Goal: Task Accomplishment & Management: Use online tool/utility

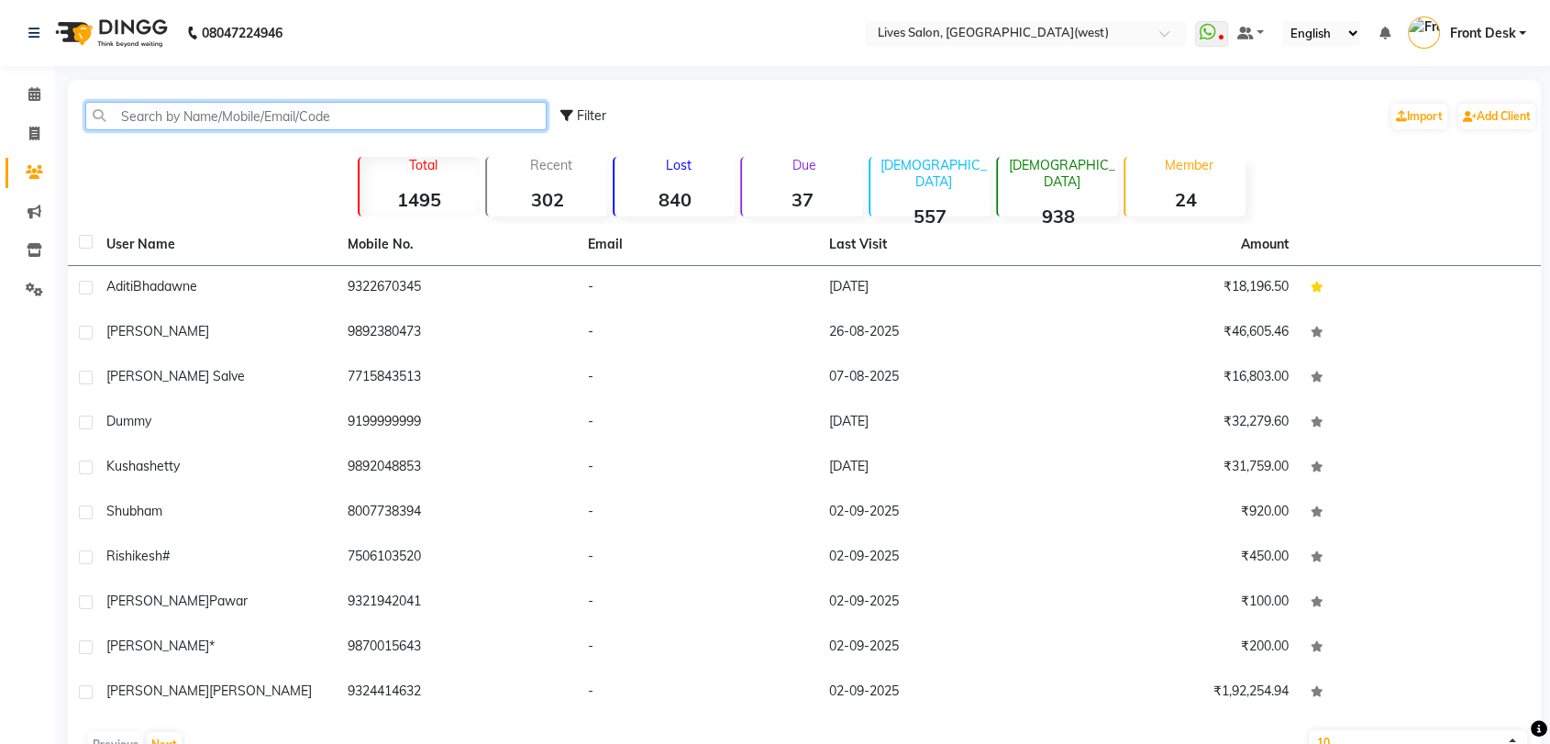
click at [210, 122] on input "text" at bounding box center [315, 116] width 461 height 28
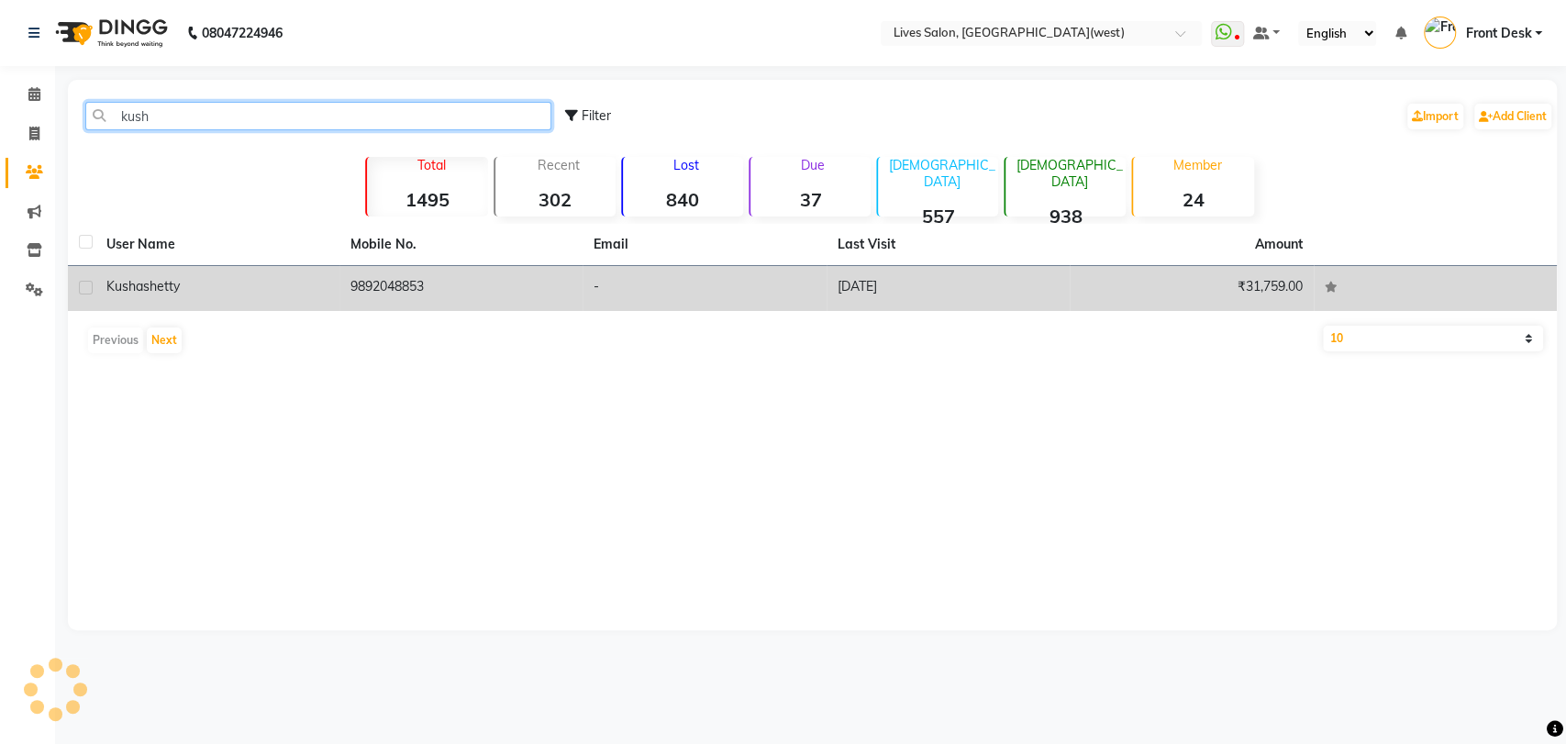
type input "kush"
click at [263, 299] on td "kusha shetty" at bounding box center [217, 288] width 244 height 45
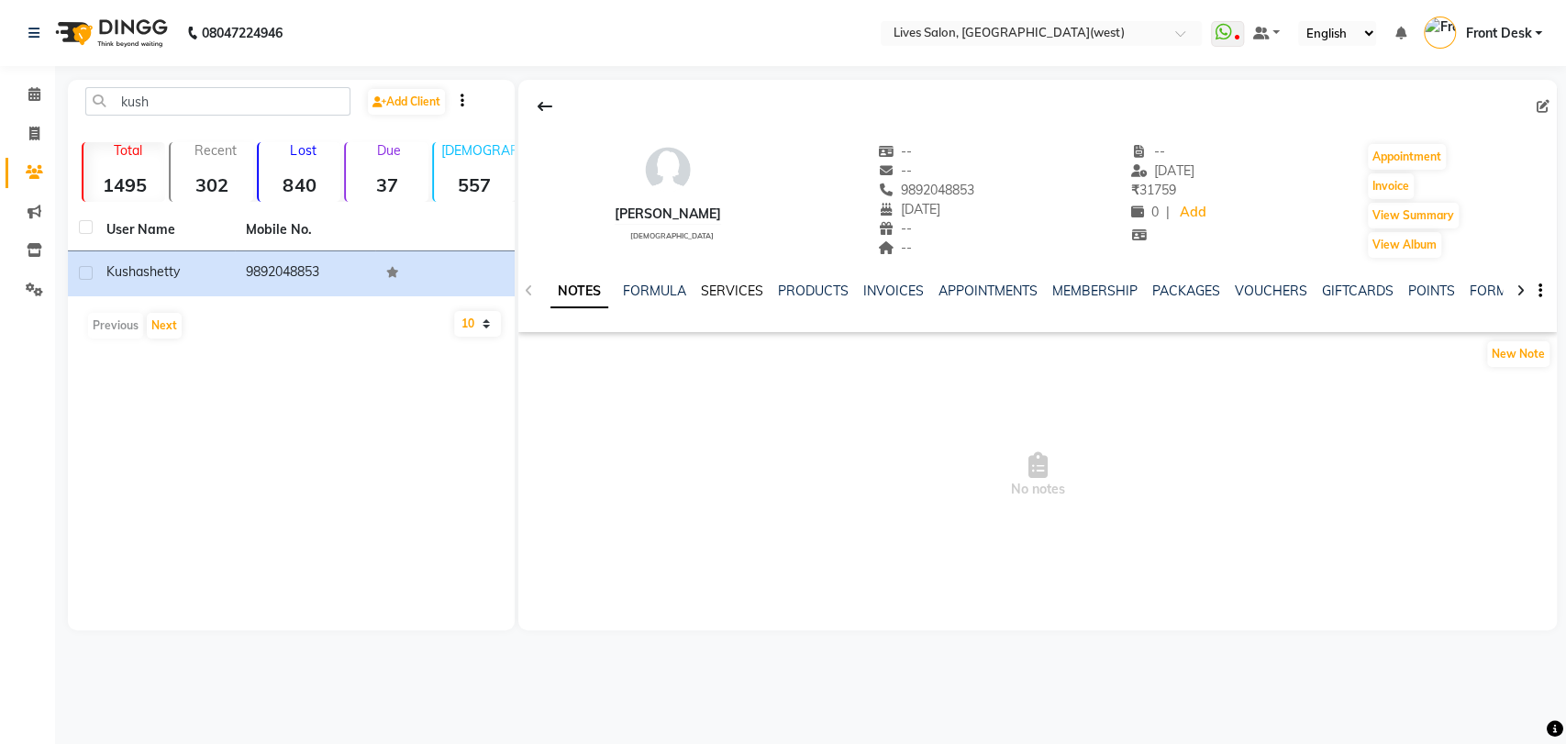
click at [733, 294] on link "SERVICES" at bounding box center [732, 291] width 62 height 17
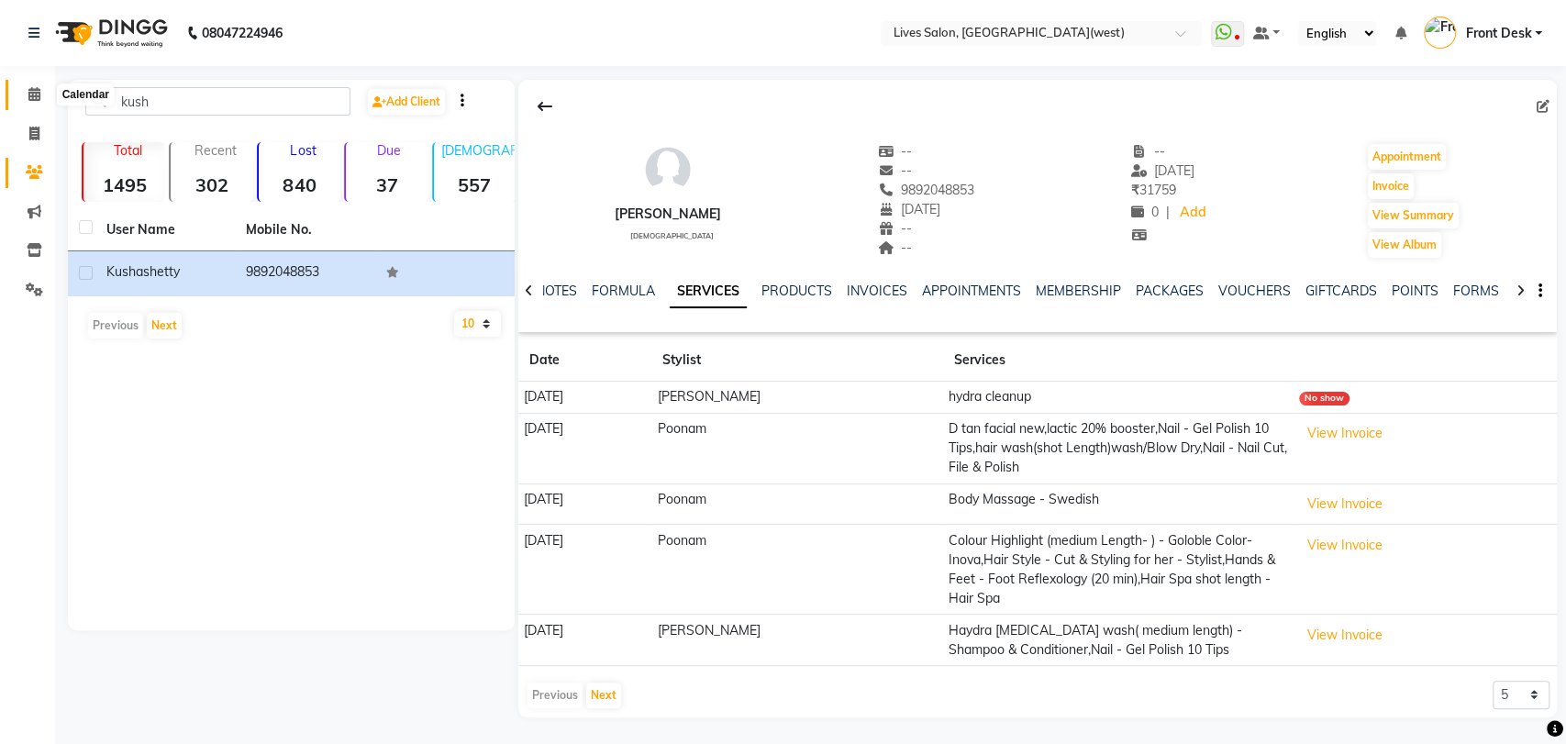
click at [39, 92] on icon at bounding box center [34, 94] width 12 height 14
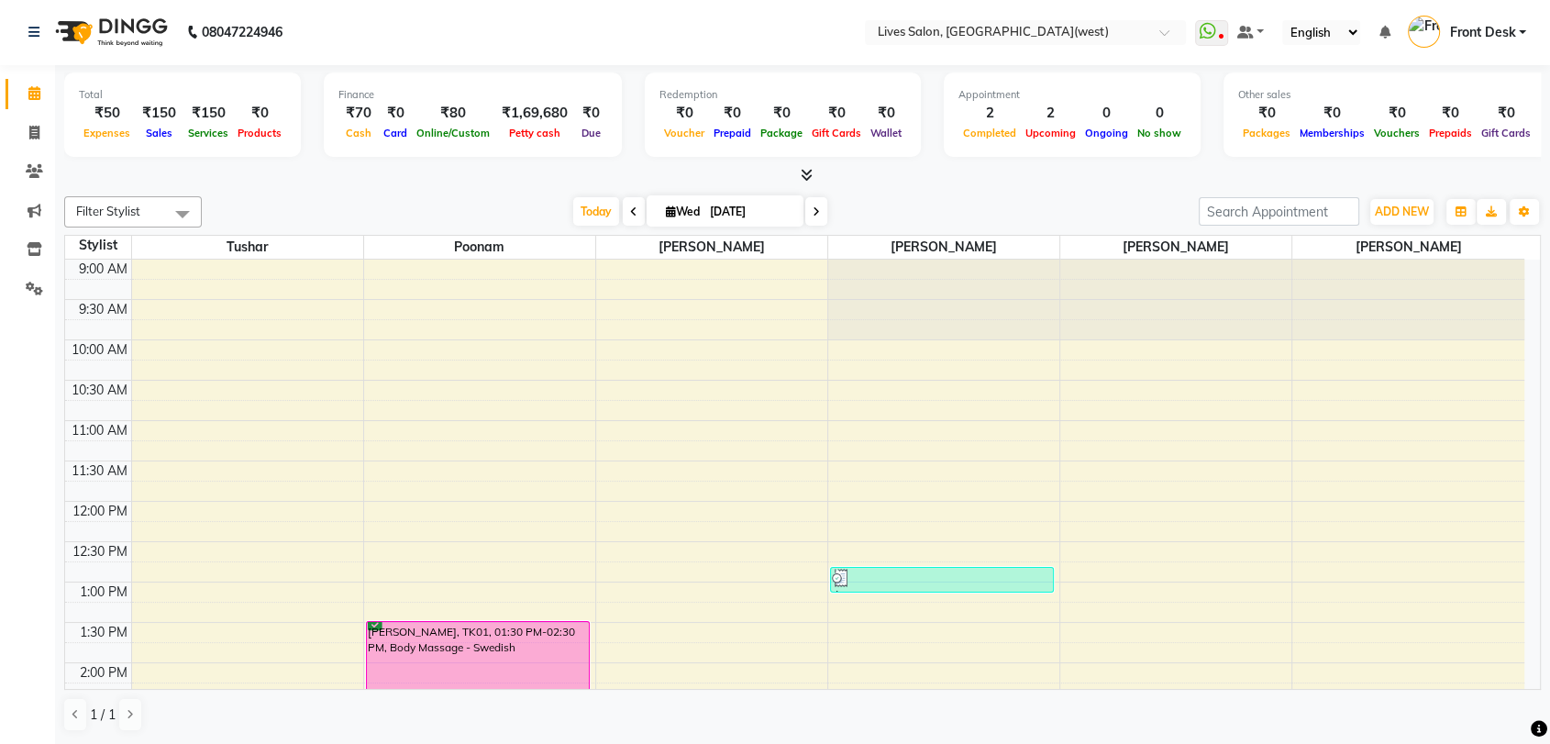
click at [816, 208] on icon at bounding box center [816, 211] width 7 height 11
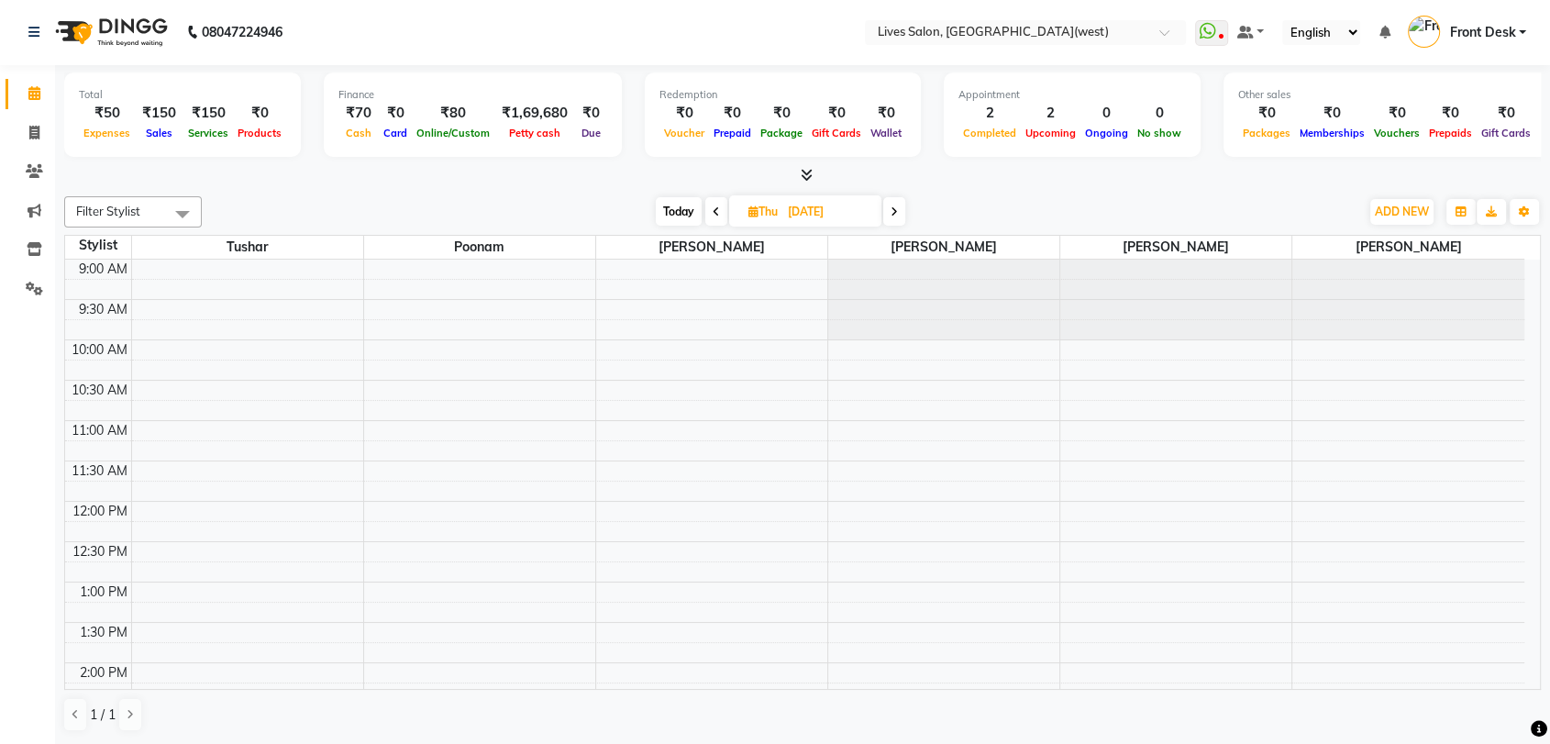
click at [705, 213] on span at bounding box center [716, 211] width 22 height 28
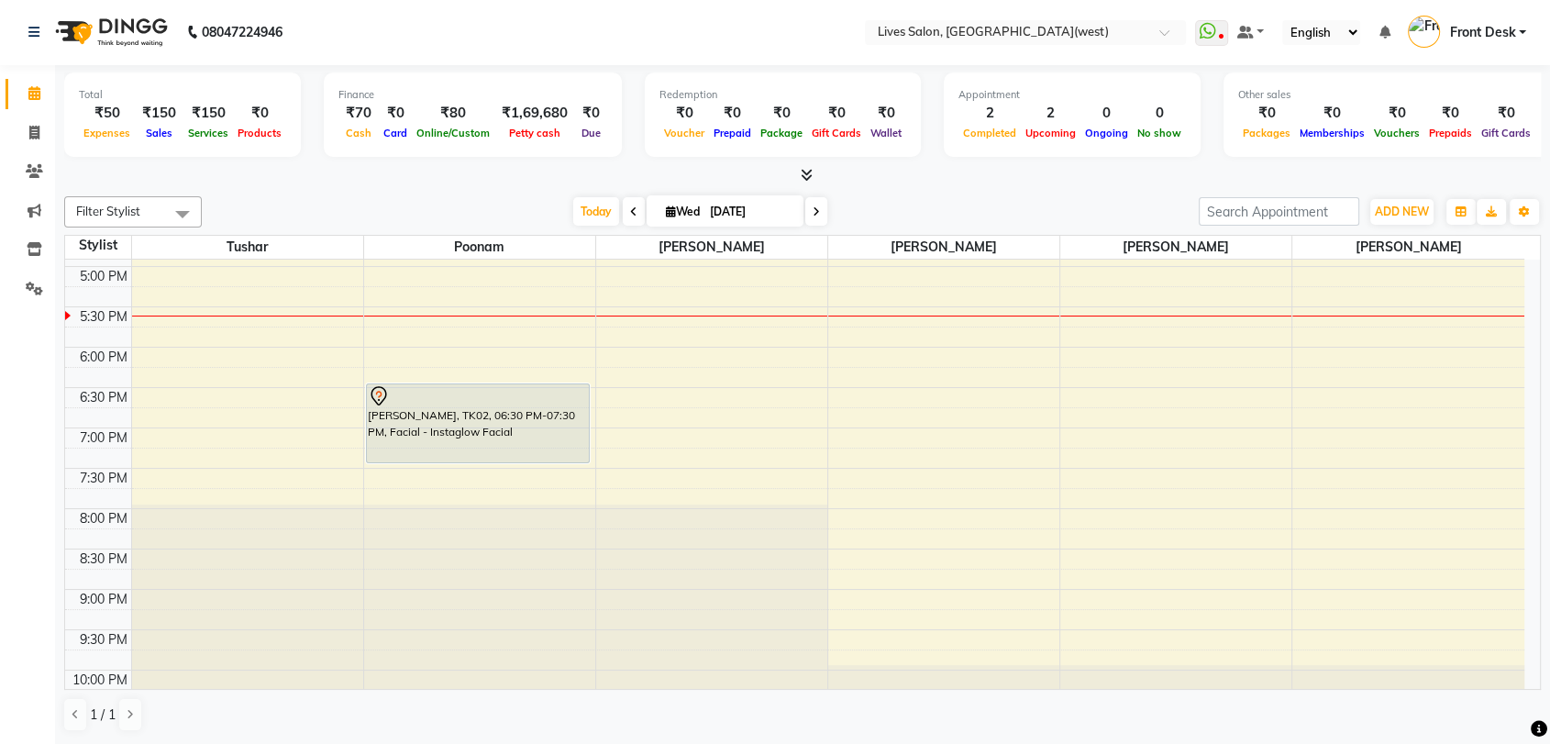
scroll to position [644, 0]
click at [813, 206] on icon at bounding box center [816, 211] width 7 height 11
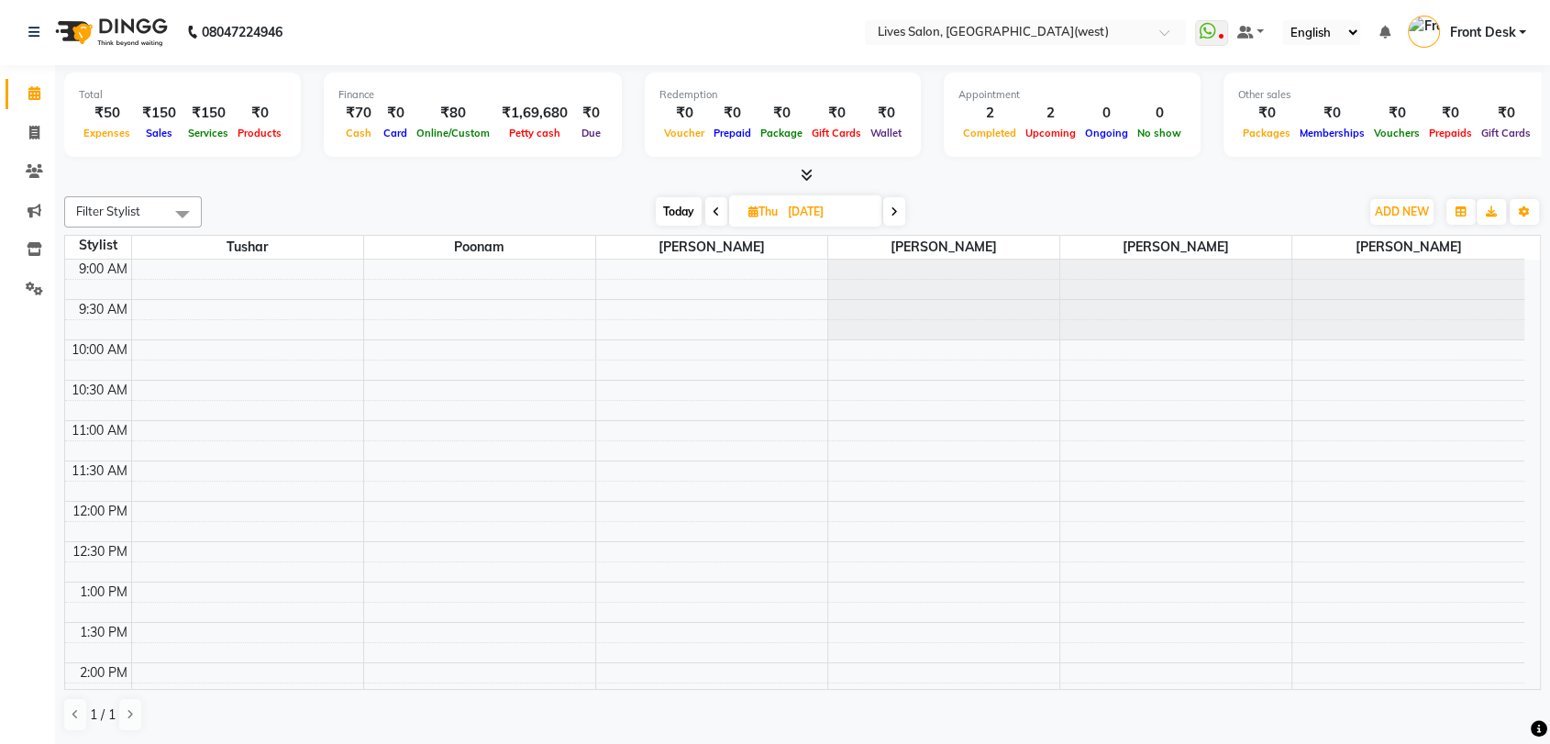
scroll to position [0, 0]
click at [893, 208] on icon at bounding box center [894, 212] width 7 height 11
click at [673, 208] on span "Today" at bounding box center [682, 212] width 46 height 28
type input "03-09-2025"
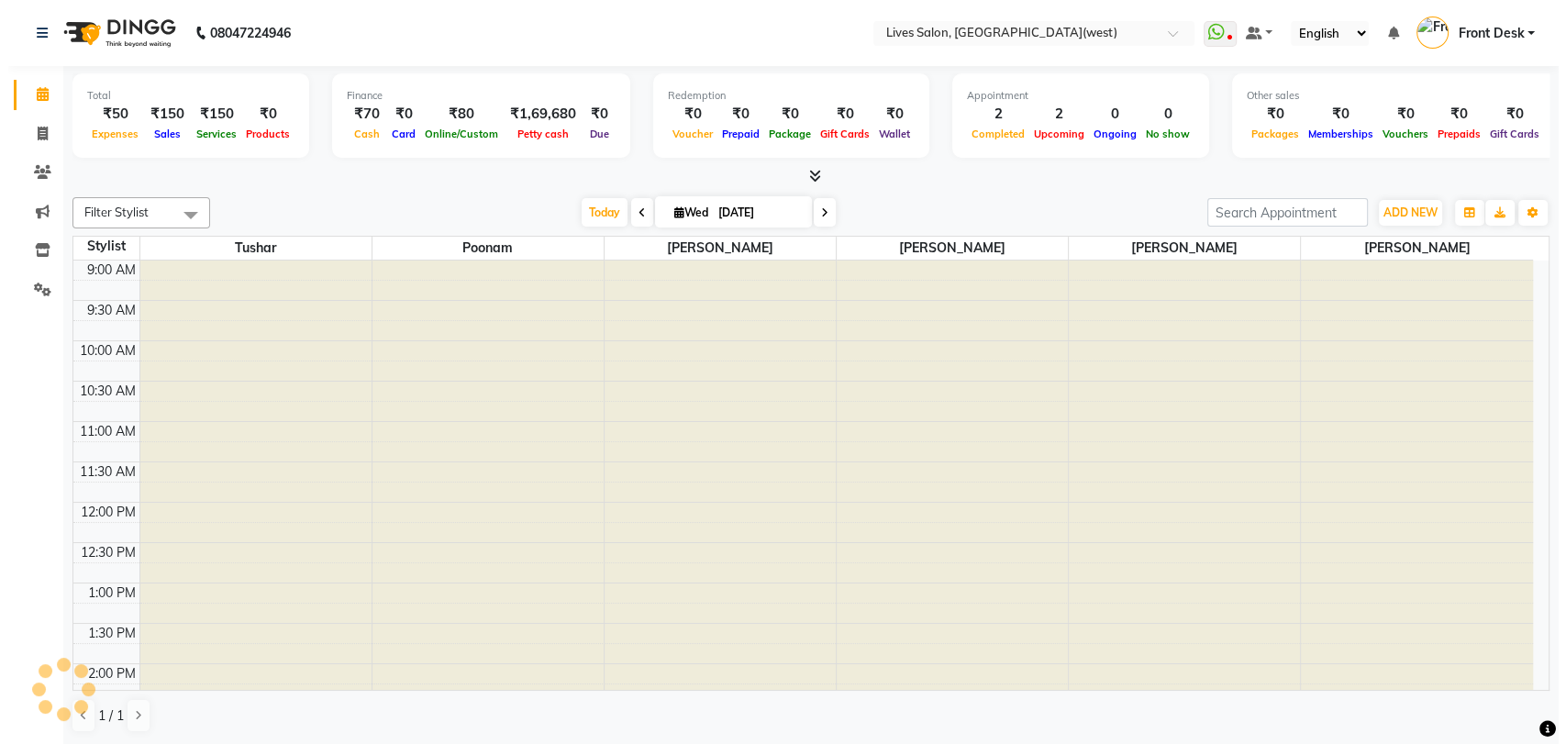
scroll to position [643, 0]
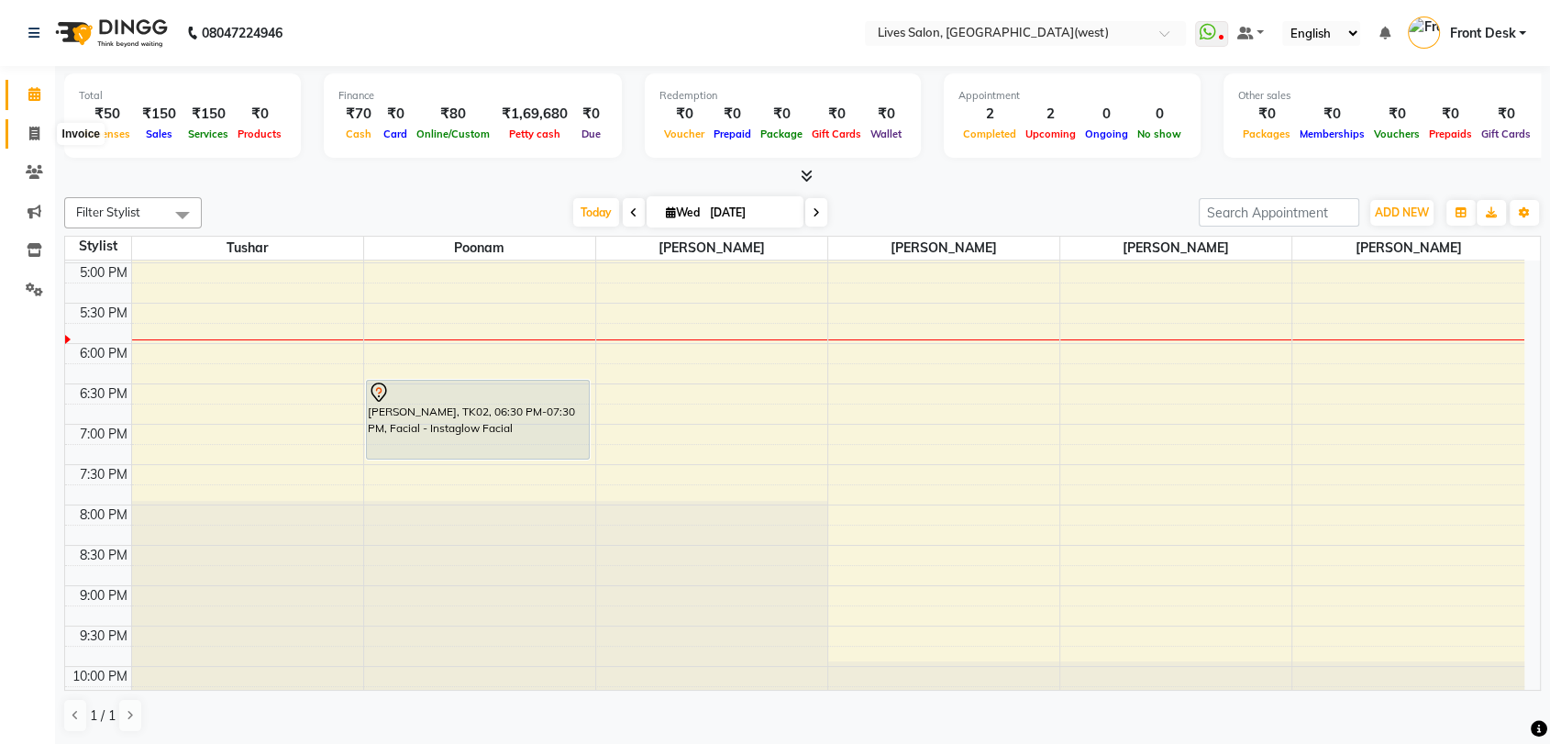
click at [32, 131] on icon at bounding box center [34, 134] width 10 height 14
select select "service"
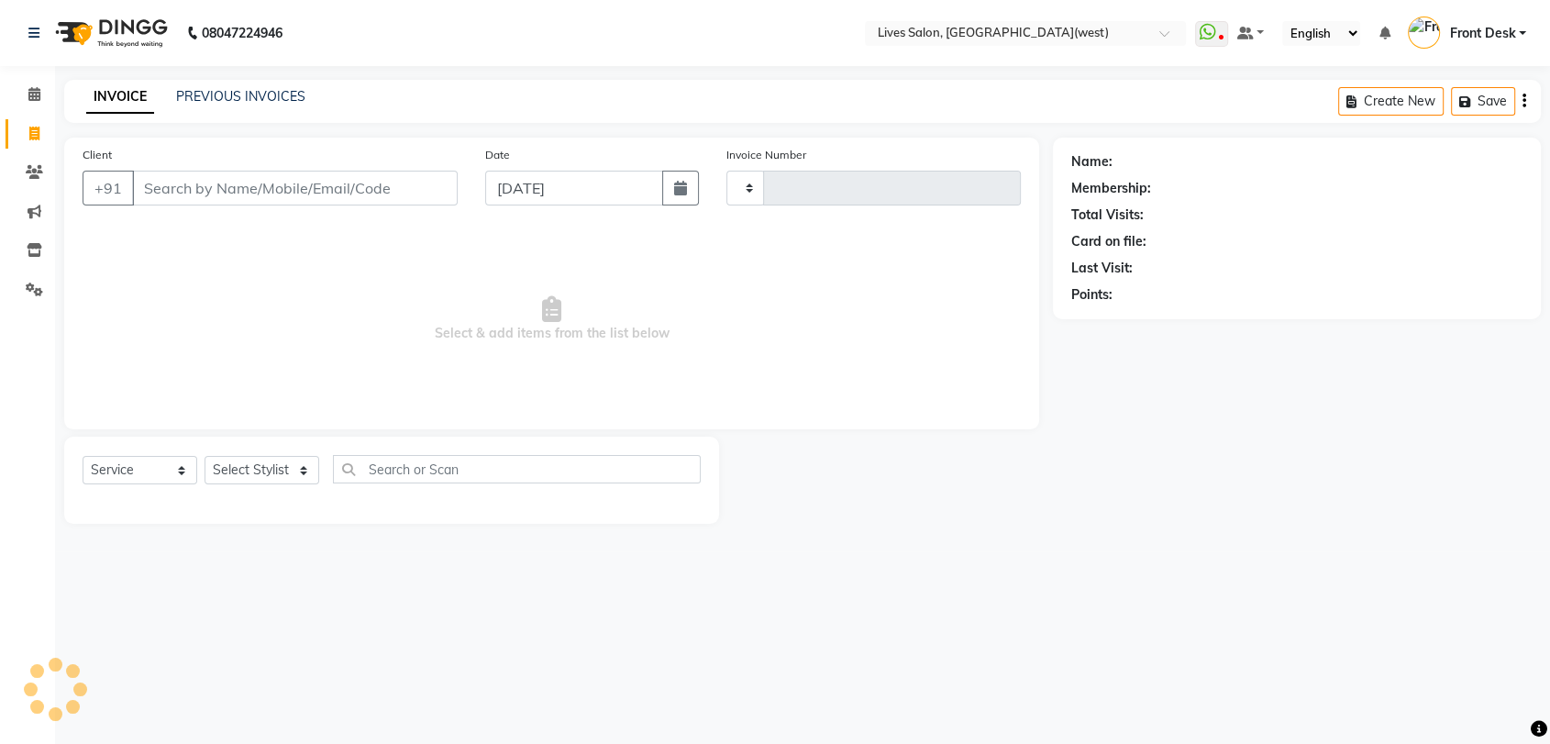
type input "1026"
select select "4342"
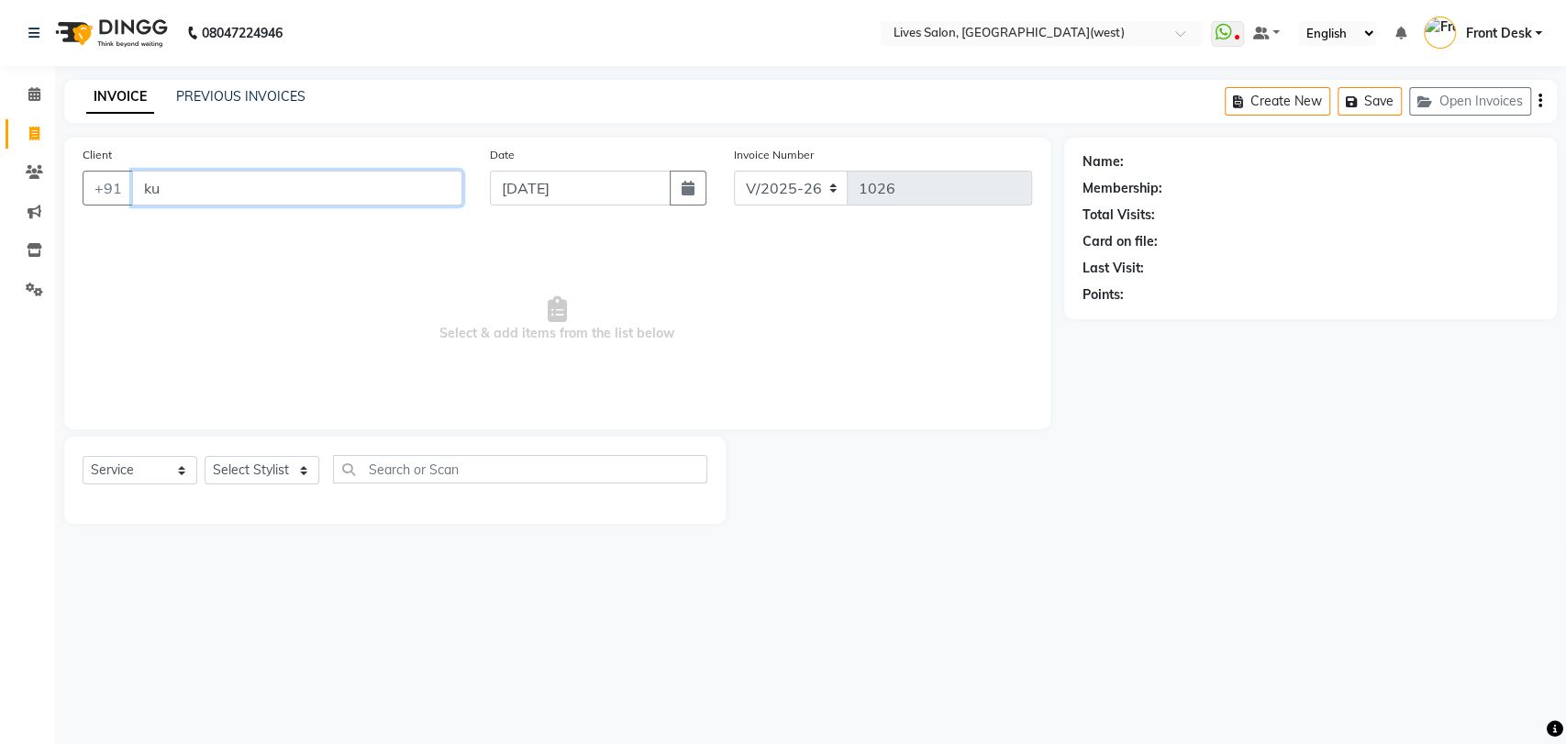
type input "k"
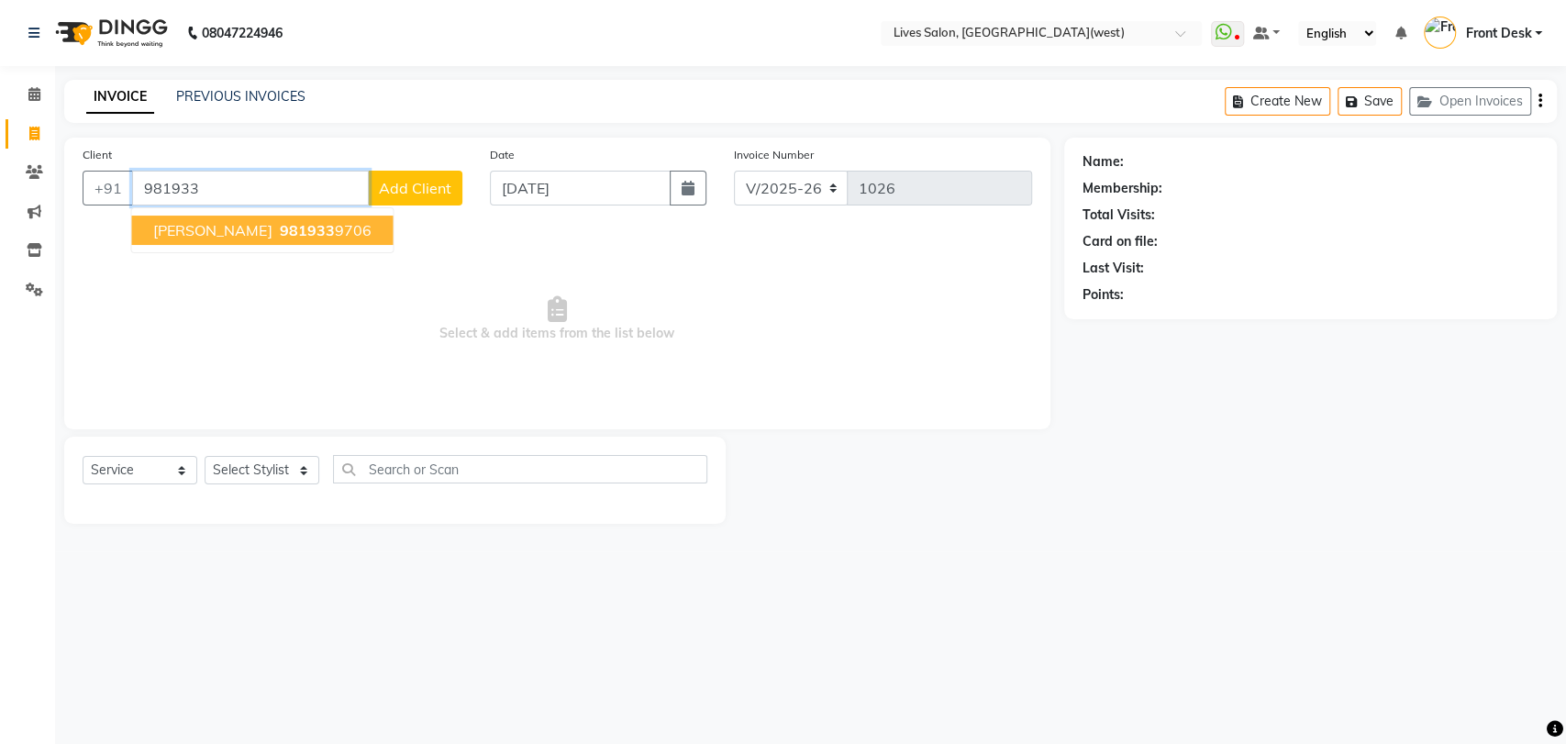
click at [312, 222] on span "981933" at bounding box center [306, 230] width 55 height 18
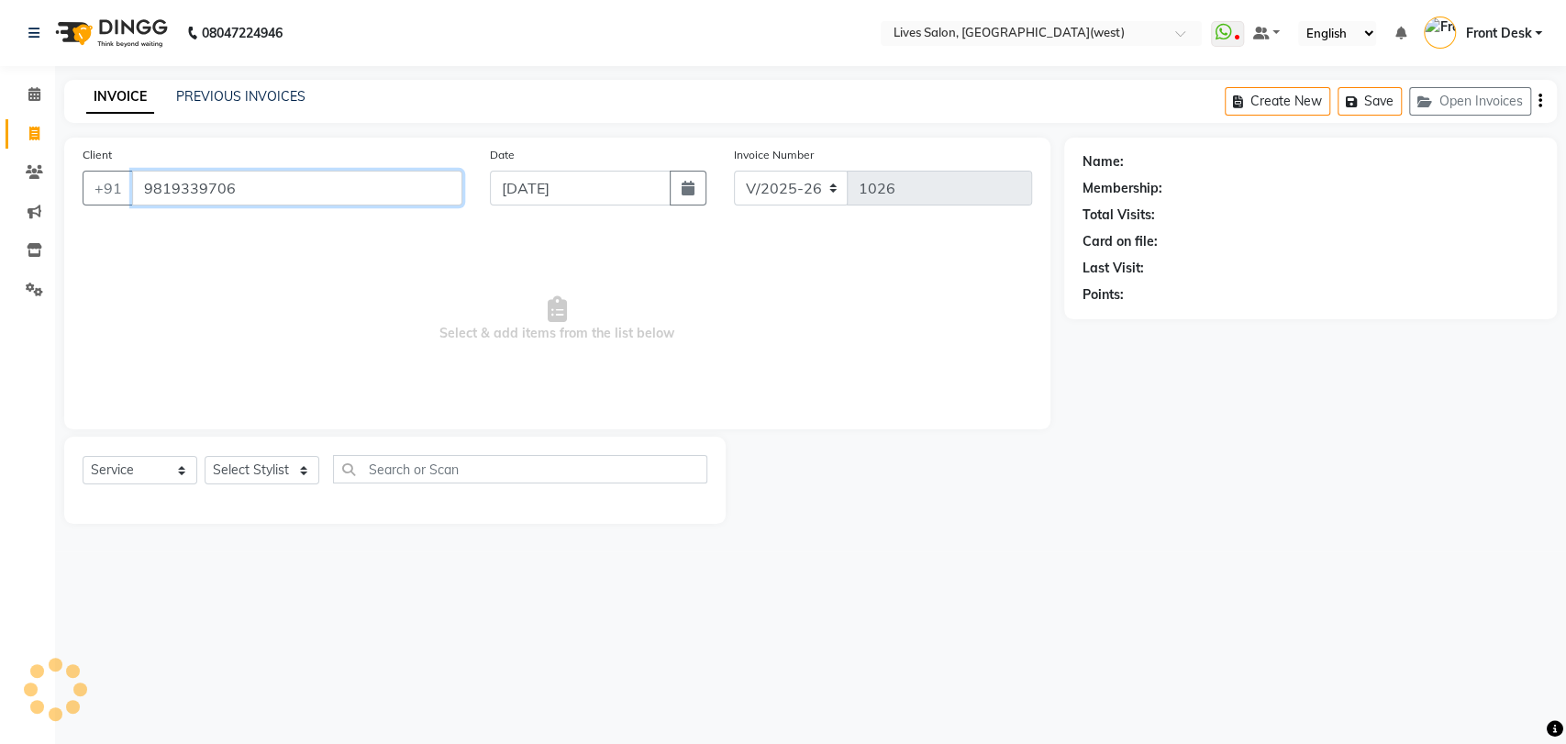
type input "9819339706"
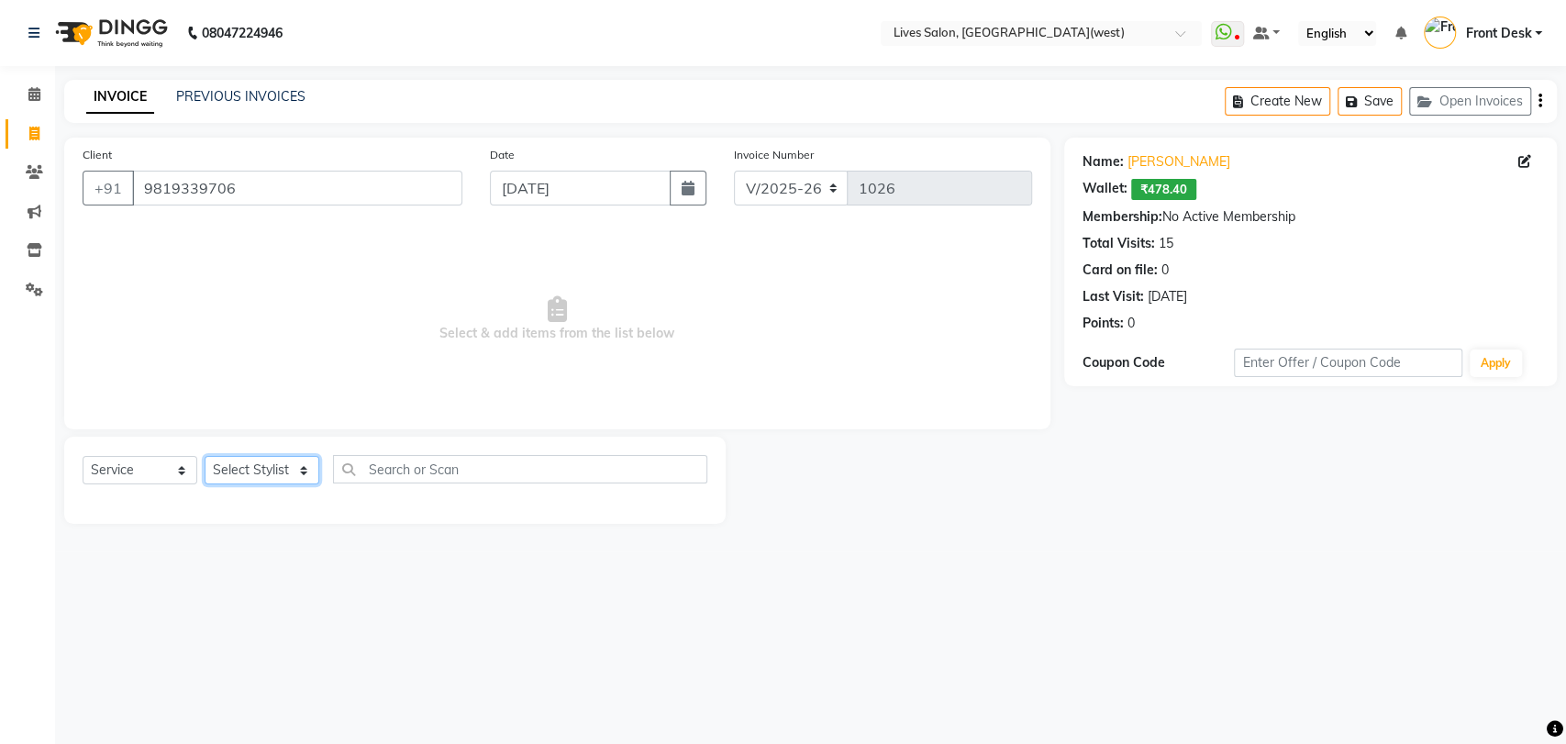
click at [268, 479] on select "Select Stylist Akshata Sarange Front Desk mansi Poonam Ratna Singh raunak bhatt…" at bounding box center [262, 470] width 115 height 28
select select "76455"
click at [205, 456] on select "Select Stylist Akshata Sarange Front Desk mansi Poonam Ratna Singh raunak bhatt…" at bounding box center [262, 470] width 115 height 28
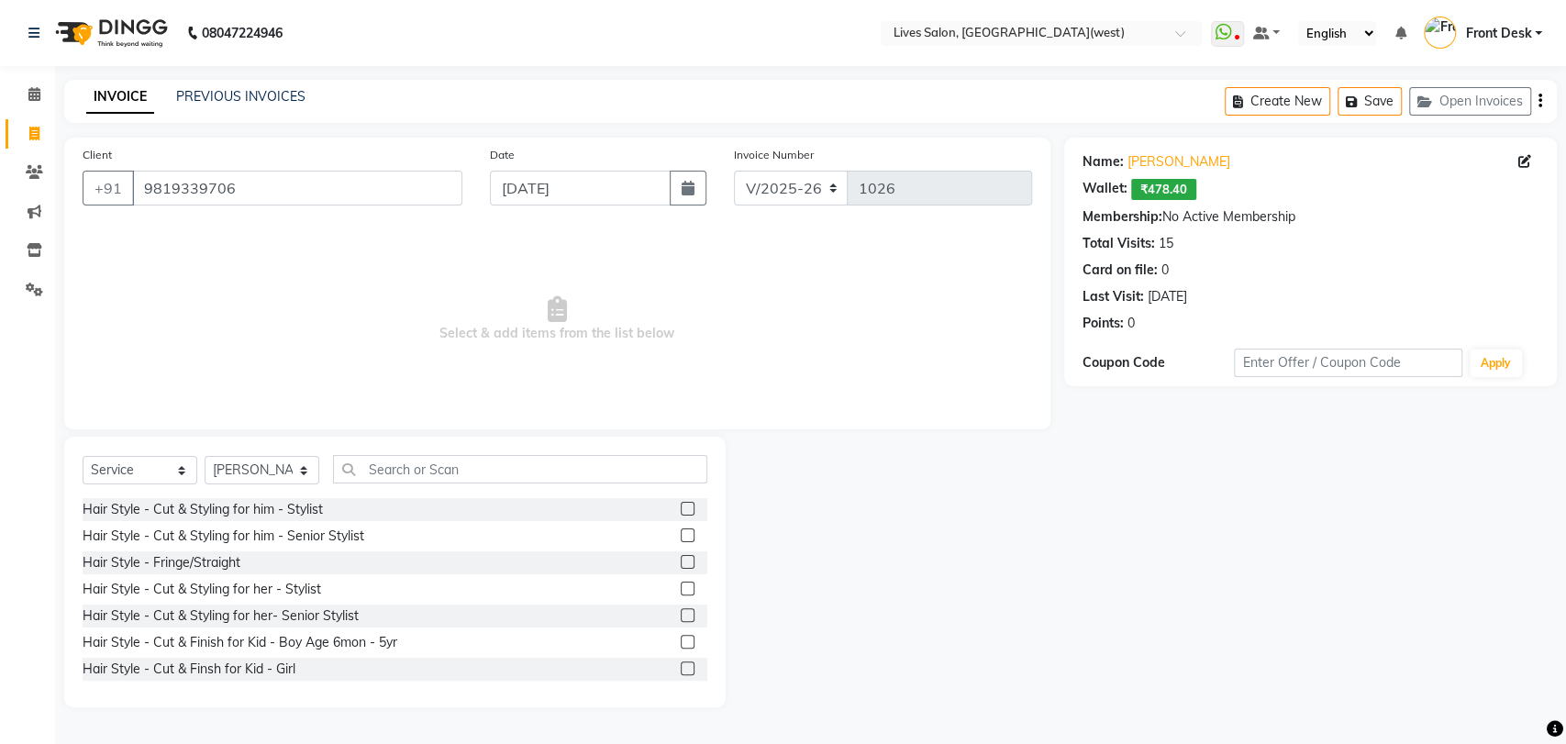
click at [681, 534] on label at bounding box center [688, 535] width 14 height 14
click at [681, 534] on input "checkbox" at bounding box center [687, 536] width 12 height 12
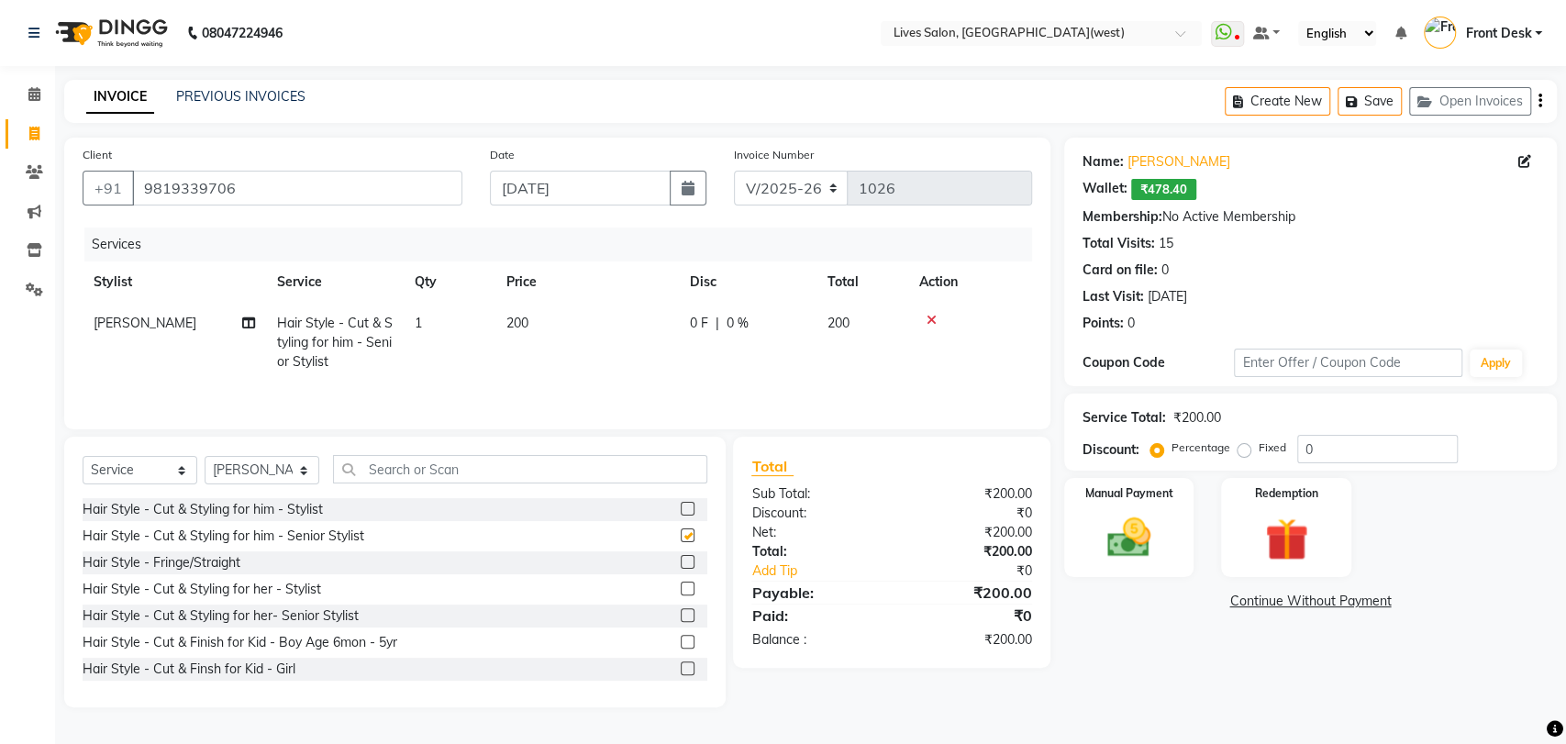
checkbox input "false"
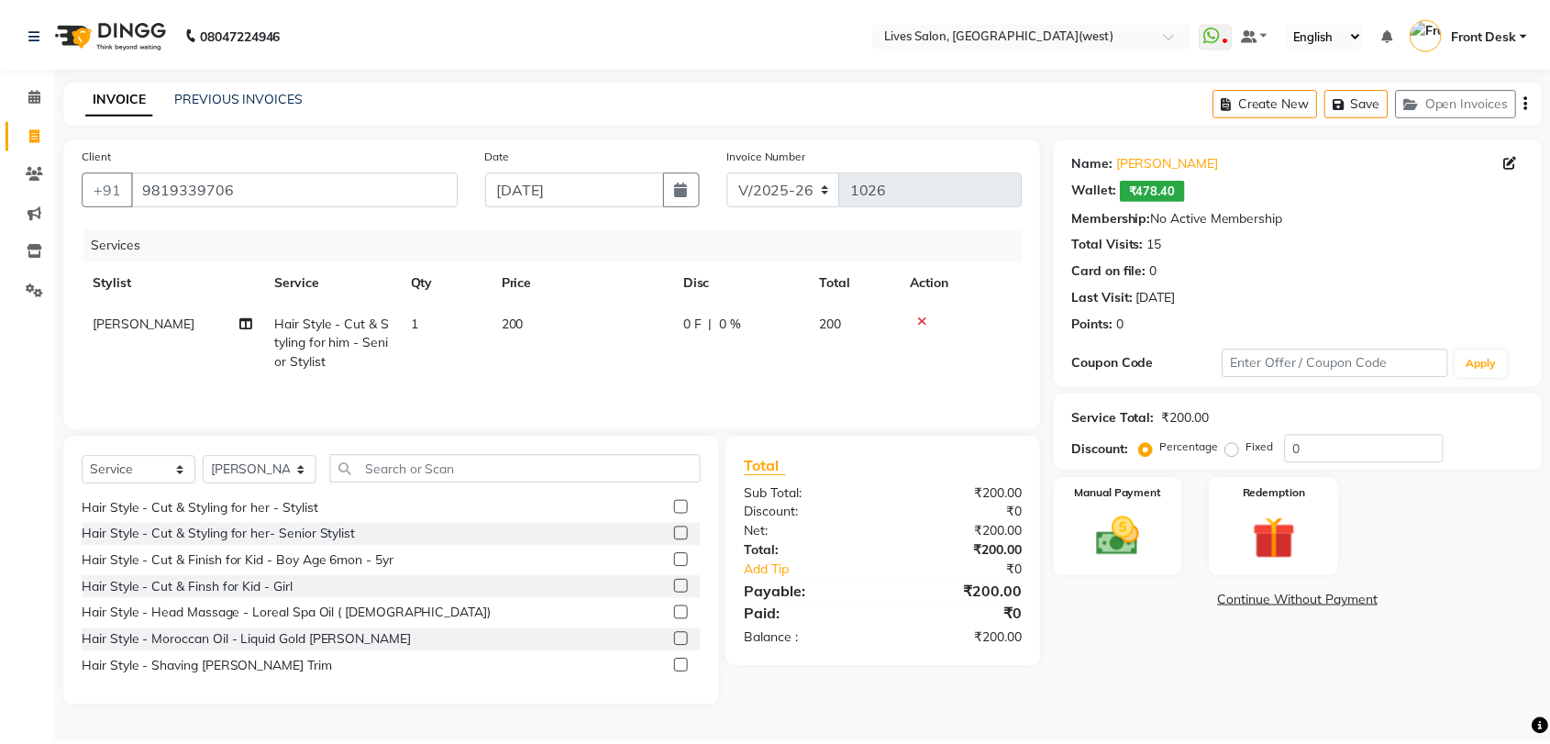
scroll to position [122, 0]
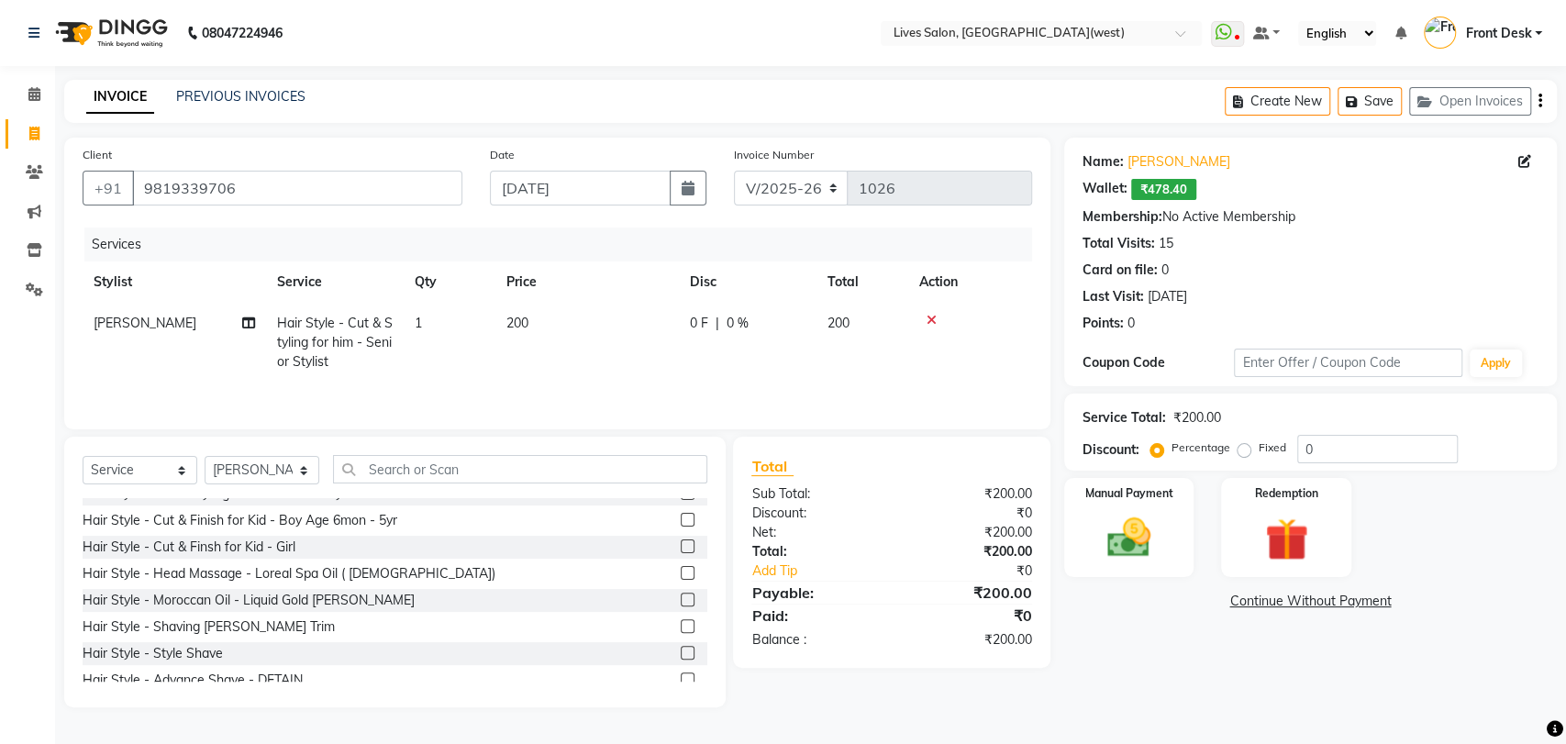
click at [681, 653] on label at bounding box center [688, 653] width 14 height 14
click at [681, 653] on input "checkbox" at bounding box center [687, 654] width 12 height 12
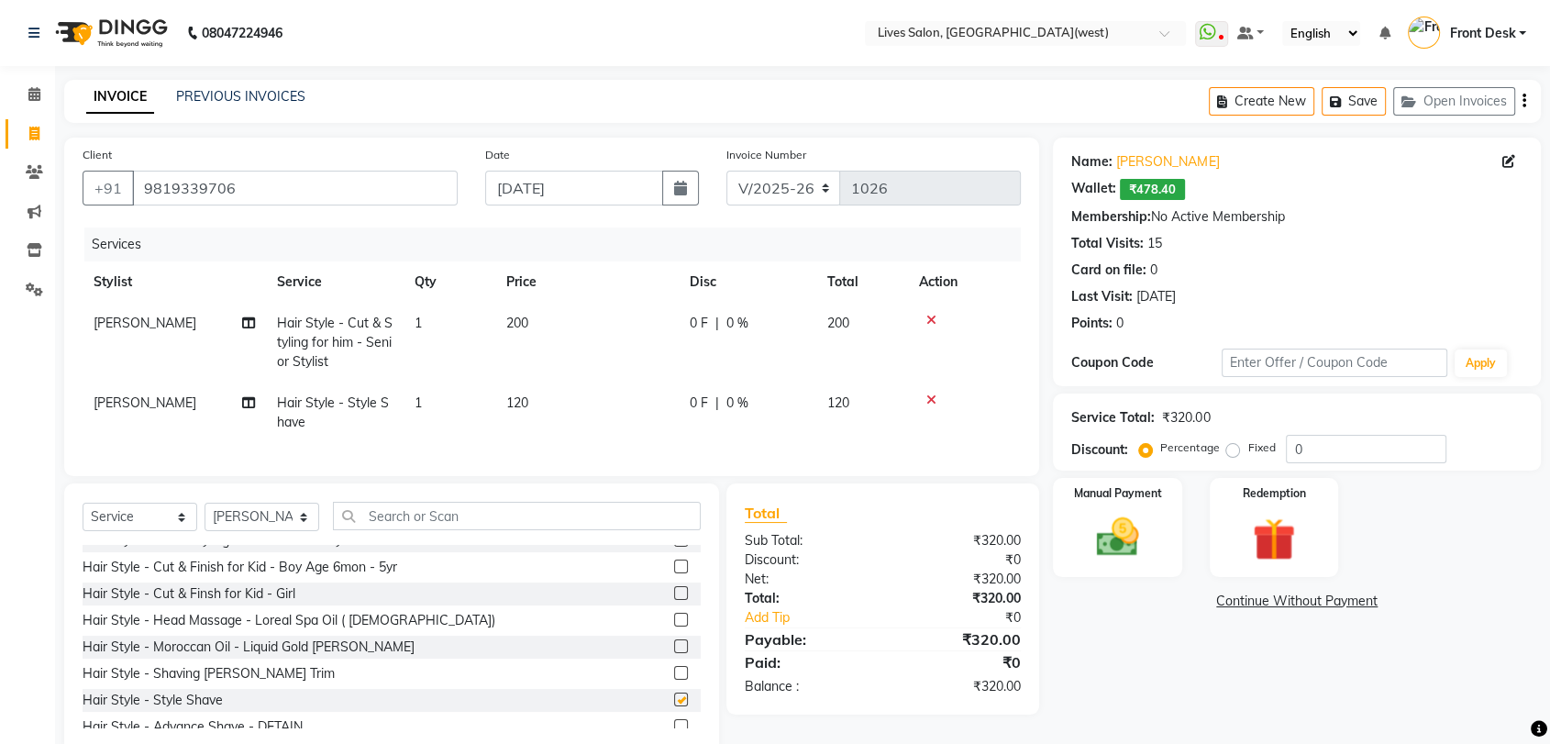
checkbox input "false"
click at [1101, 546] on img at bounding box center [1118, 537] width 72 height 51
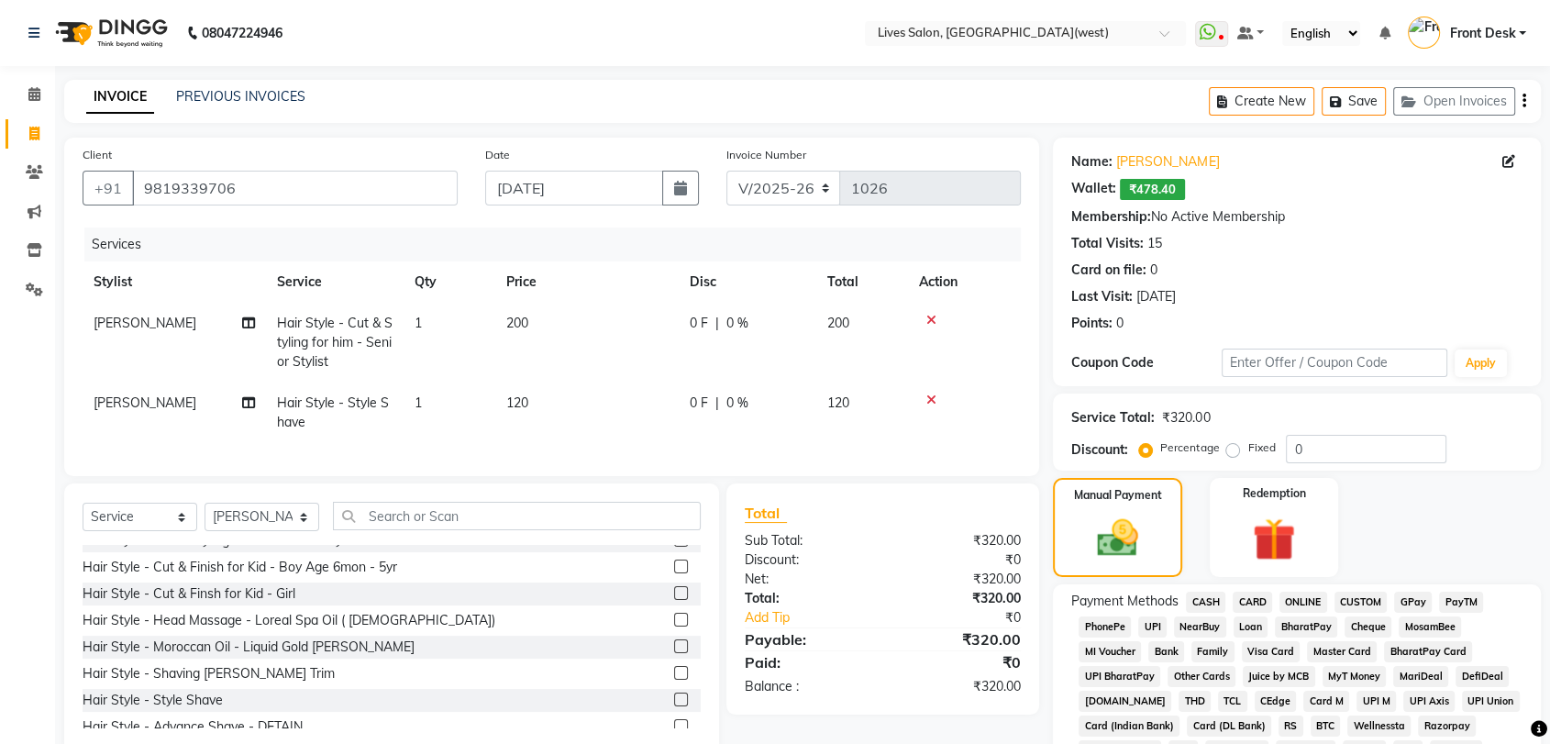
click at [1454, 602] on span "PayTM" at bounding box center [1461, 602] width 44 height 21
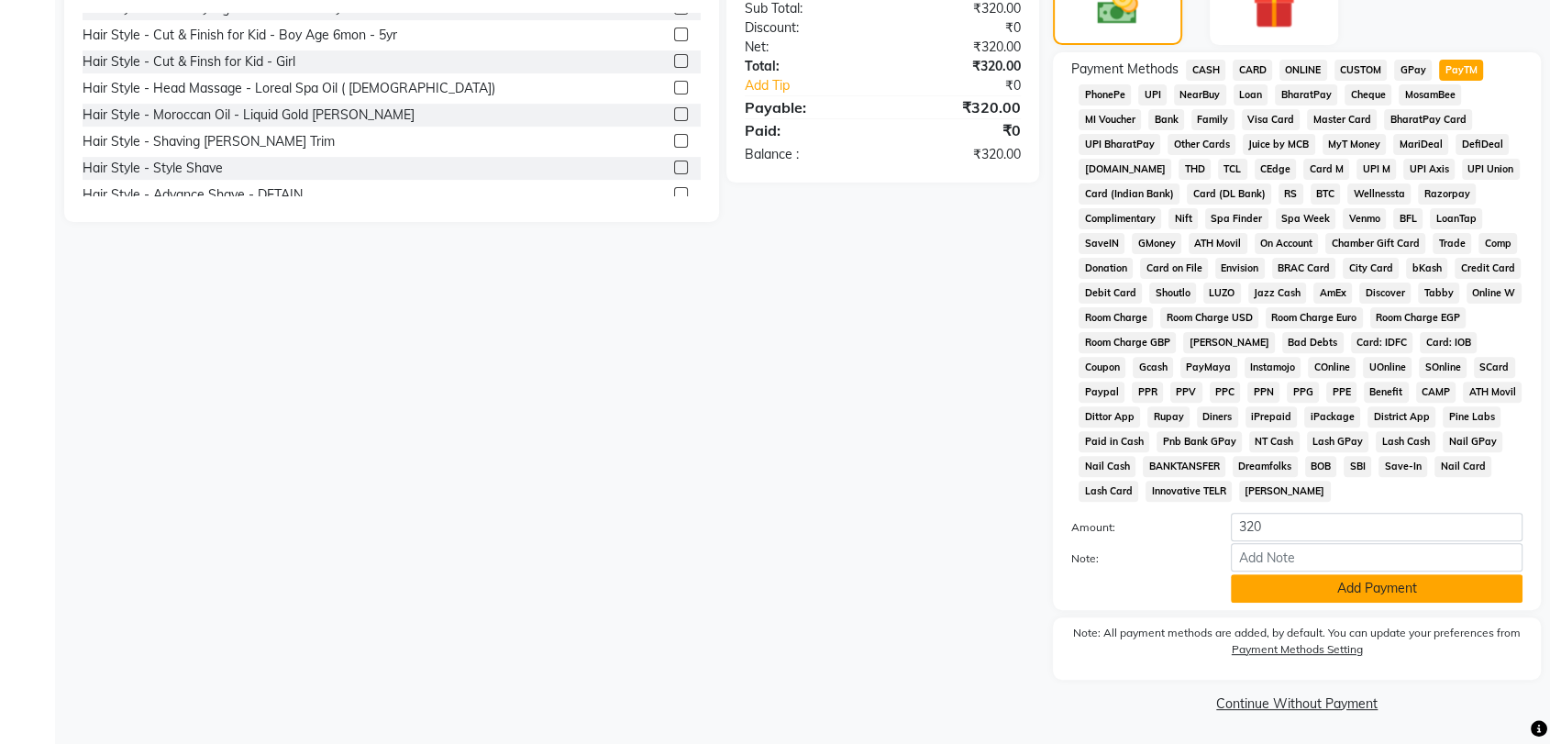
click at [1348, 591] on button "Add Payment" at bounding box center [1377, 588] width 292 height 28
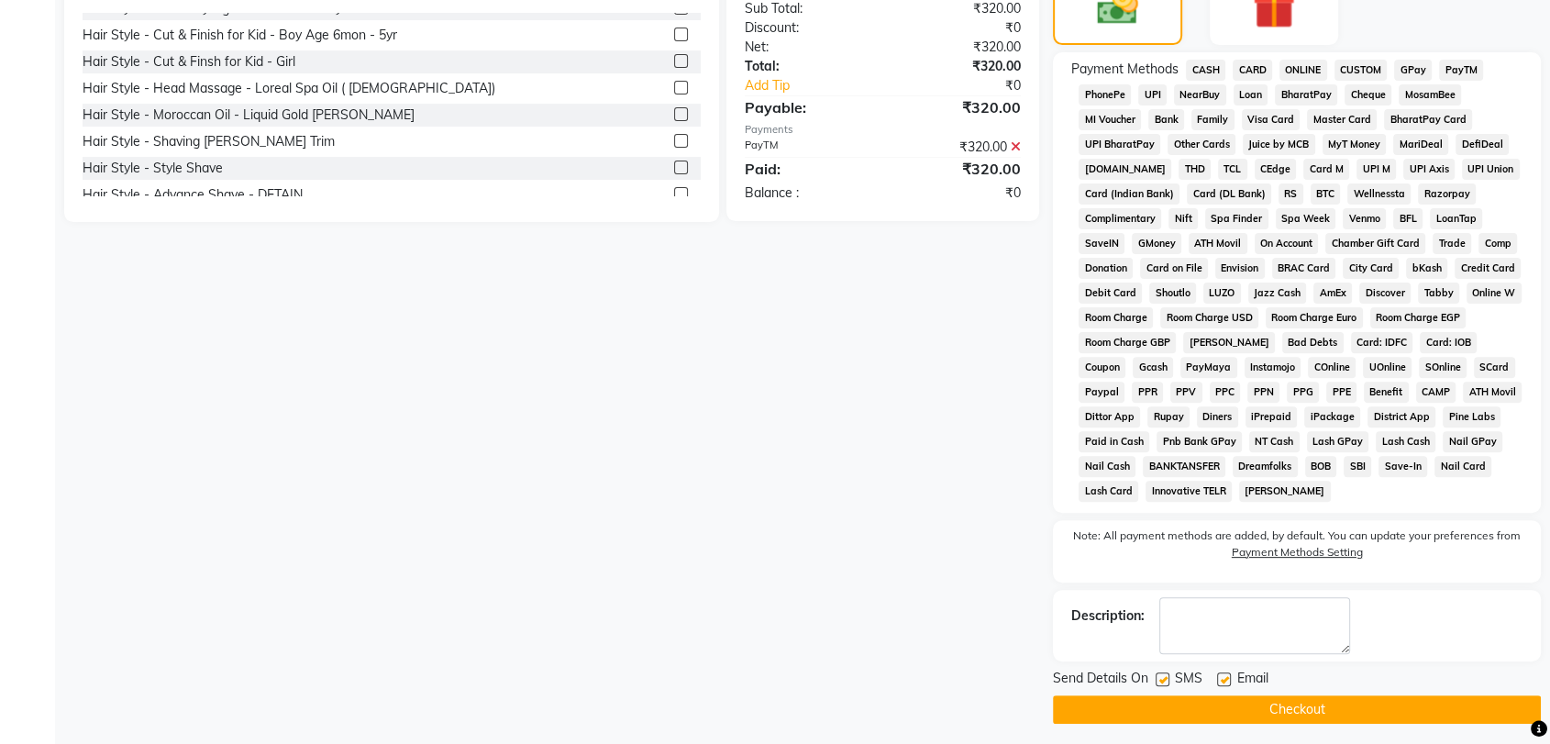
click at [1274, 712] on button "Checkout" at bounding box center [1297, 709] width 488 height 28
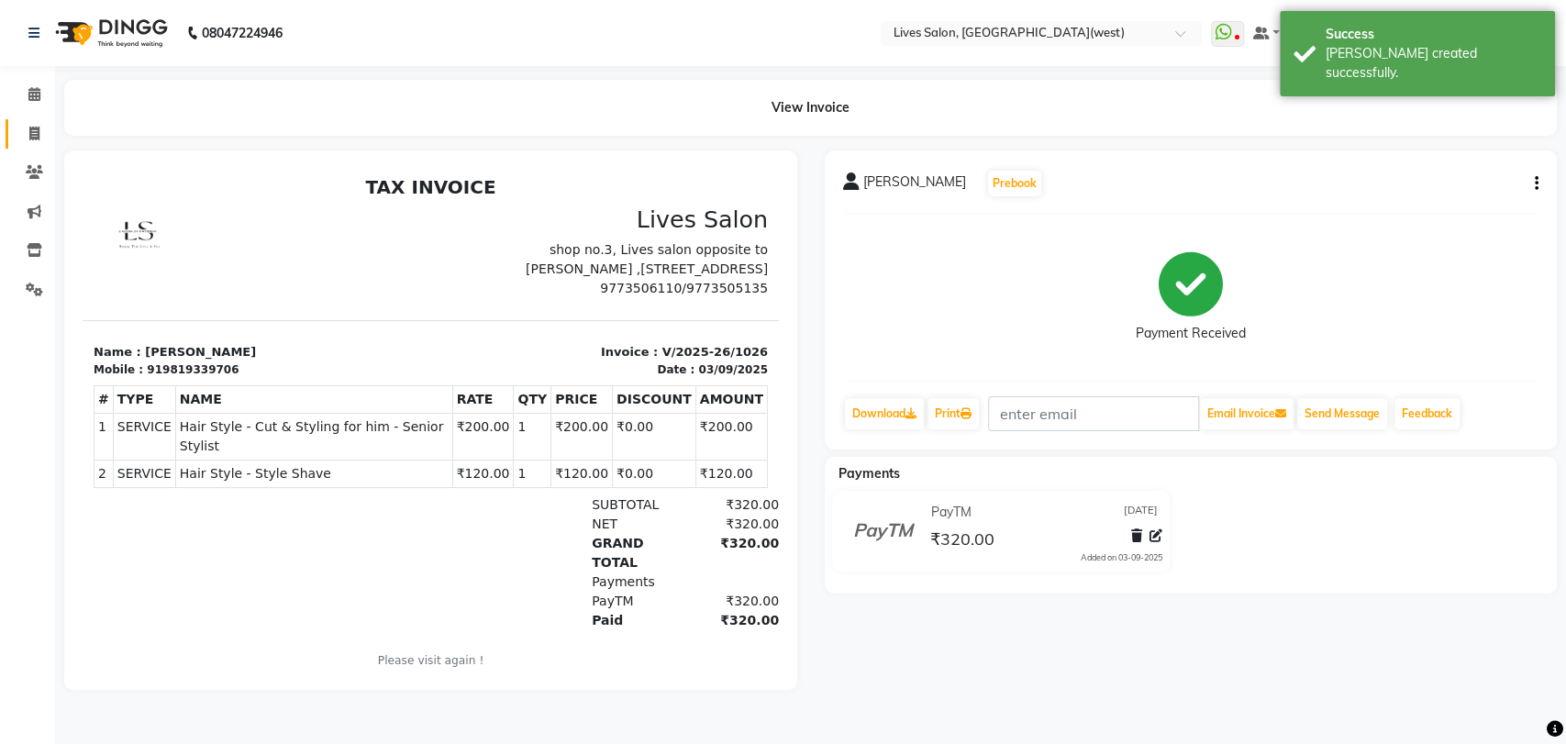
click at [30, 119] on link "Invoice" at bounding box center [28, 134] width 44 height 30
select select "service"
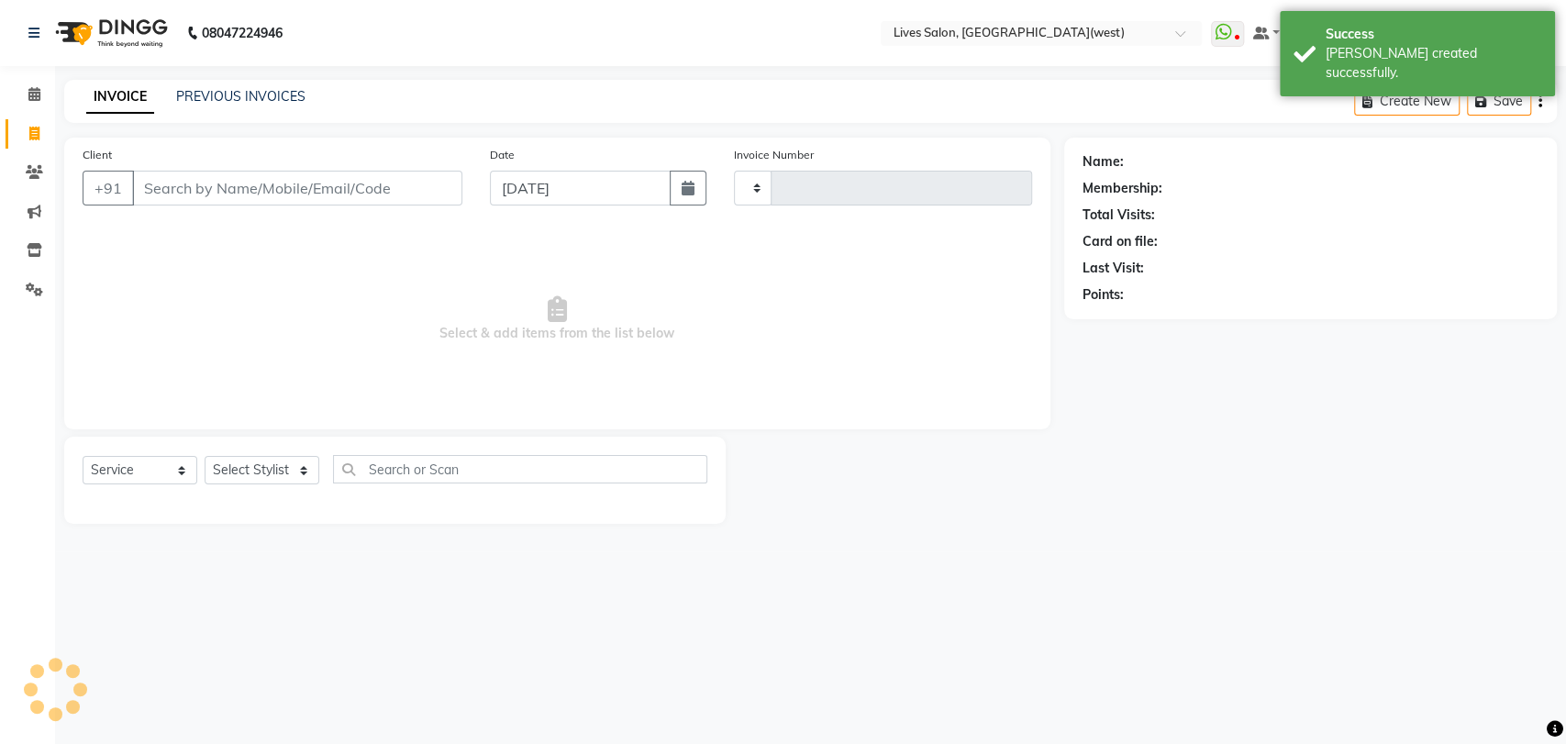
type input "1027"
select select "4342"
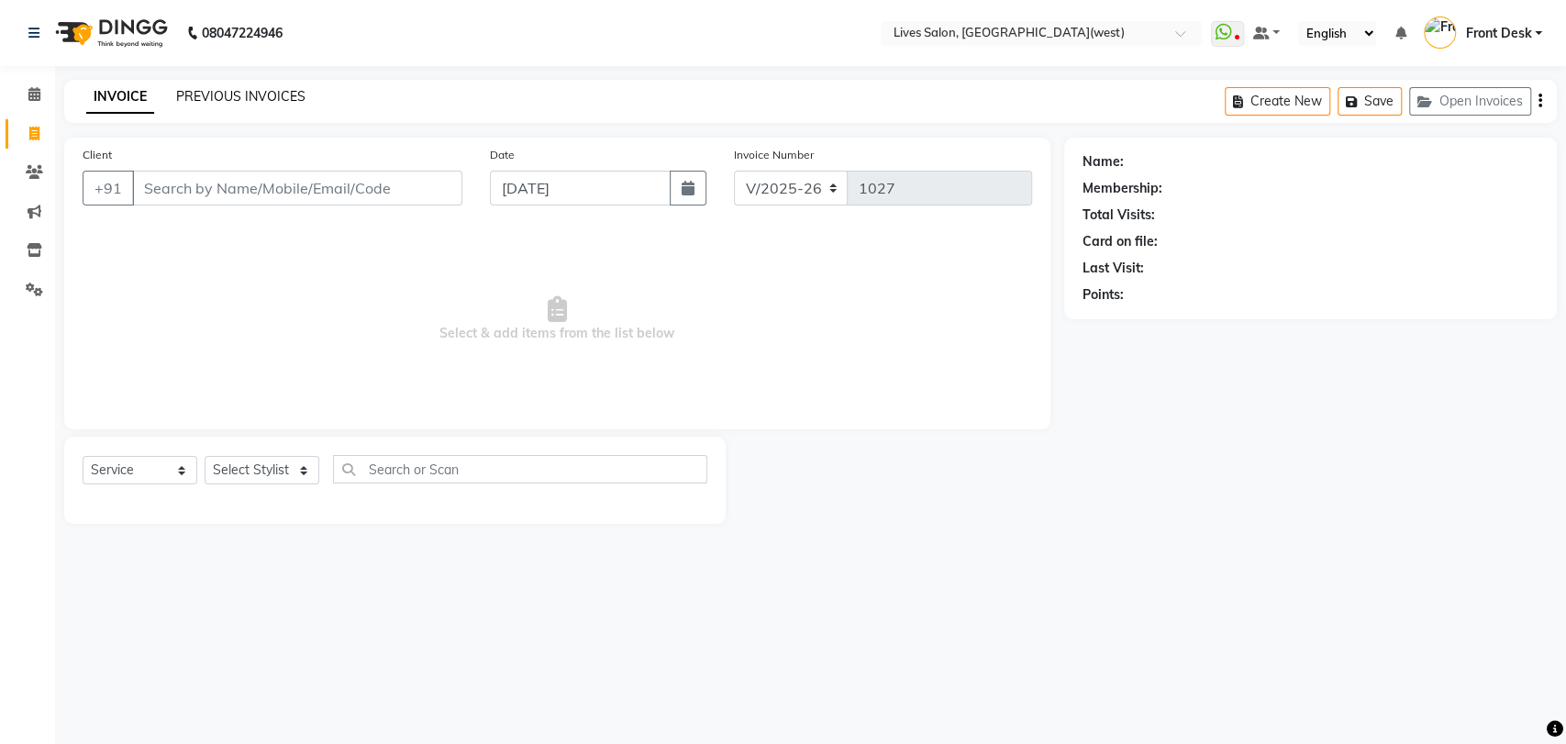
click at [228, 99] on link "PREVIOUS INVOICES" at bounding box center [240, 96] width 129 height 17
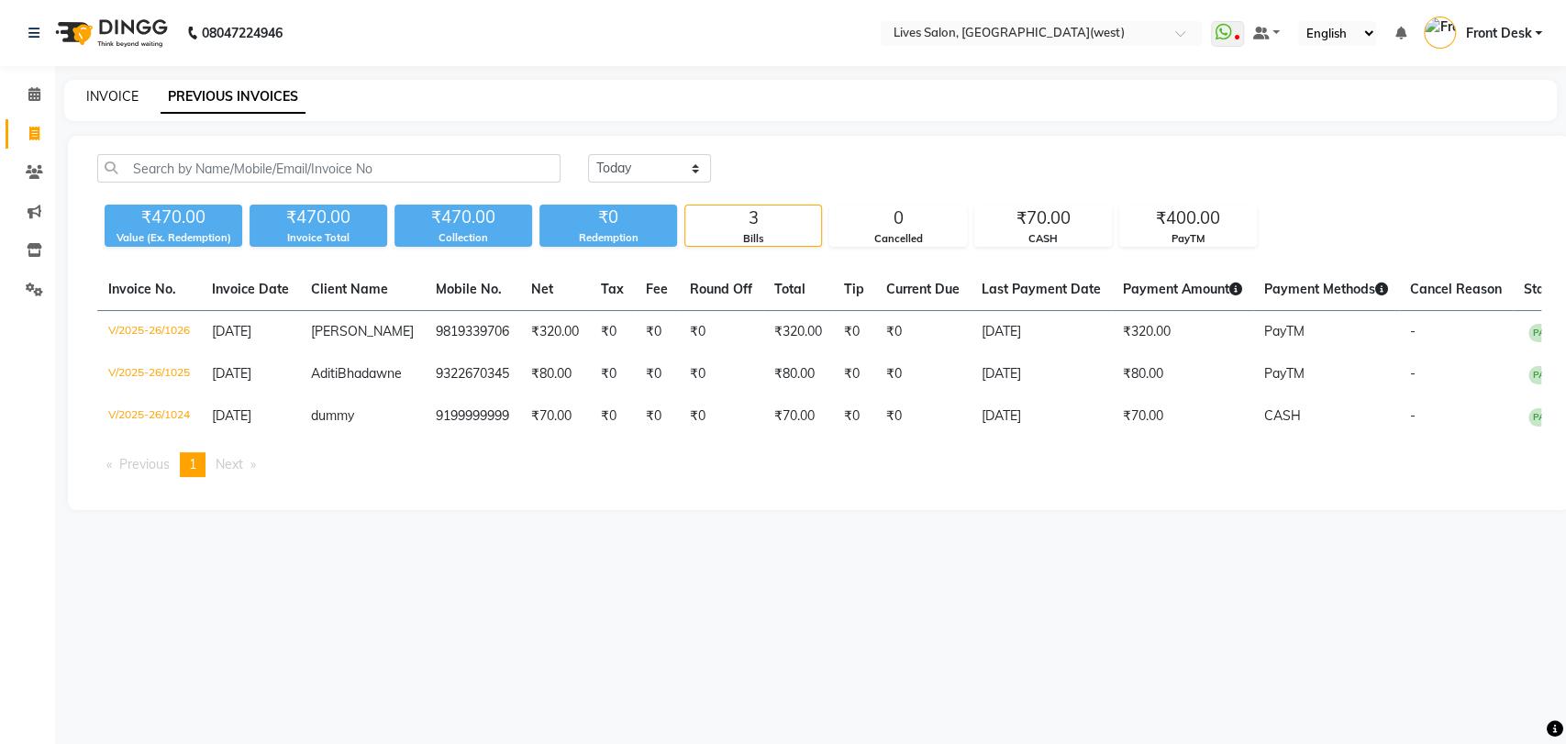
click at [108, 99] on link "INVOICE" at bounding box center [112, 96] width 52 height 17
select select "service"
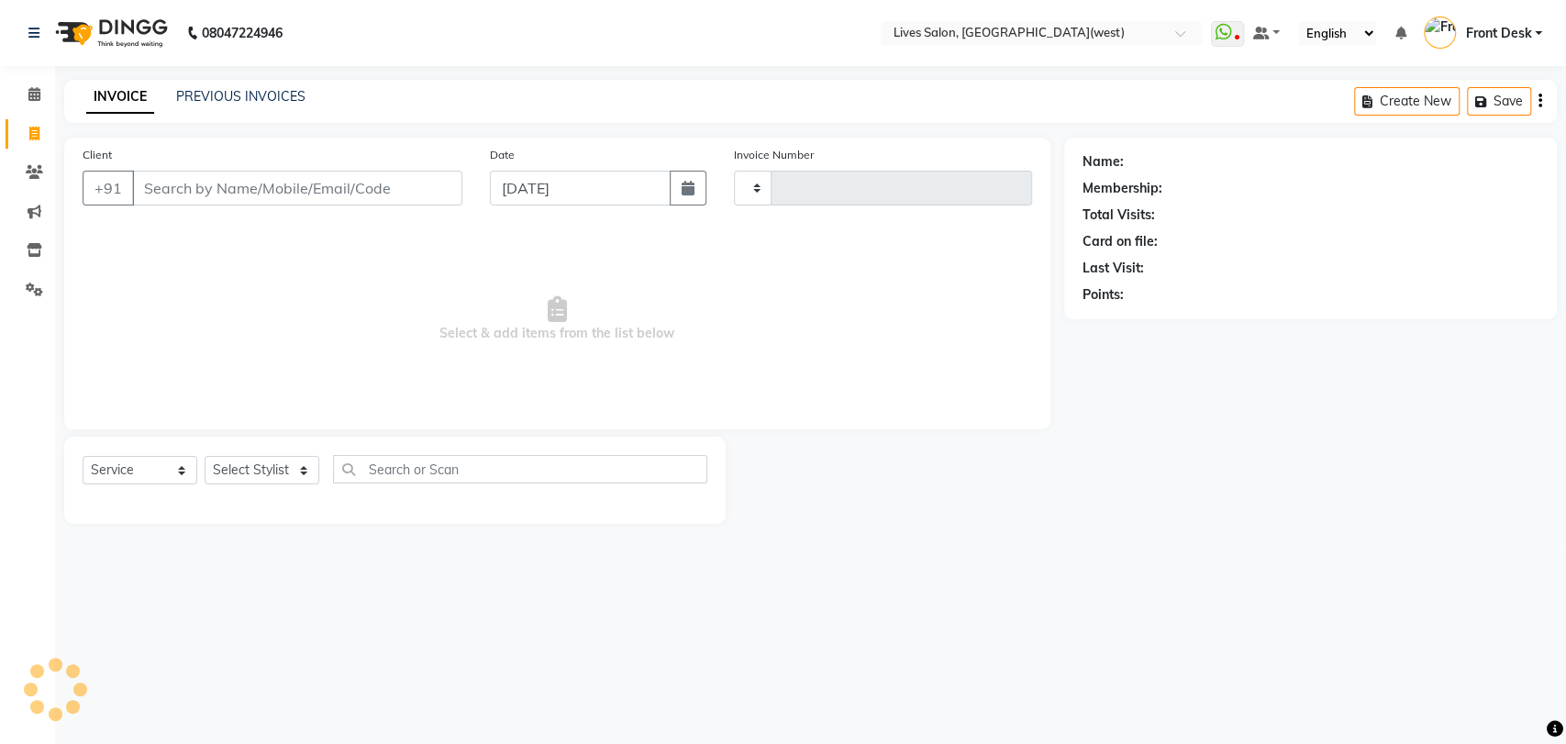
type input "1027"
select select "4342"
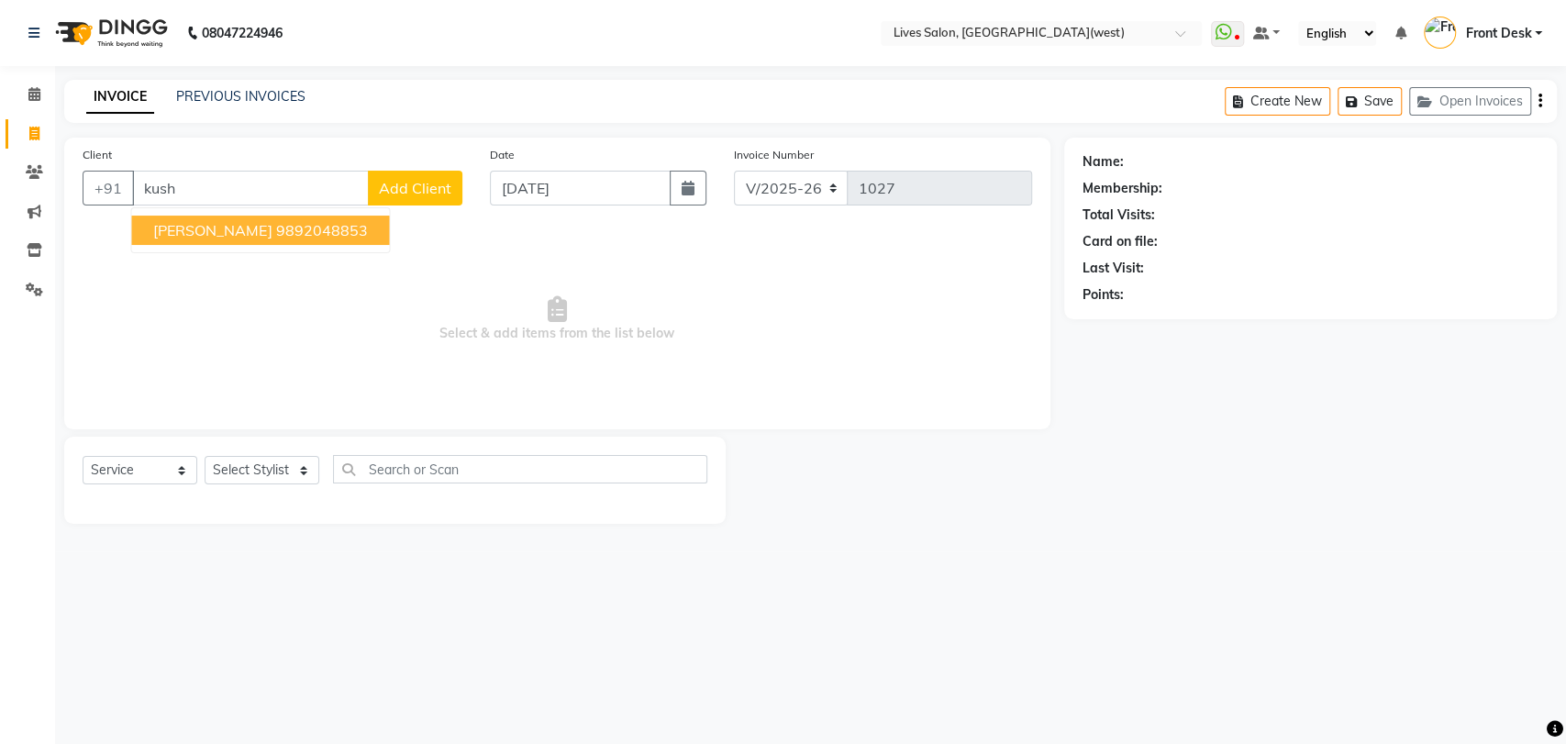
click at [275, 237] on ngb-highlight "9892048853" at bounding box center [321, 230] width 92 height 18
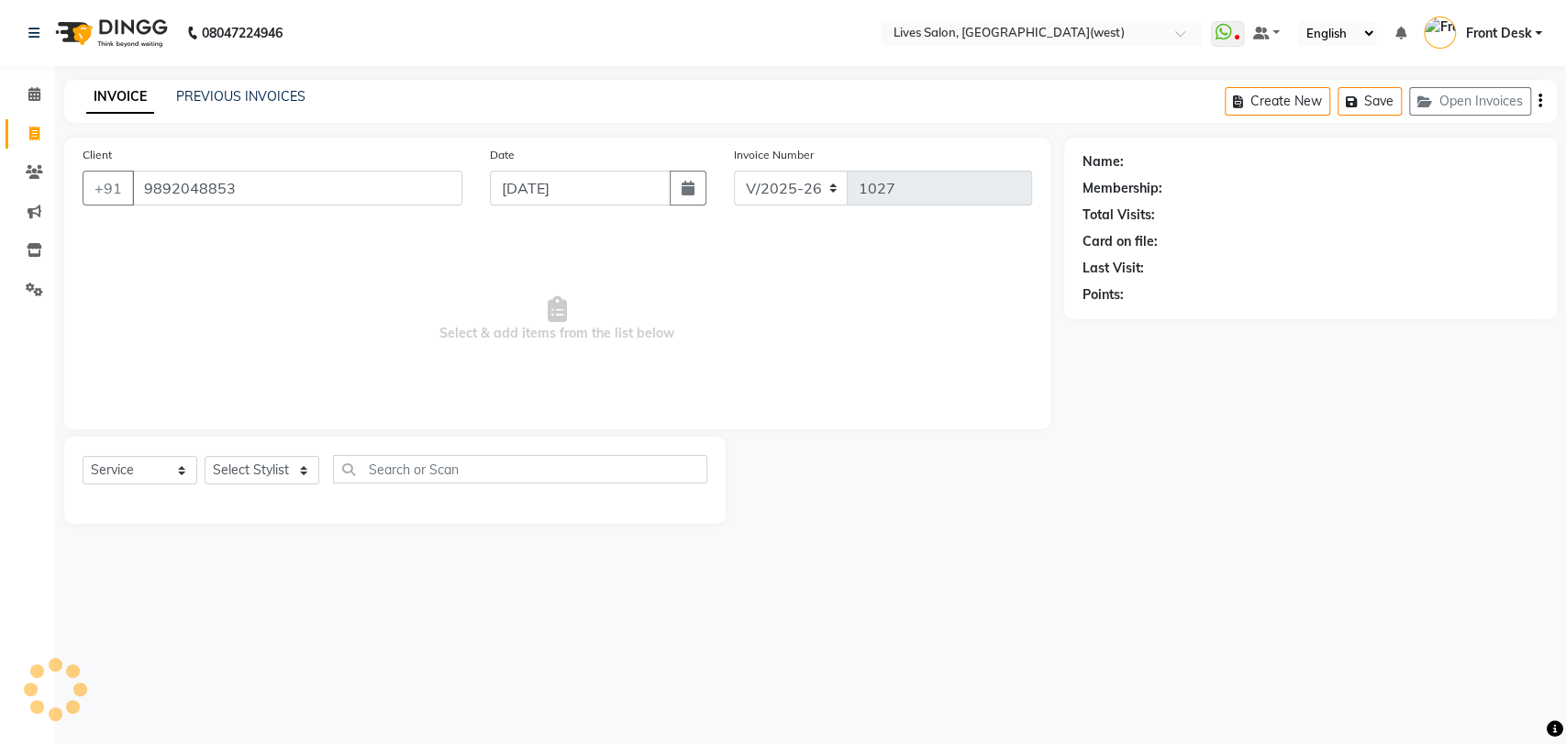
type input "9892048853"
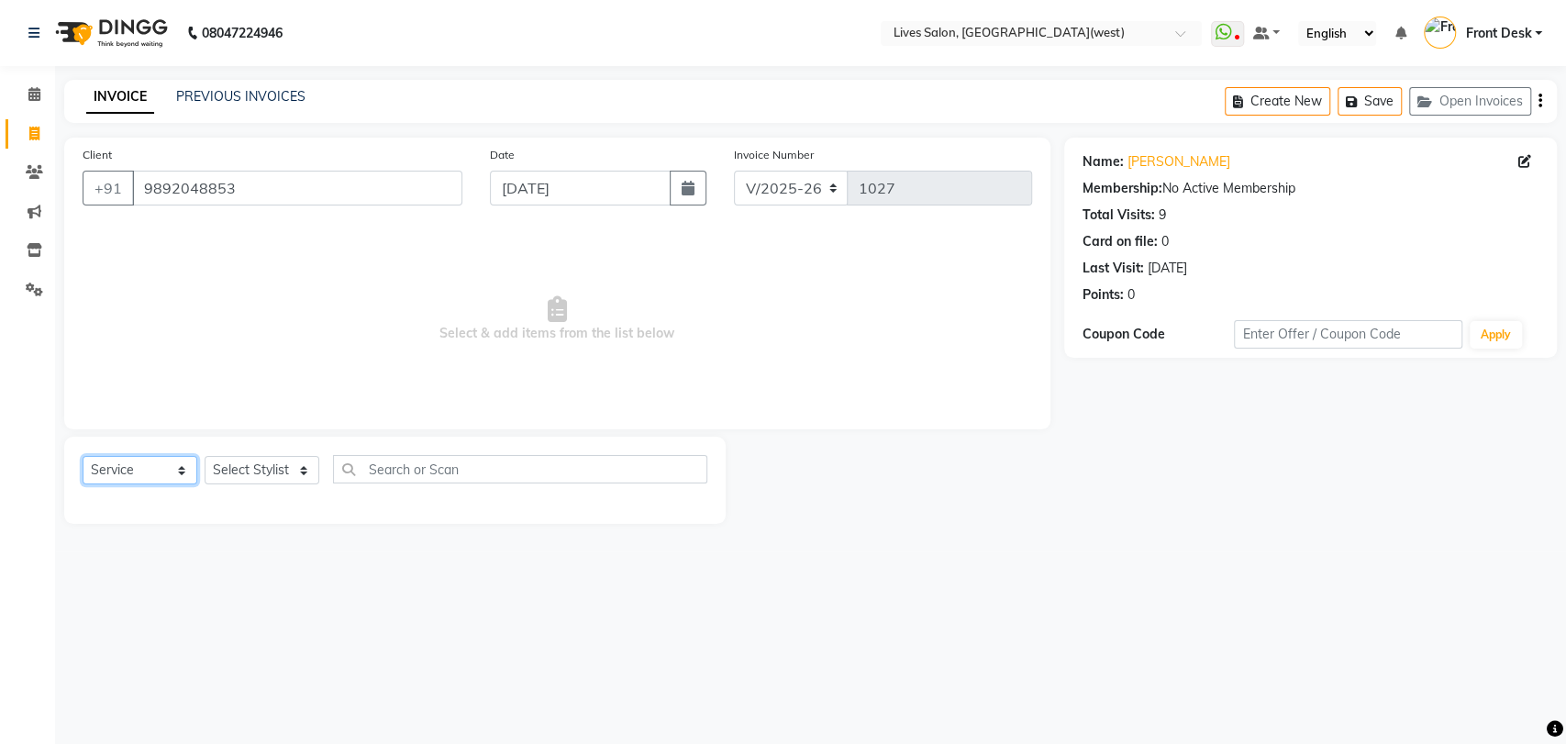
click at [123, 464] on select "Select Service Product Membership Package Voucher Prepaid Gift Card" at bounding box center [140, 470] width 115 height 28
select select "membership"
click at [83, 456] on select "Select Service Product Membership Package Voucher Prepaid Gift Card" at bounding box center [140, 470] width 115 height 28
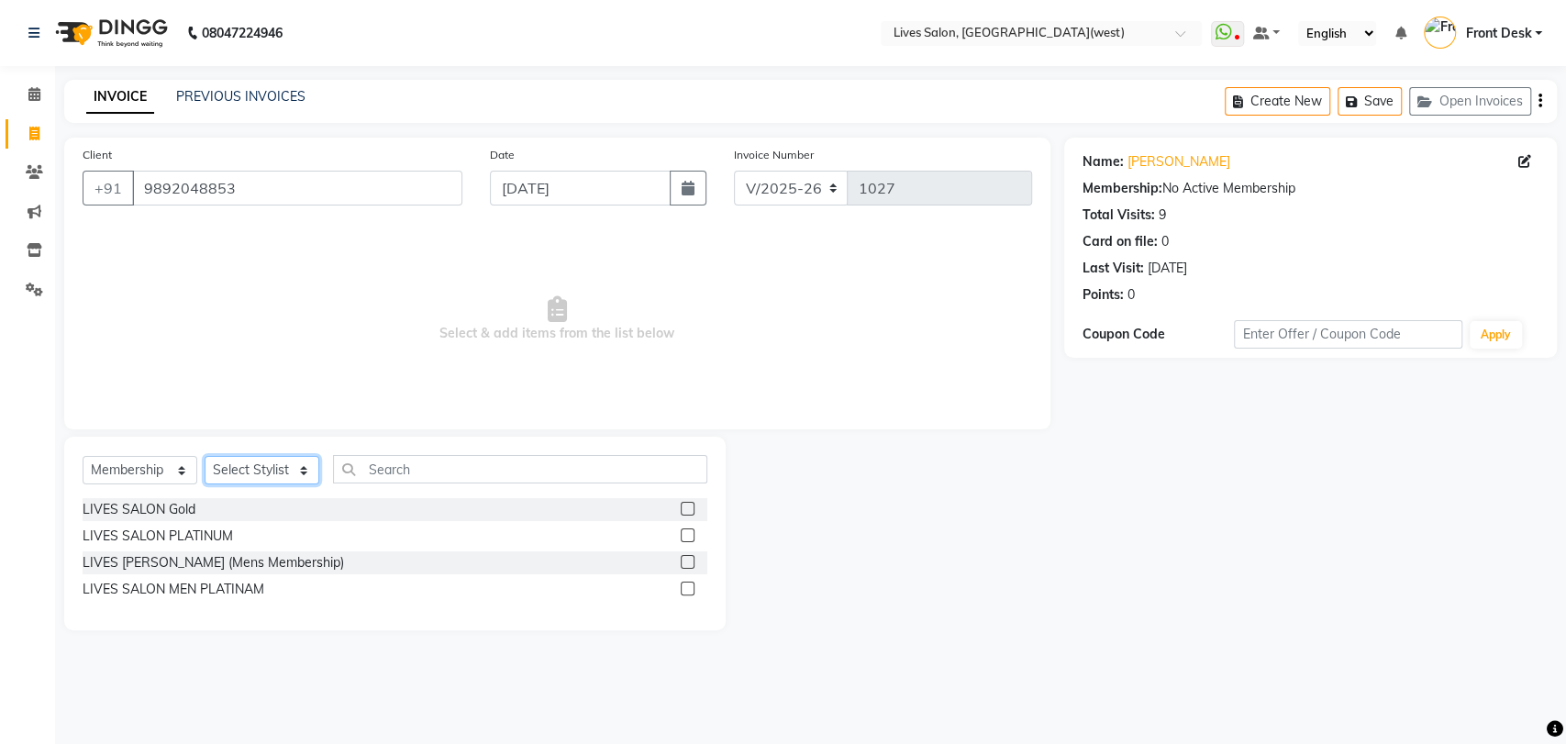
click at [240, 473] on select "Select Stylist Akshata Sarange Front Desk mansi Poonam Ratna Singh raunak bhatt…" at bounding box center [262, 470] width 115 height 28
select select "24005"
click at [205, 456] on select "Select Stylist Akshata Sarange Front Desk mansi Poonam Ratna Singh raunak bhatt…" at bounding box center [262, 470] width 115 height 28
click at [686, 533] on label at bounding box center [688, 535] width 14 height 14
click at [686, 533] on input "checkbox" at bounding box center [687, 536] width 12 height 12
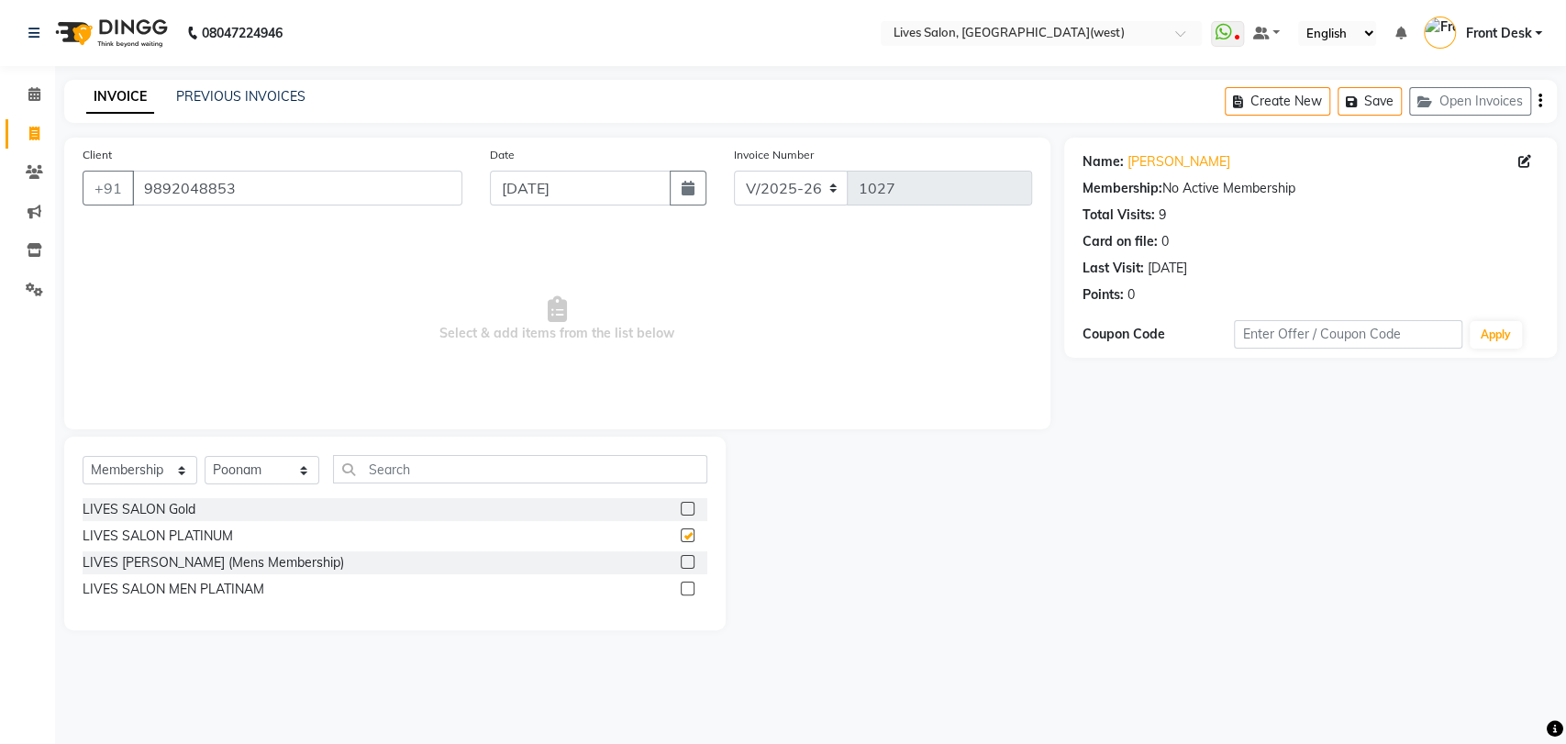
select select "select"
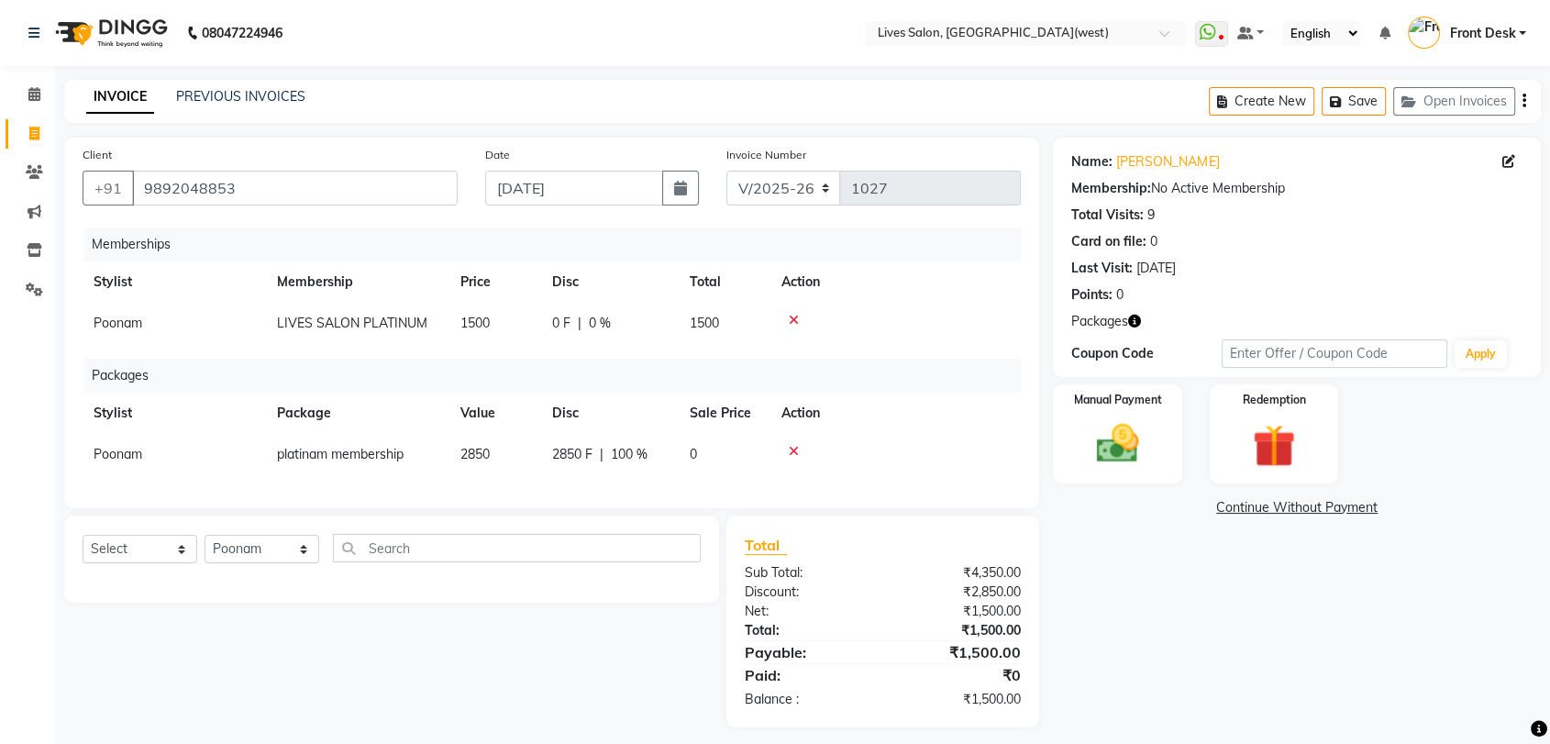
click at [796, 445] on icon at bounding box center [794, 451] width 10 height 13
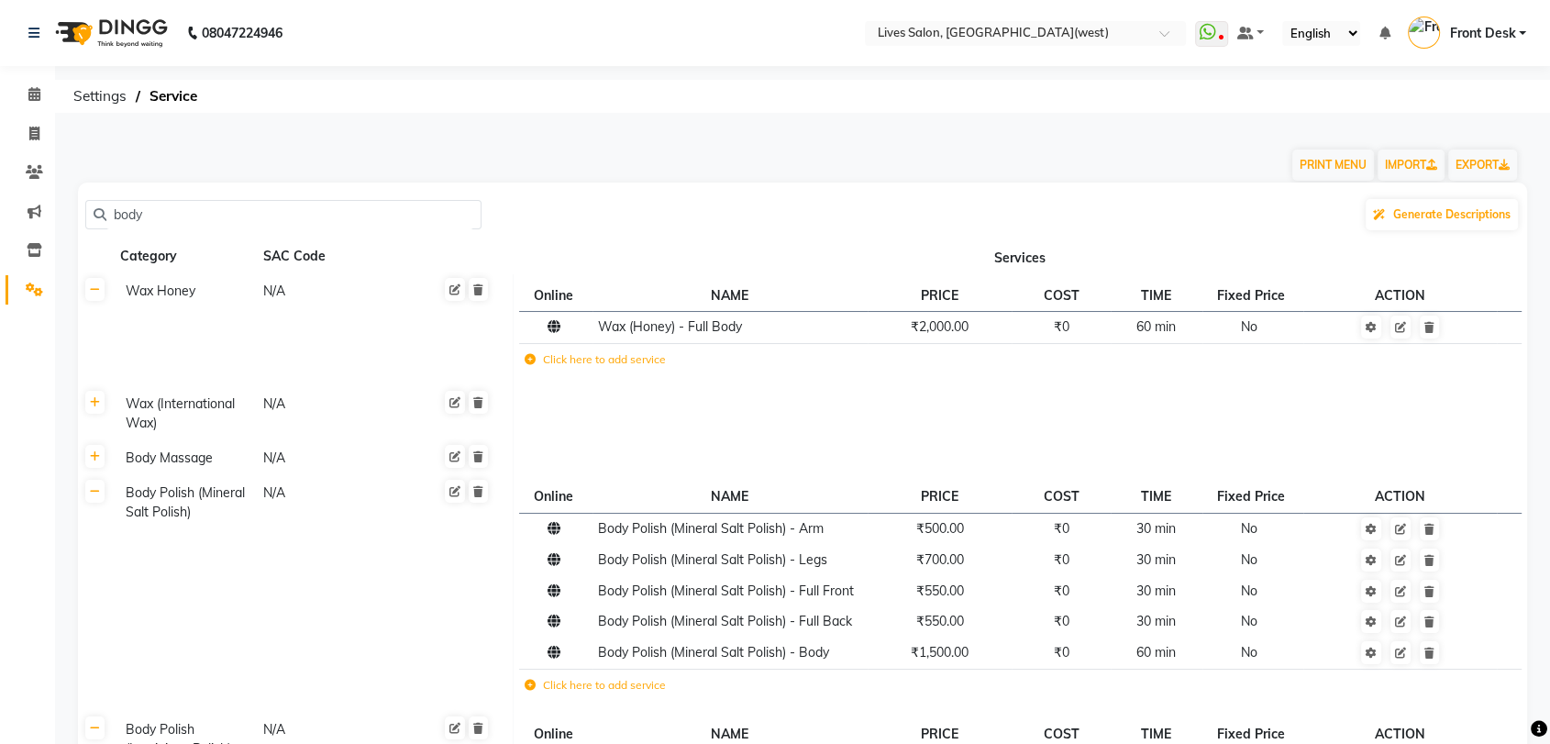
click at [160, 216] on input "body" at bounding box center [289, 215] width 367 height 28
type input "b"
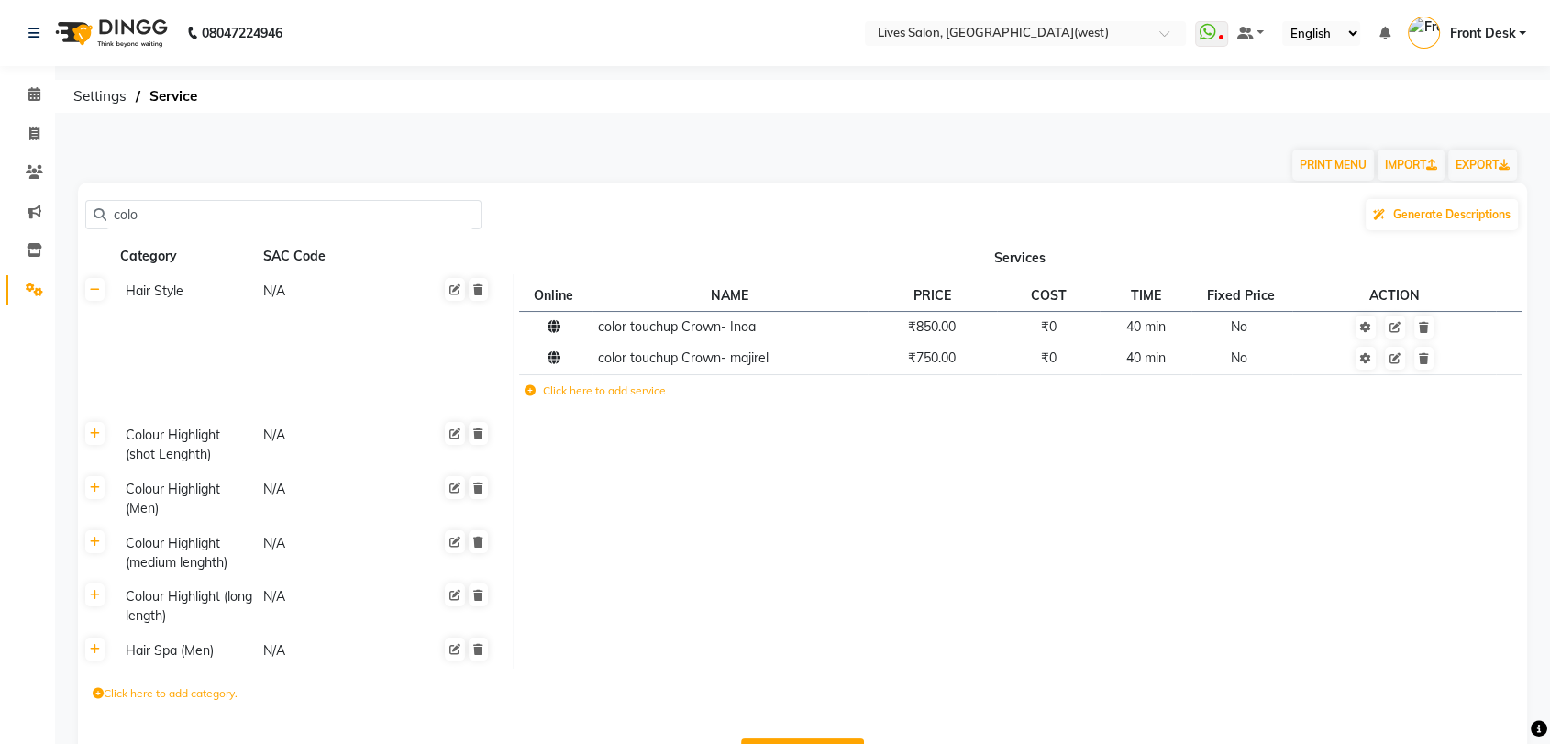
scroll to position [63, 0]
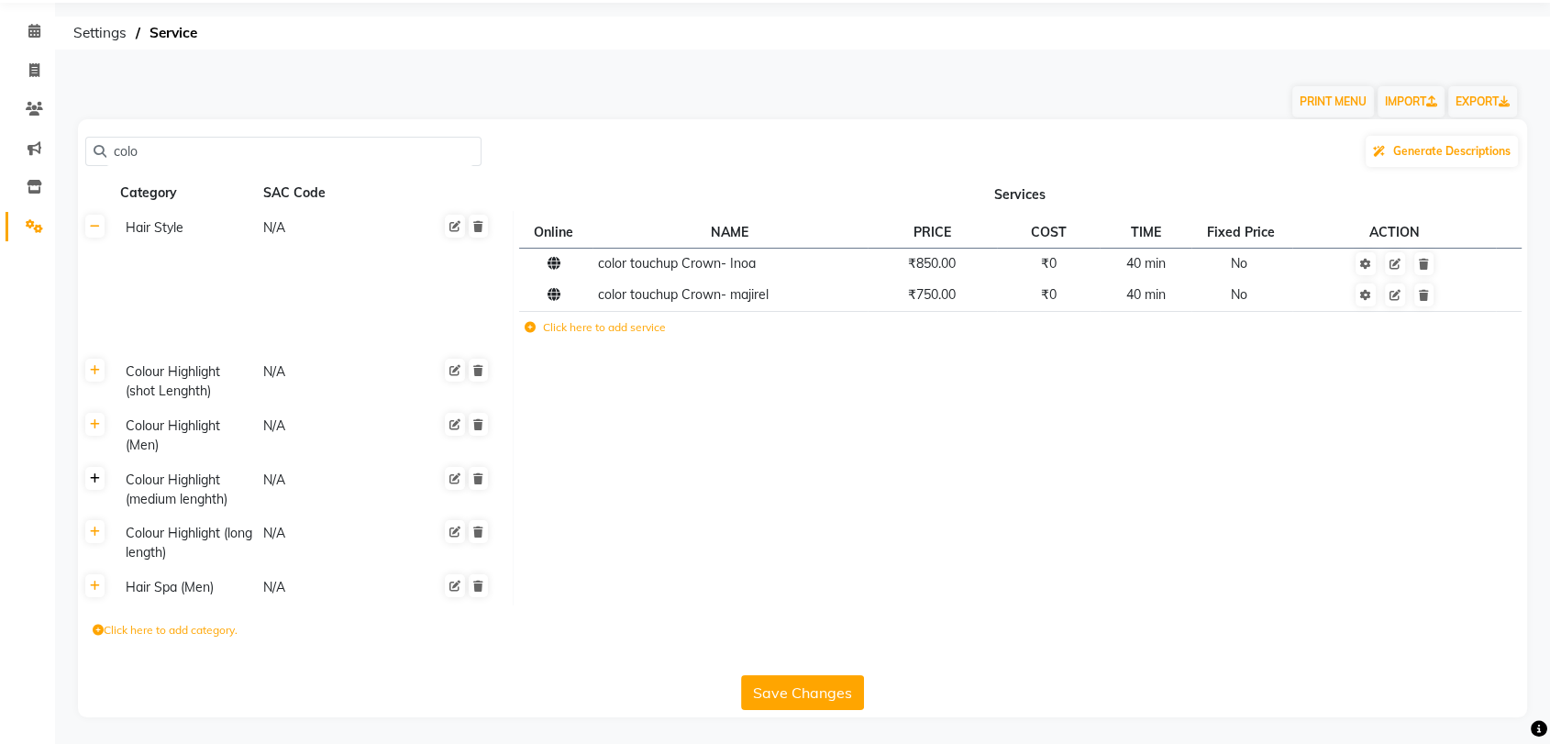
type input "colo"
click at [93, 483] on icon at bounding box center [95, 478] width 10 height 11
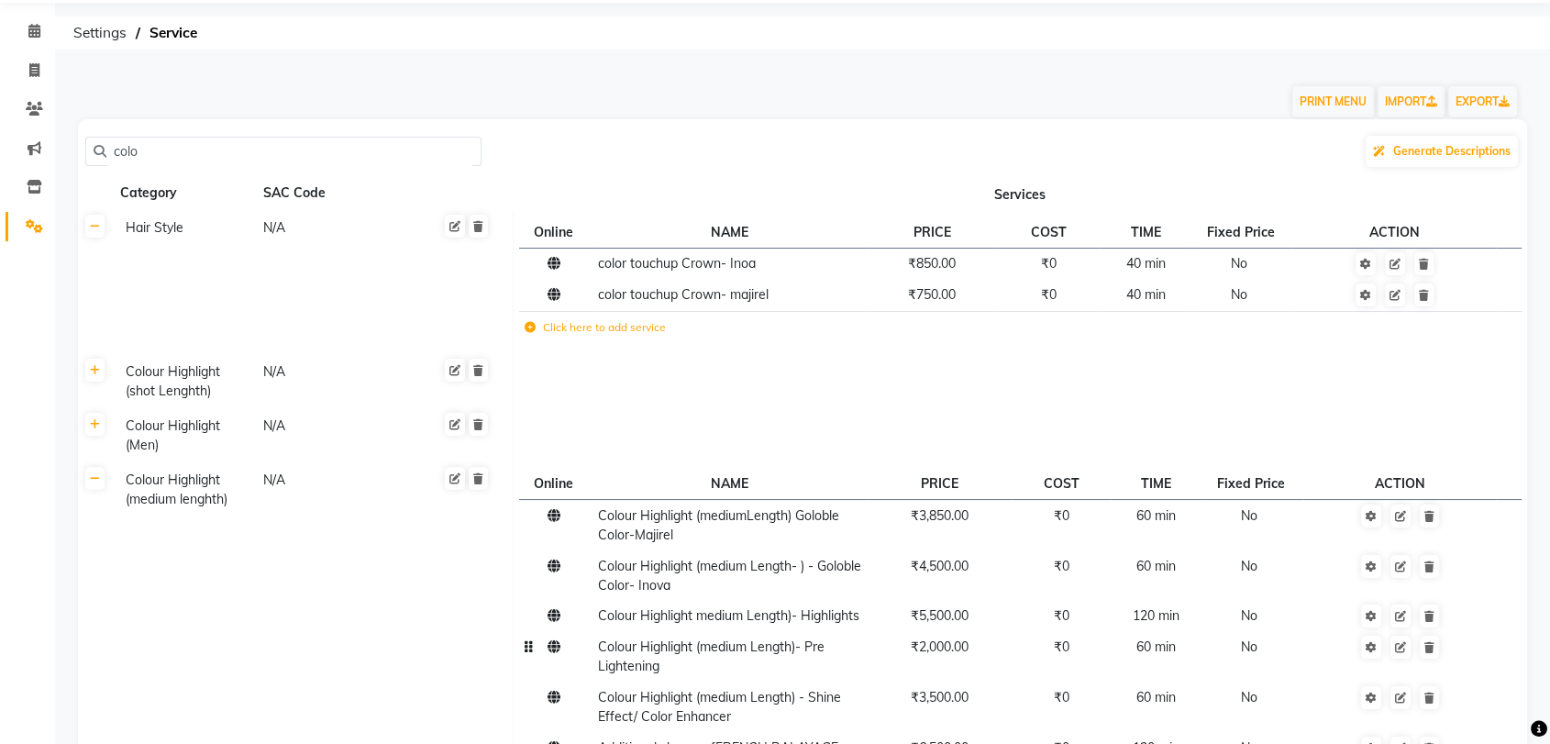
scroll to position [173, 0]
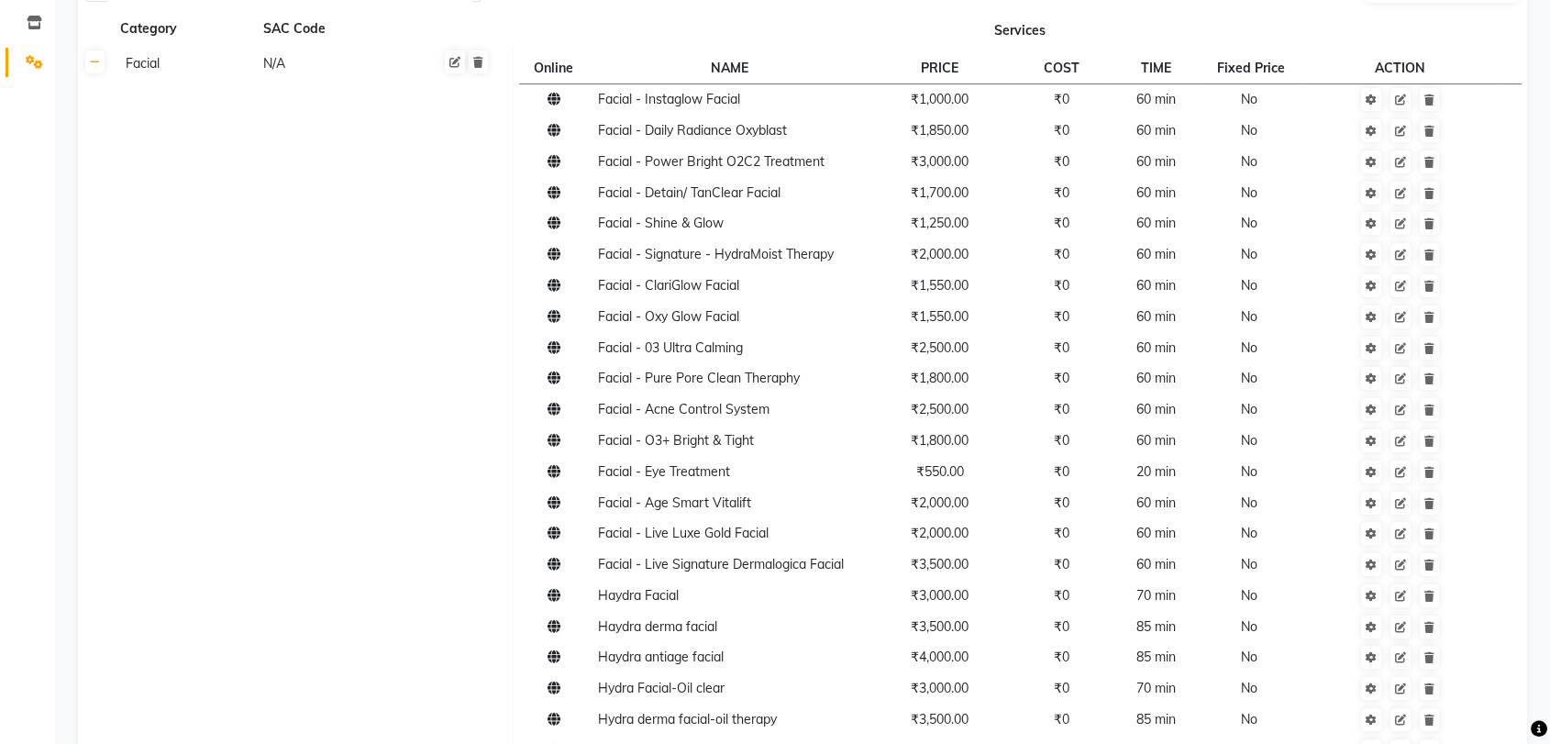
scroll to position [228, 0]
type input "facial"
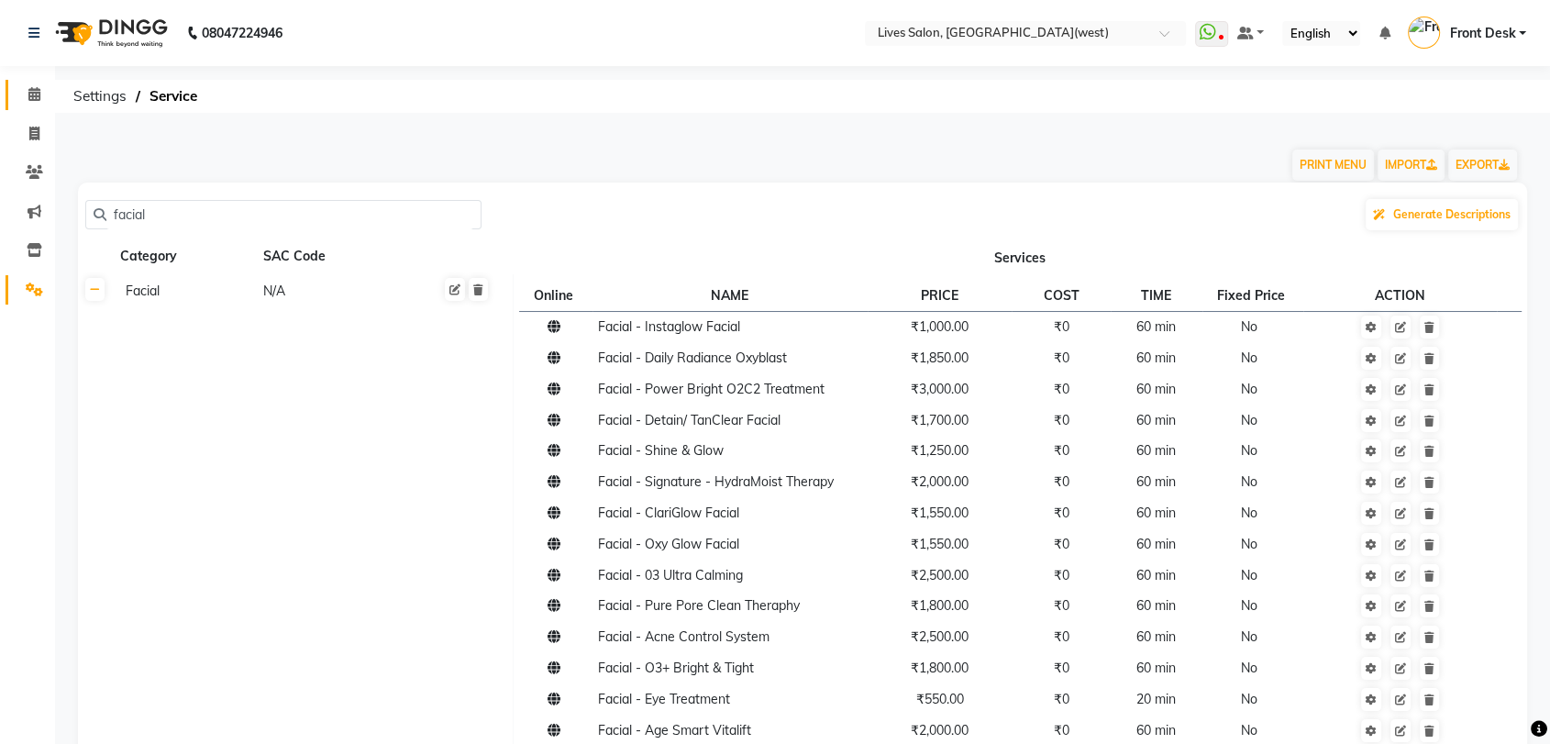
click at [33, 87] on icon at bounding box center [34, 94] width 12 height 14
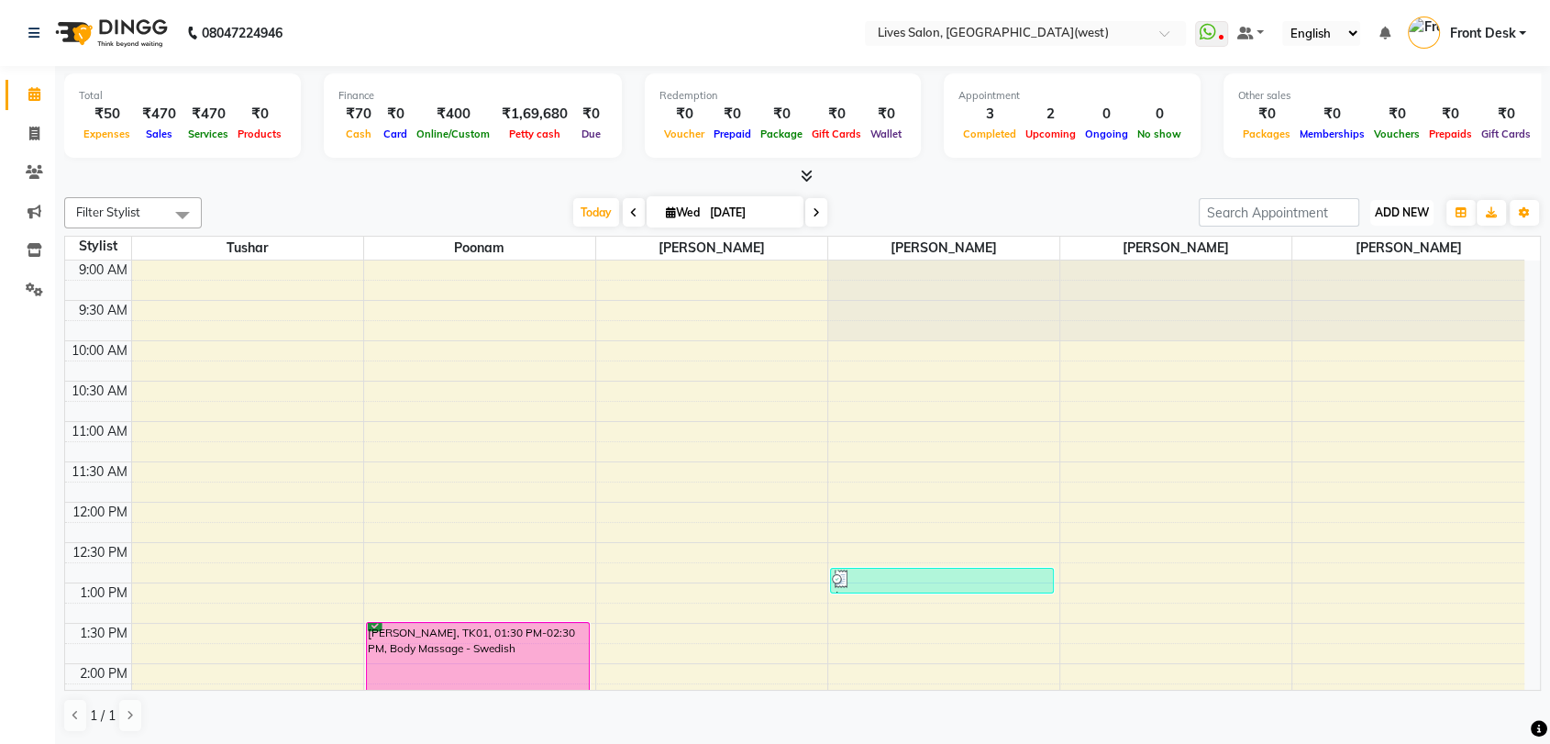
click at [1407, 211] on span "ADD NEW" at bounding box center [1402, 212] width 54 height 14
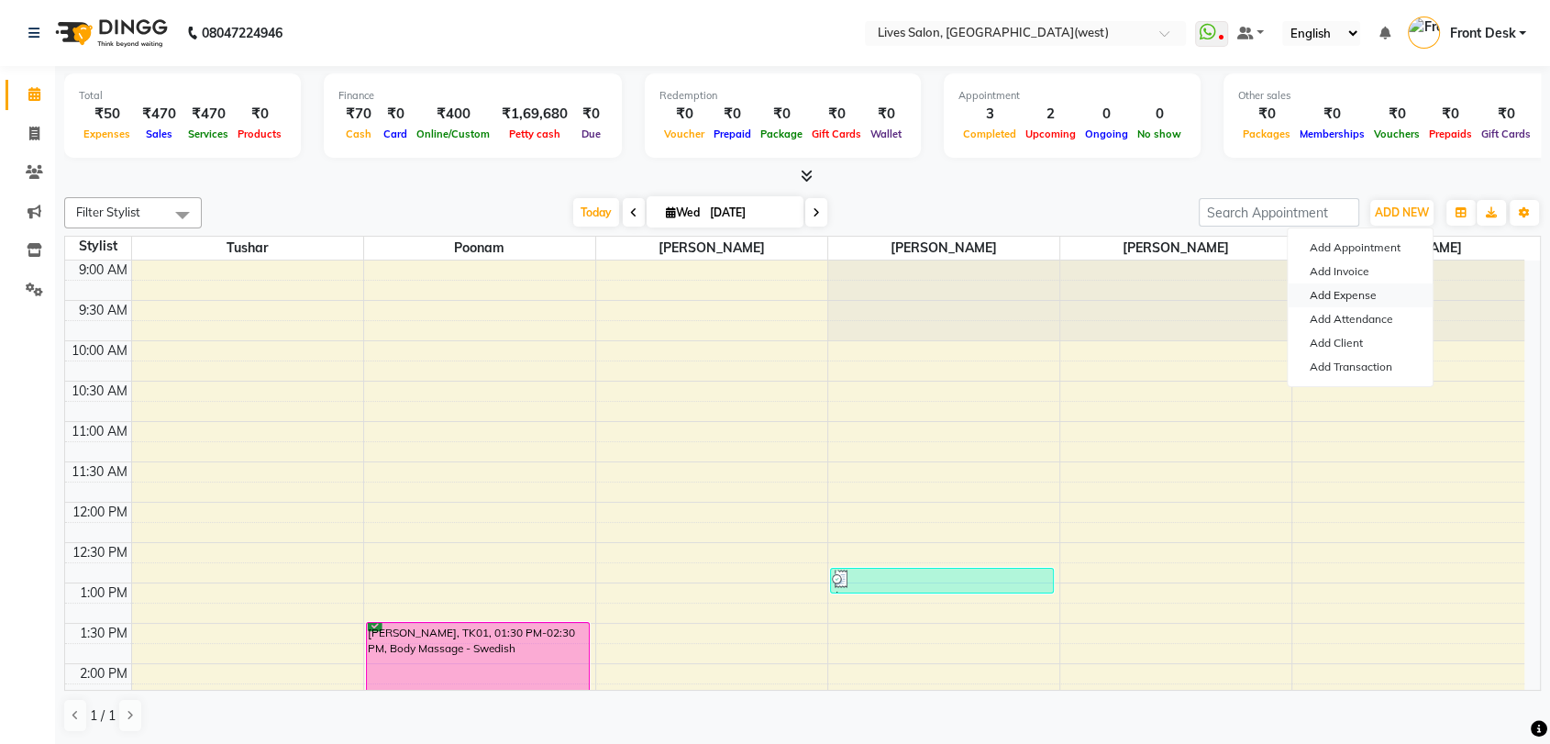
click at [1365, 305] on link "Add Expense" at bounding box center [1360, 295] width 145 height 24
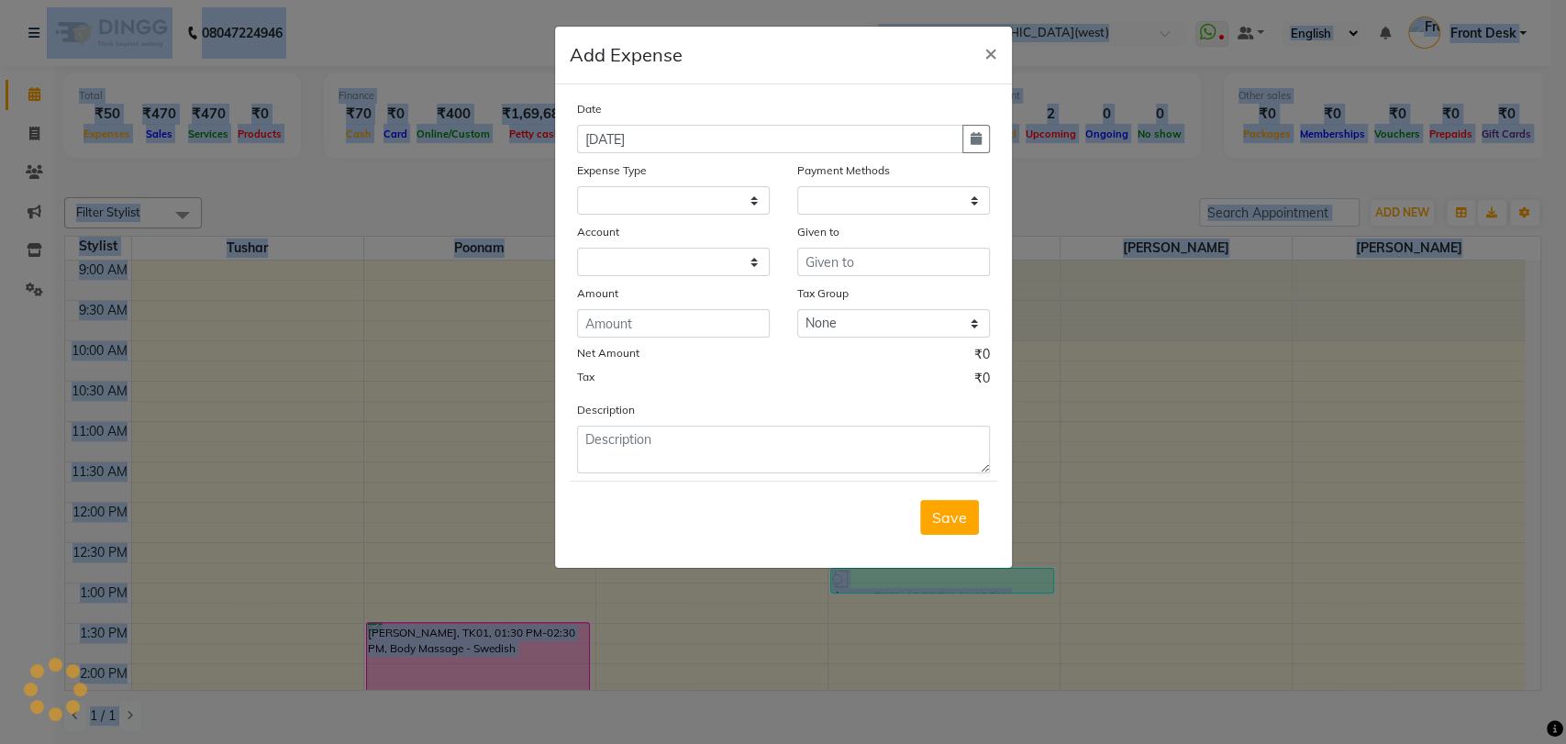
click at [1365, 305] on ngb-modal-window "Add Expense × Date [DATE] Expense Type Payment Methods Account Given to Amount …" at bounding box center [783, 372] width 1566 height 744
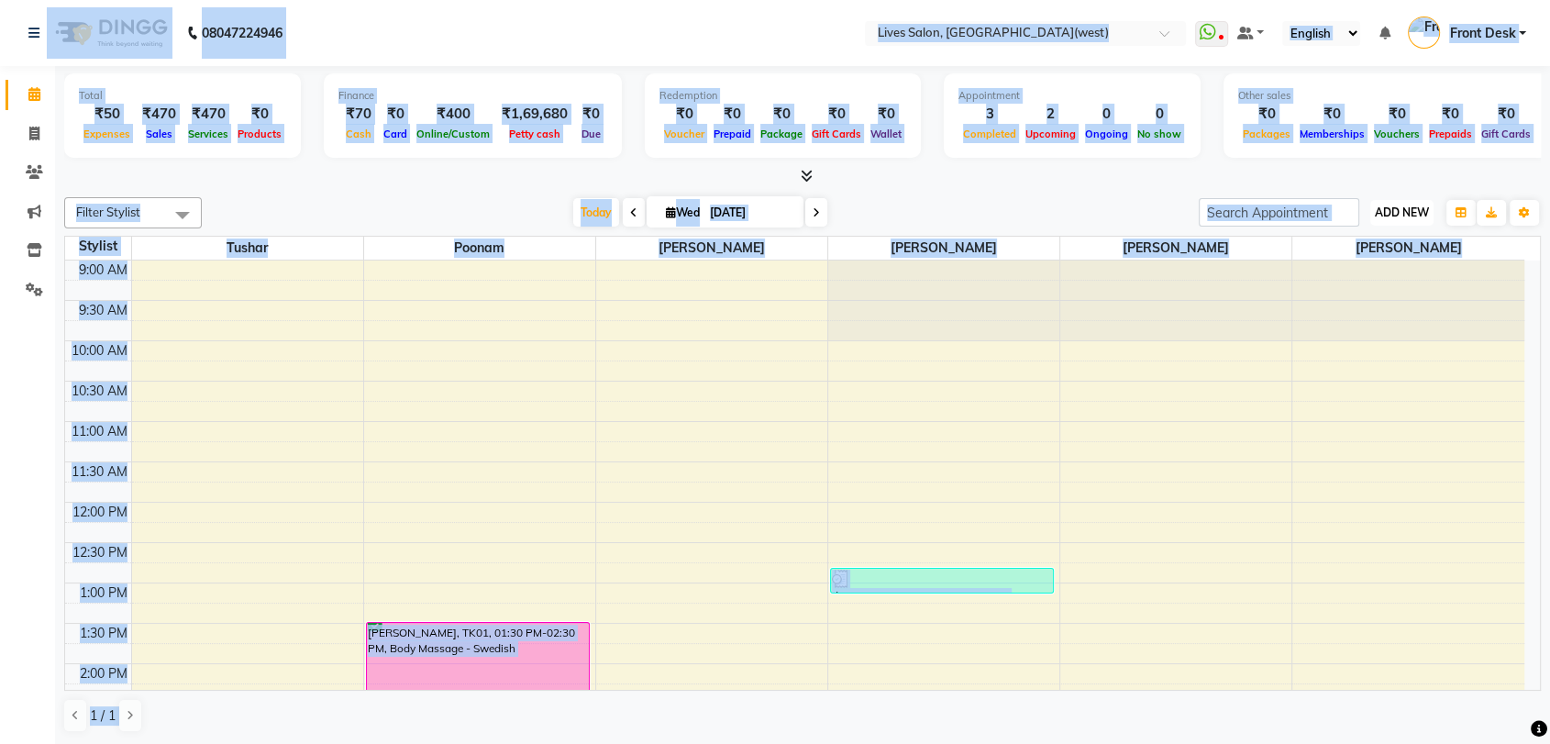
click at [1424, 216] on span "ADD NEW" at bounding box center [1402, 212] width 54 height 14
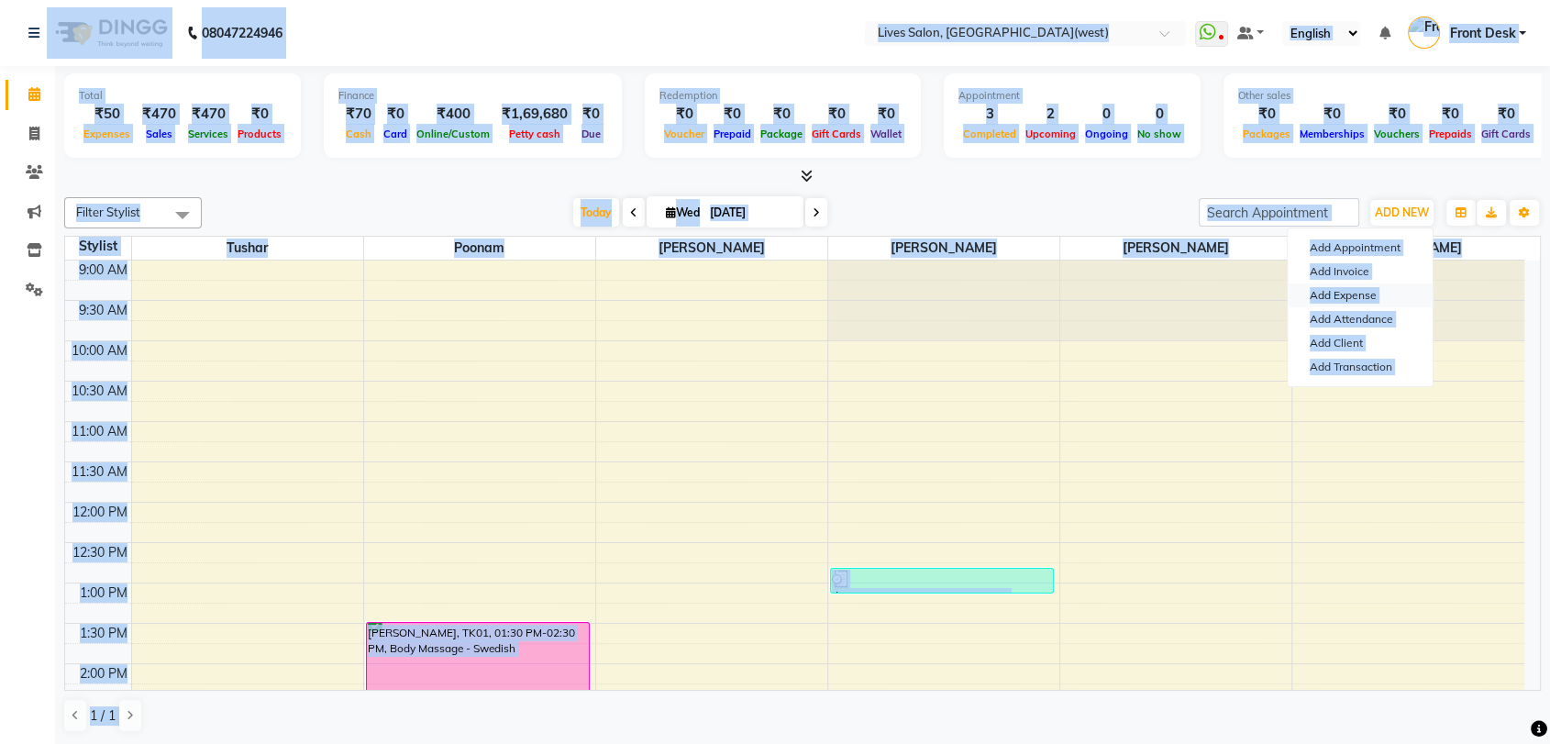
click at [1355, 301] on link "Add Expense" at bounding box center [1360, 295] width 145 height 24
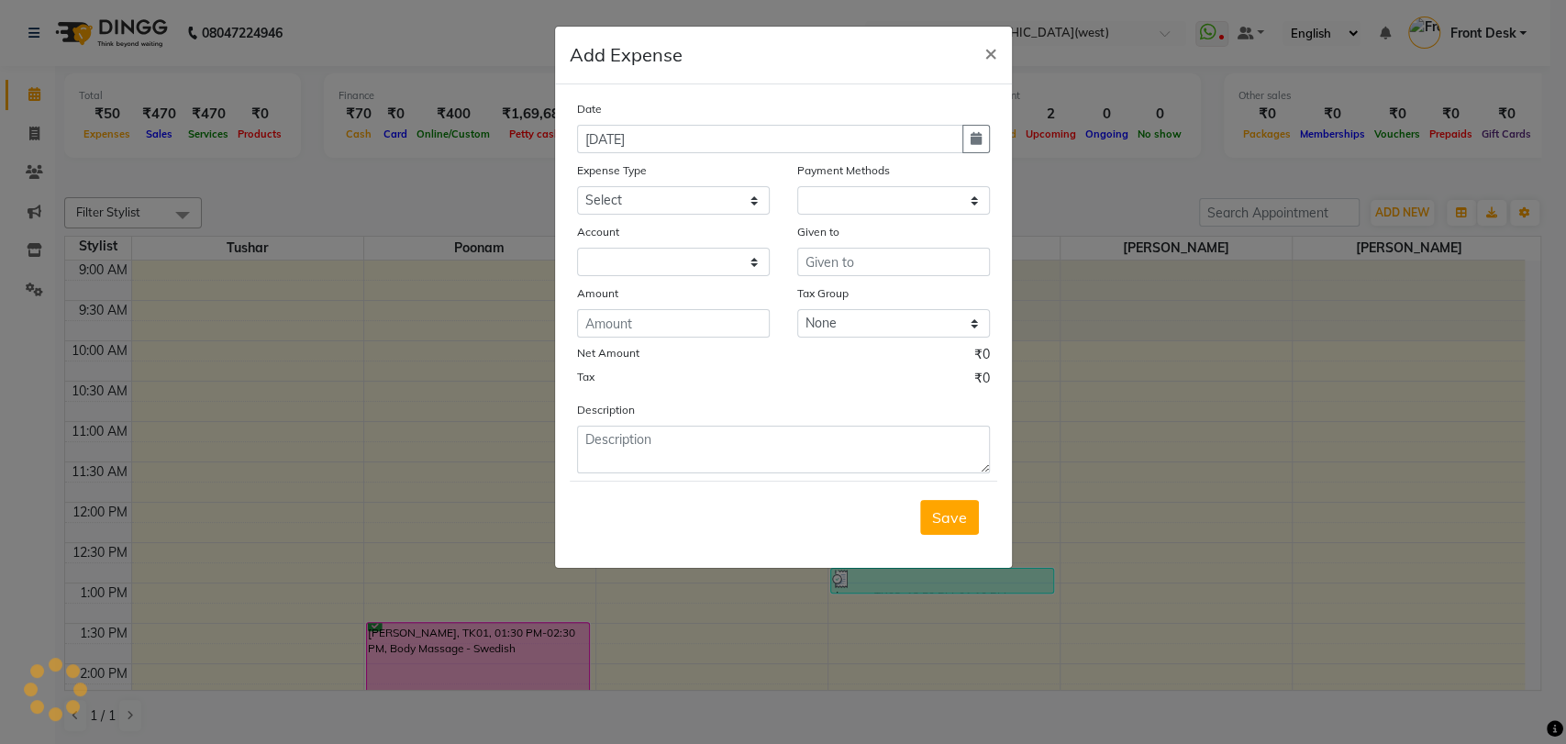
select select "1"
select select "3147"
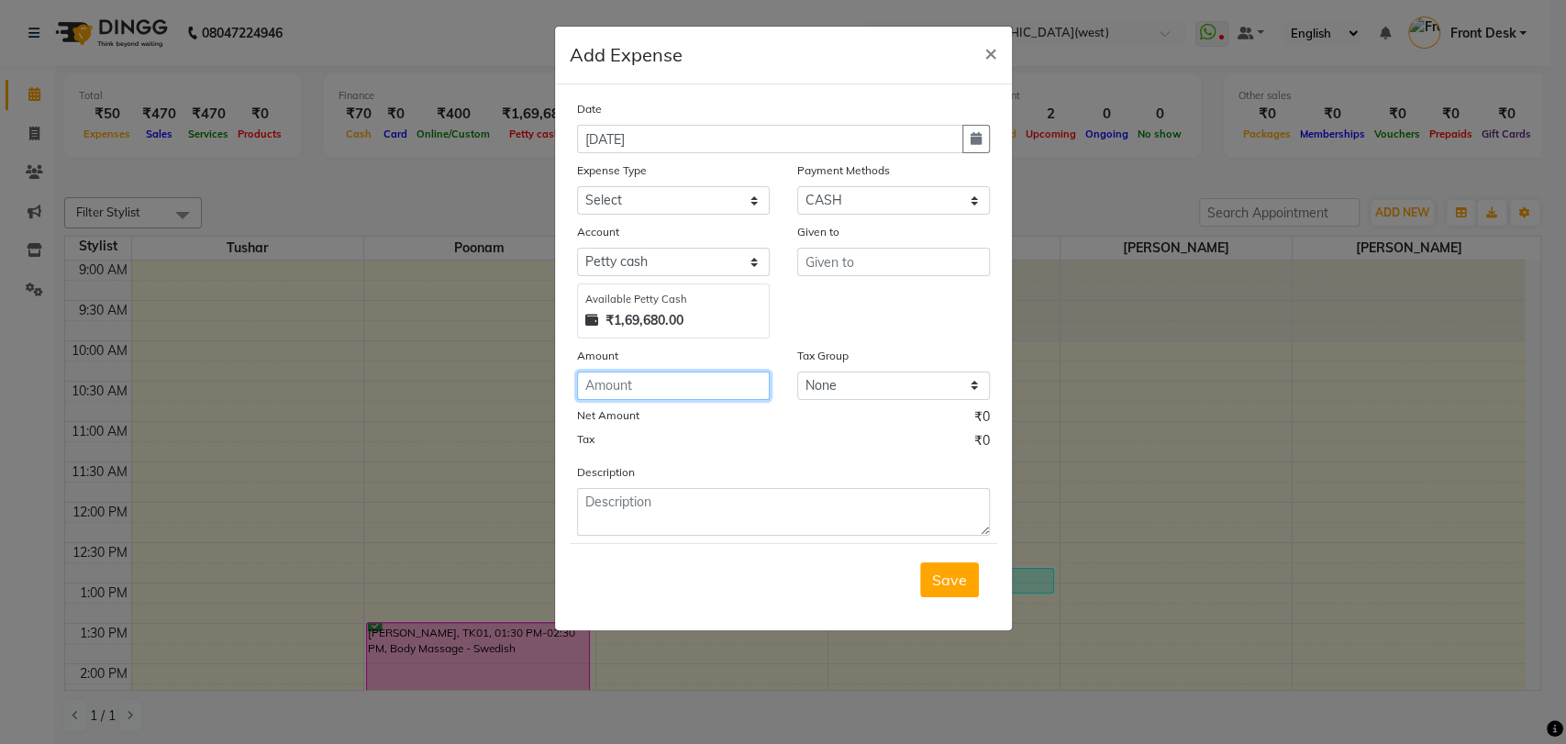
click at [649, 383] on input "number" at bounding box center [673, 386] width 193 height 28
type input "50"
click at [651, 196] on select "Select Advance Salary Bank charges Cash Deposited to bank Cash Handed Over to O…" at bounding box center [673, 200] width 193 height 28
select select "7301"
click at [577, 186] on select "Select Advance Salary Bank charges Cash Deposited to bank Cash Handed Over to O…" at bounding box center [673, 200] width 193 height 28
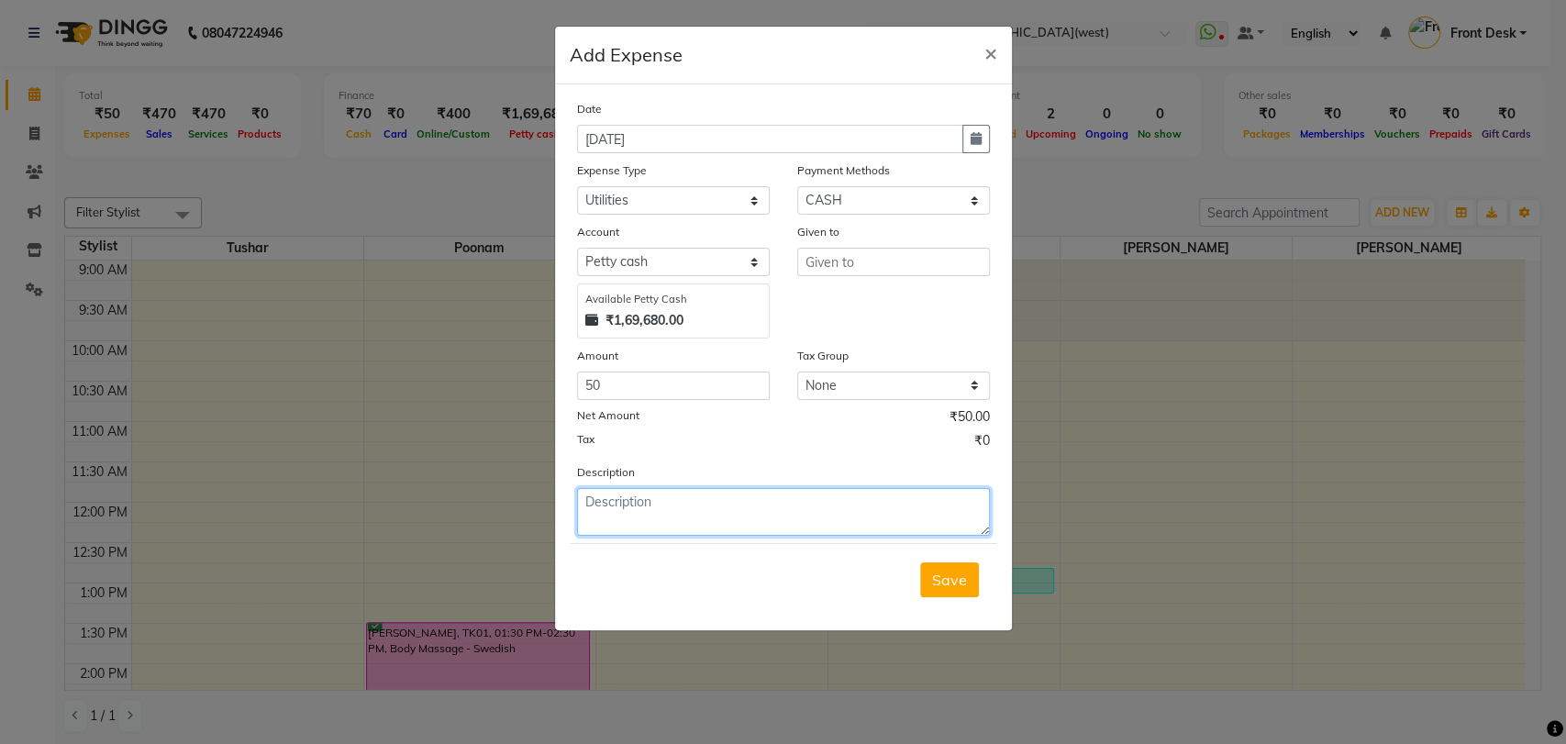
click at [661, 505] on textarea at bounding box center [783, 512] width 413 height 48
type textarea "limbu mirchi"
click at [946, 574] on span "Save" at bounding box center [949, 580] width 35 height 18
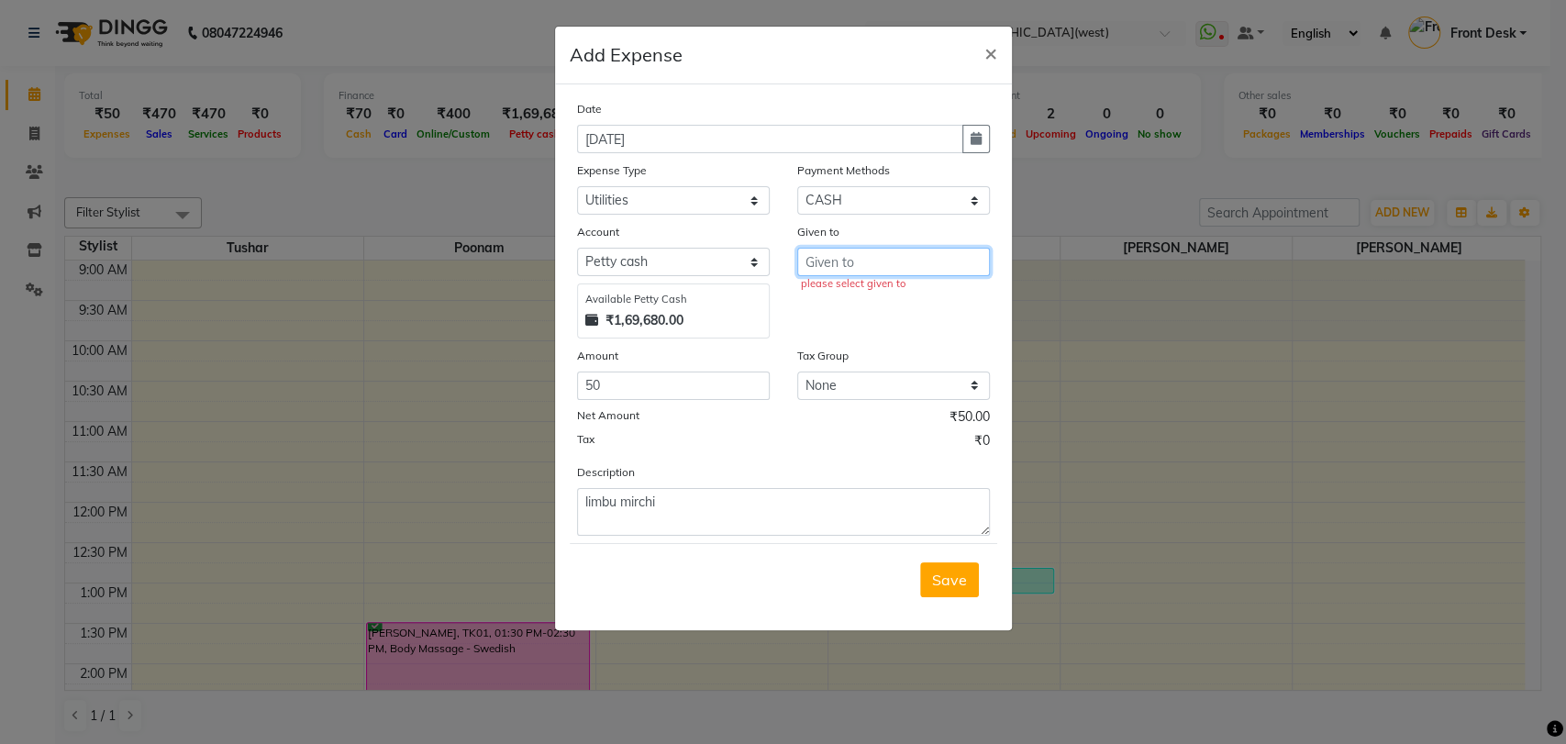
click at [837, 252] on input "text" at bounding box center [893, 262] width 193 height 28
click at [880, 299] on button "ma nsi" at bounding box center [870, 299] width 145 height 29
type input "mansi"
click at [947, 586] on span "Save" at bounding box center [949, 580] width 35 height 18
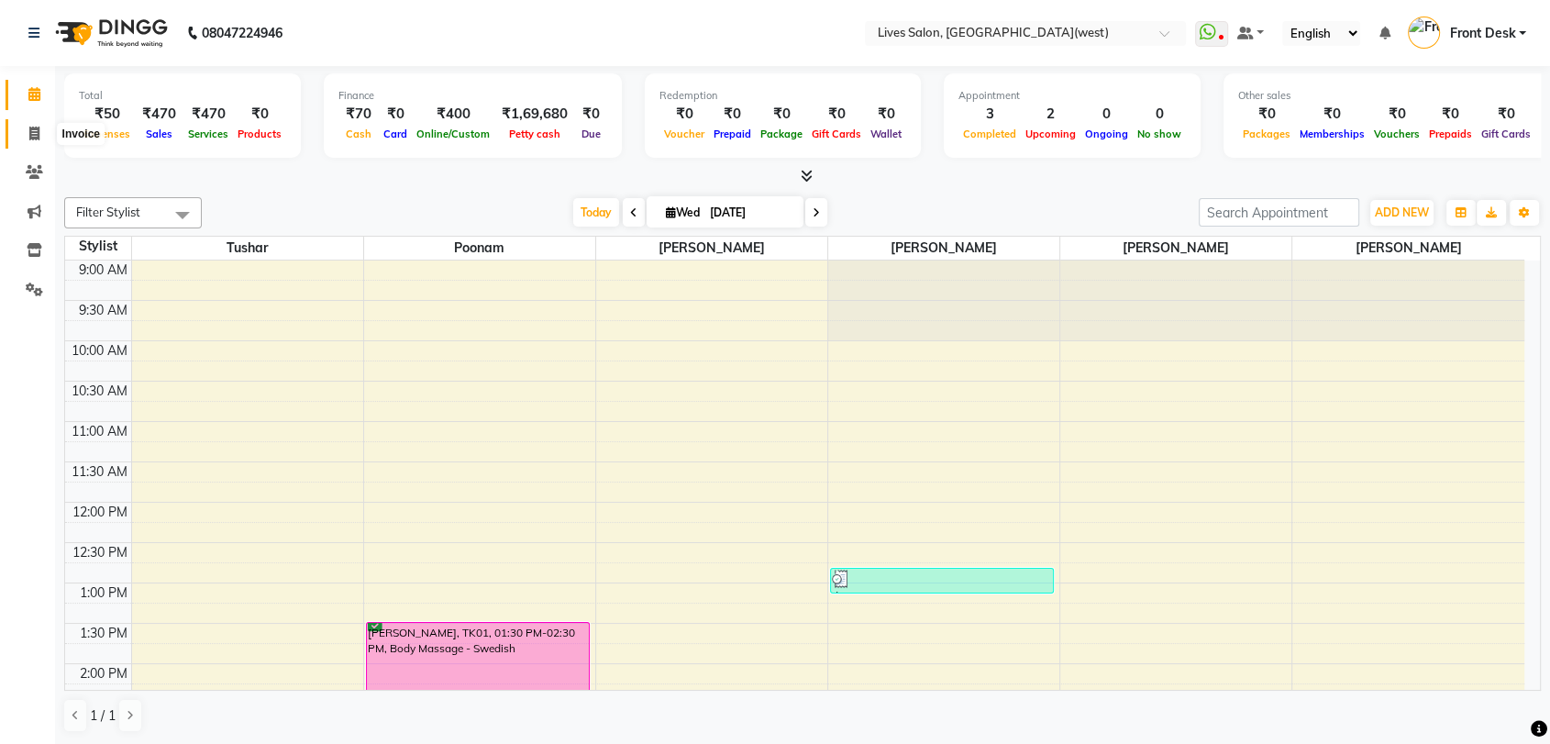
click at [39, 135] on icon at bounding box center [34, 134] width 10 height 14
select select "service"
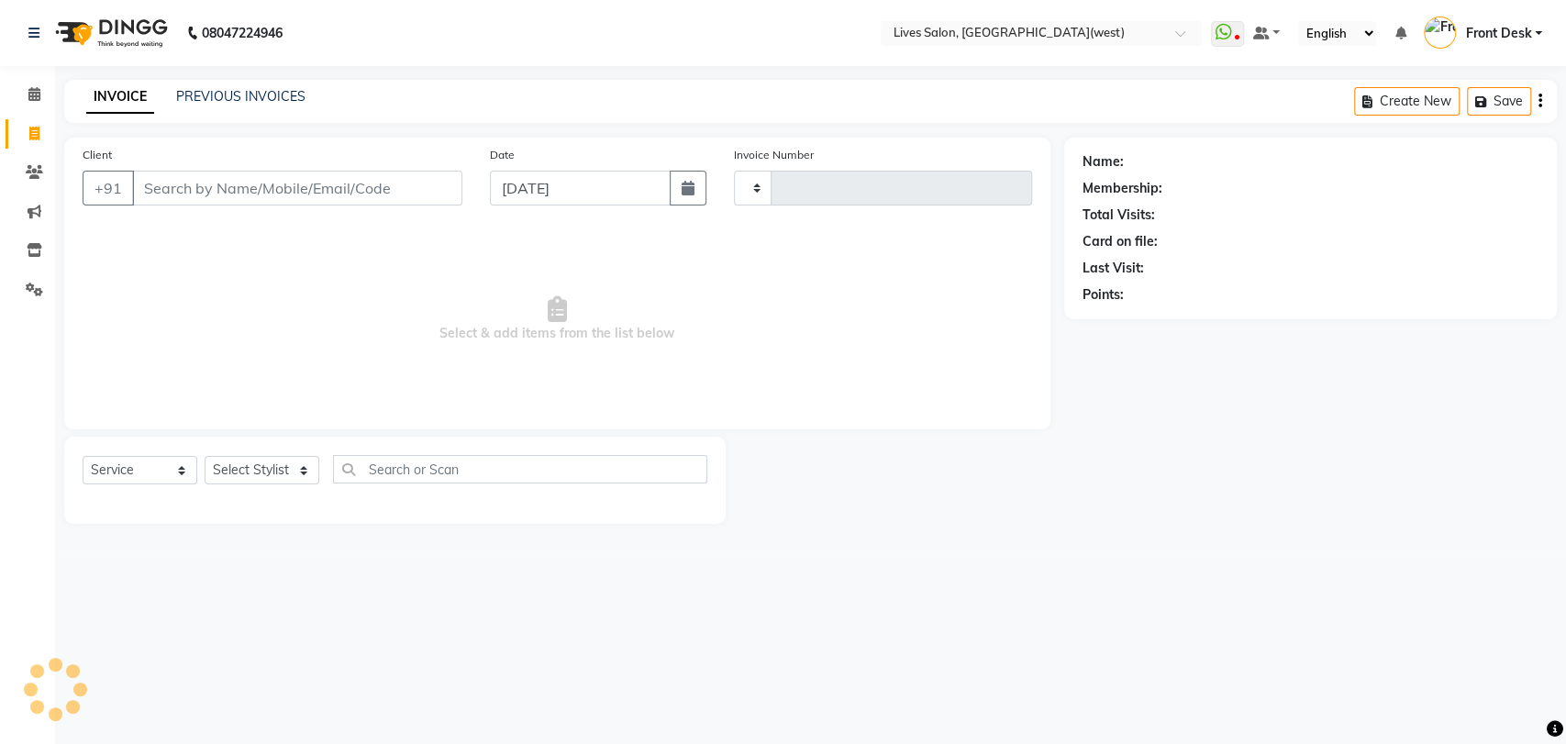
type input "1027"
select select "4342"
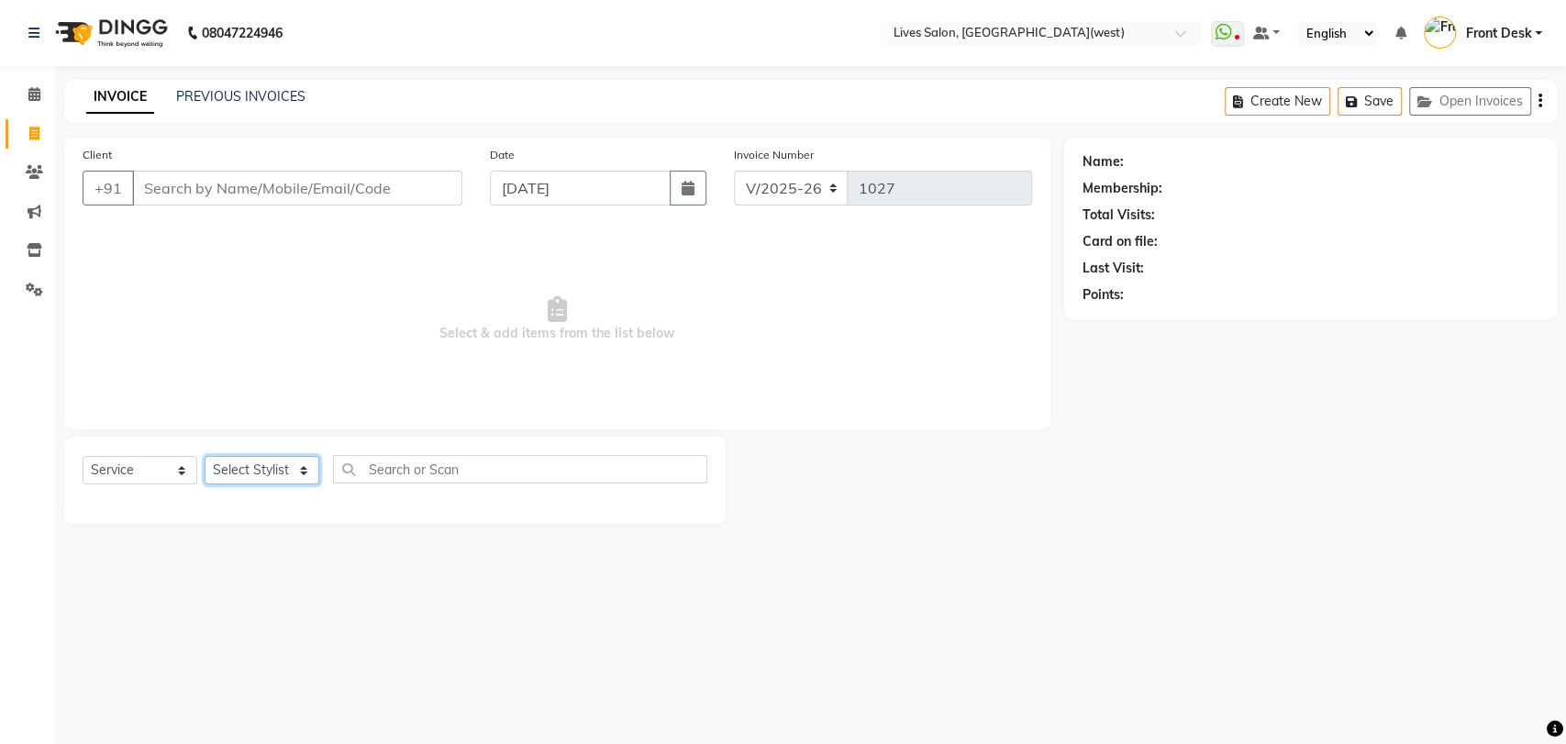
click at [283, 467] on select "Select Stylist" at bounding box center [262, 470] width 115 height 28
select select "24005"
click at [205, 456] on select "Select Stylist Akshata Sarange Front Desk mansi Poonam Ratna Singh raunak bhatt…" at bounding box center [262, 470] width 115 height 28
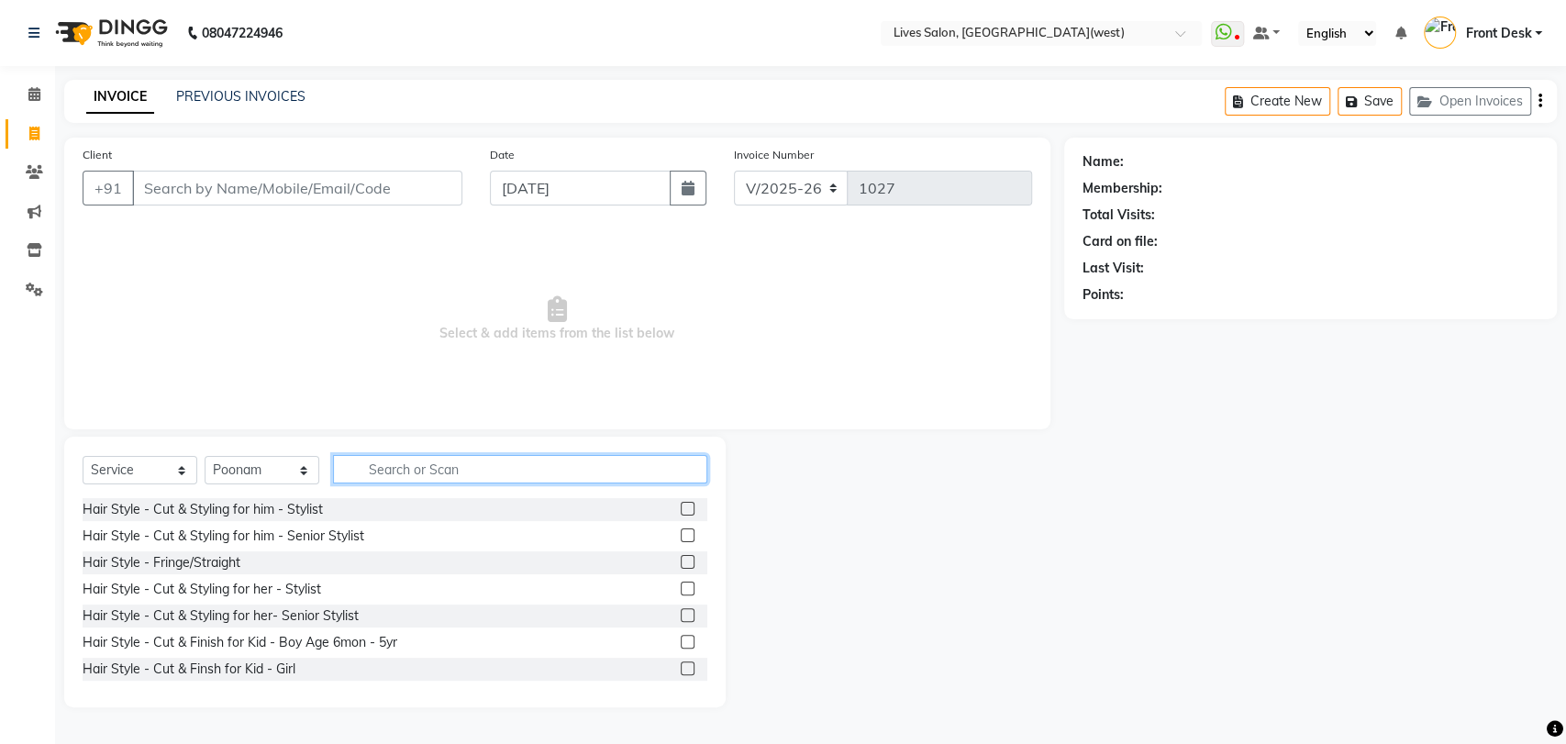
click at [411, 469] on input "text" at bounding box center [520, 469] width 374 height 28
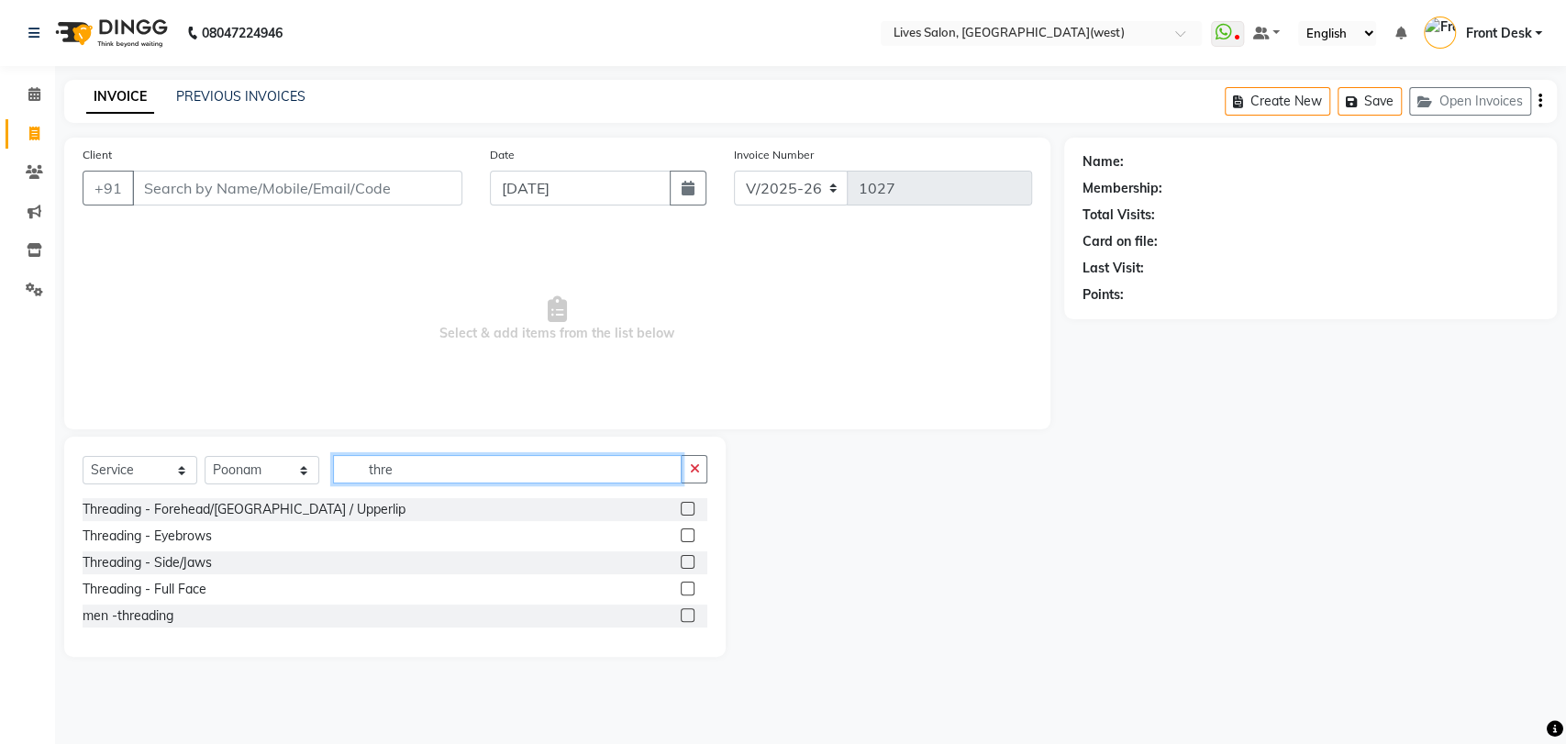
type input "thre"
click at [688, 534] on label at bounding box center [688, 535] width 14 height 14
click at [688, 534] on input "checkbox" at bounding box center [687, 536] width 12 height 12
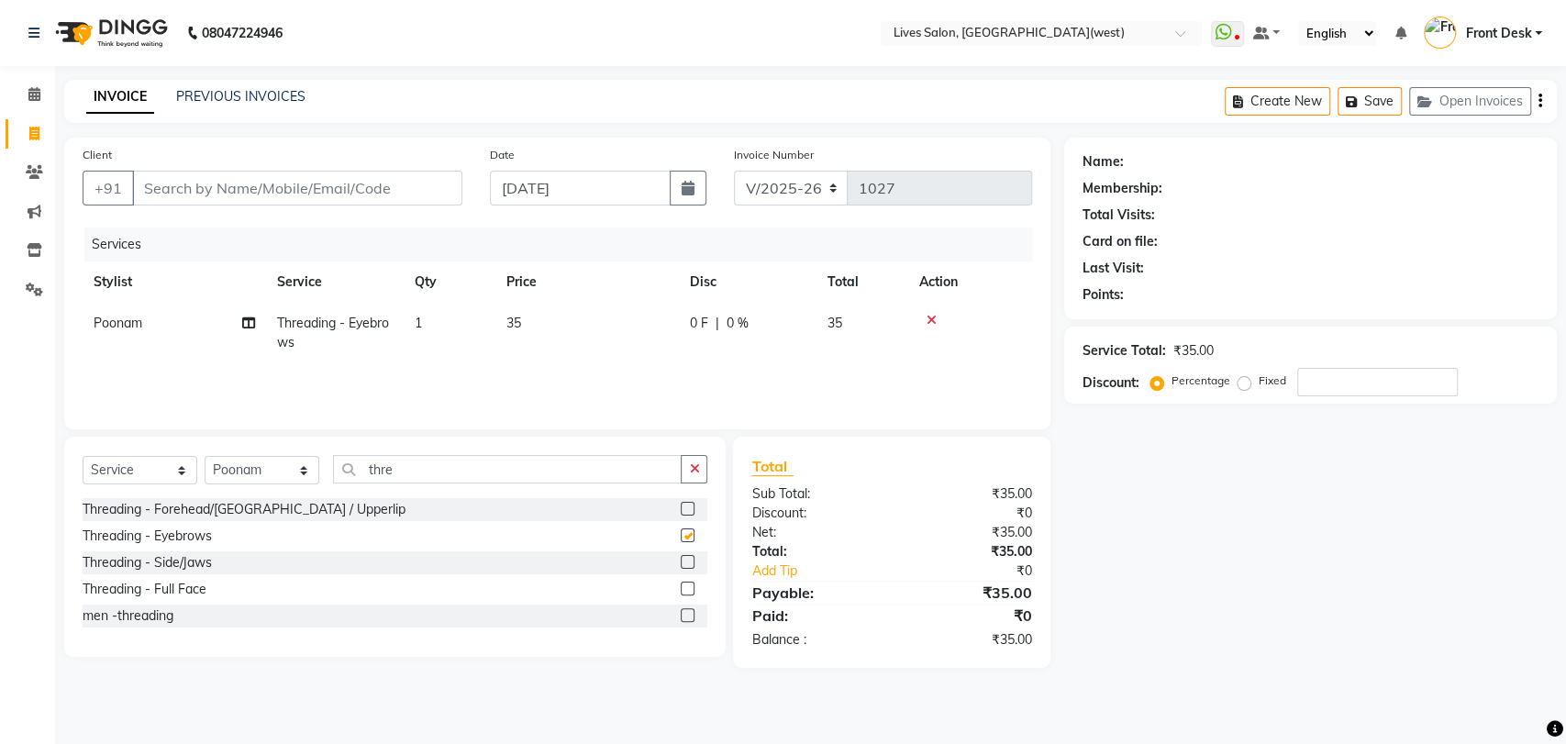
checkbox input "false"
click at [690, 504] on label at bounding box center [688, 509] width 14 height 14
click at [690, 504] on input "checkbox" at bounding box center [687, 510] width 12 height 12
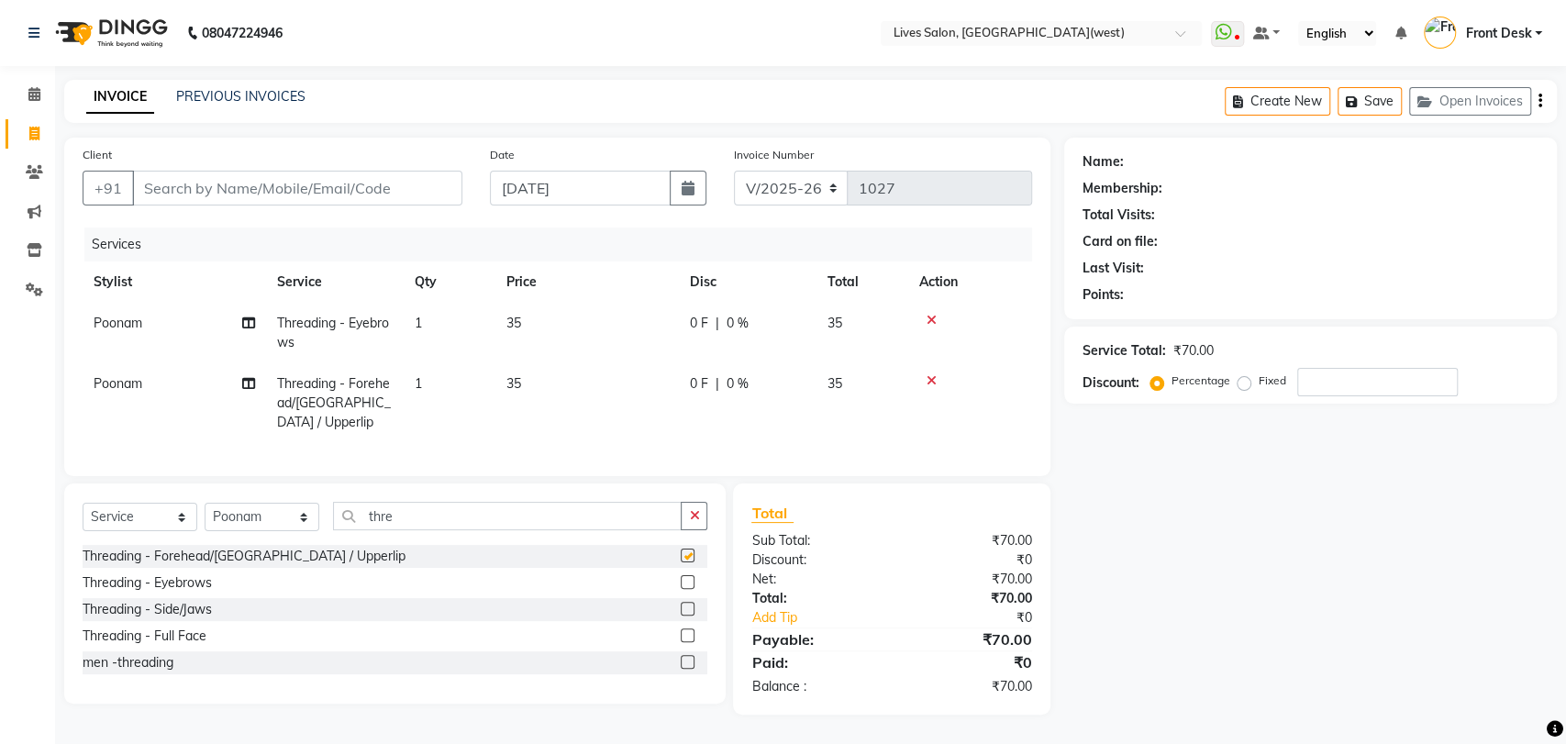
checkbox input "false"
click at [163, 185] on input "Client" at bounding box center [297, 188] width 330 height 35
type input "7"
type input "0"
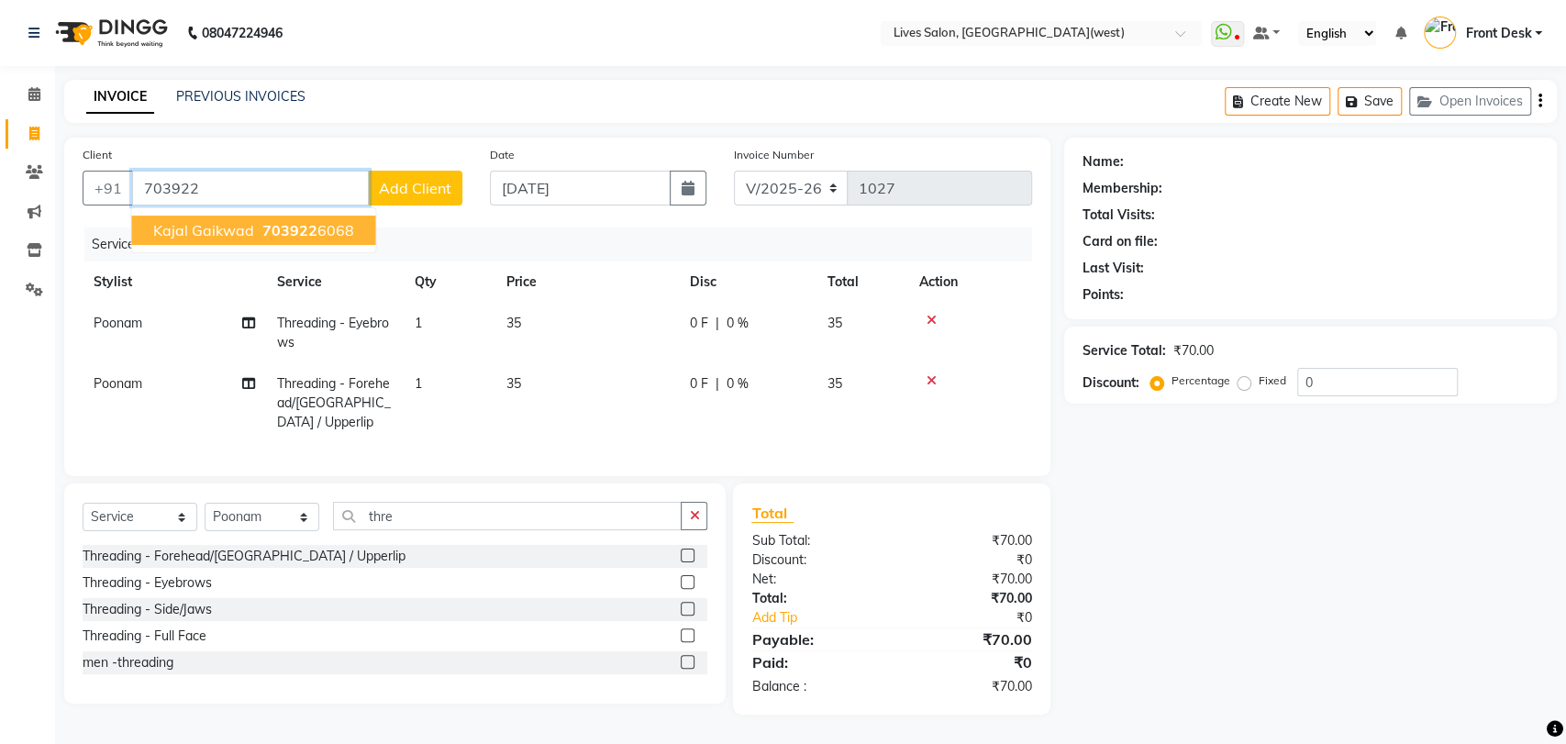
click at [250, 225] on span "Kajal gaikwad" at bounding box center [203, 230] width 101 height 18
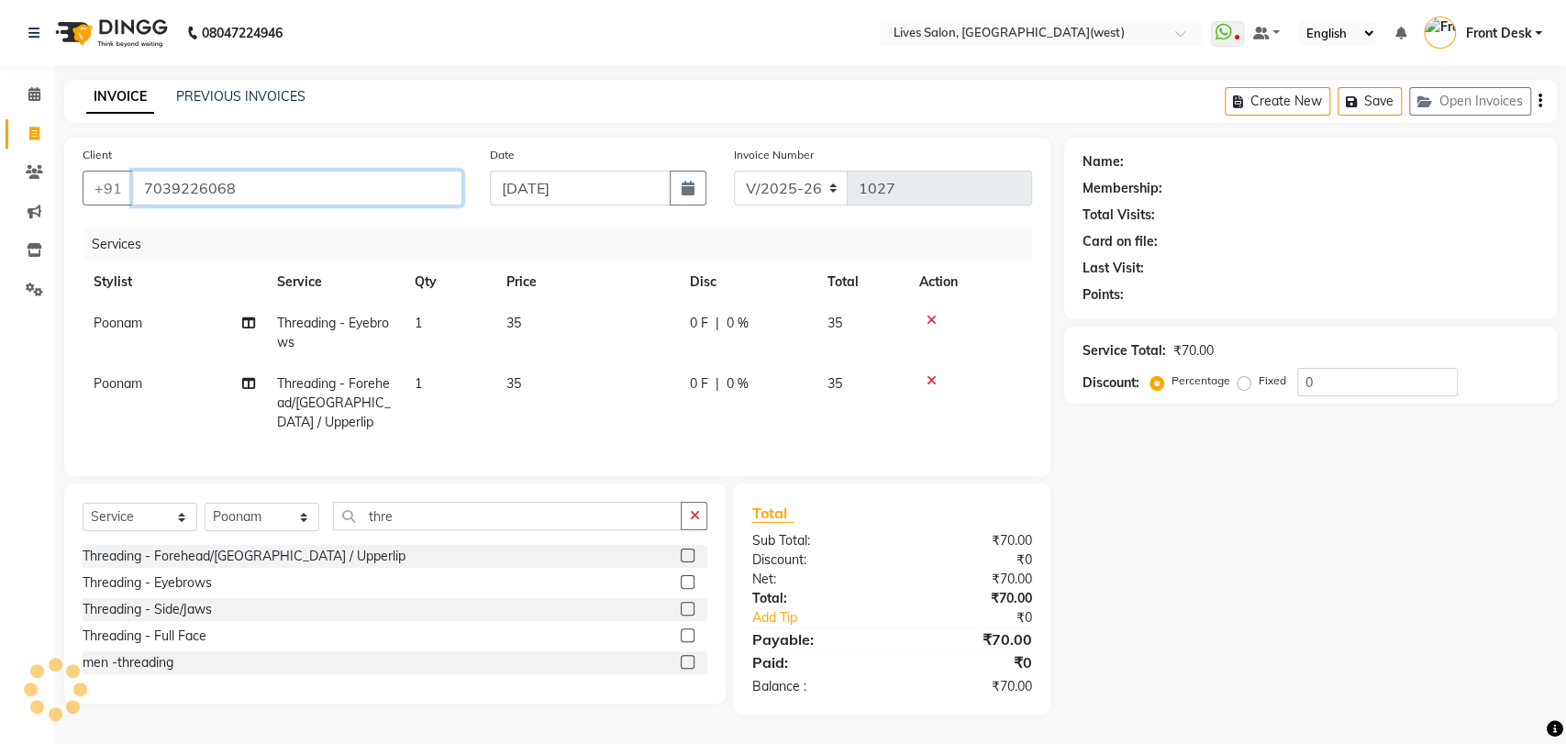
type input "7039226068"
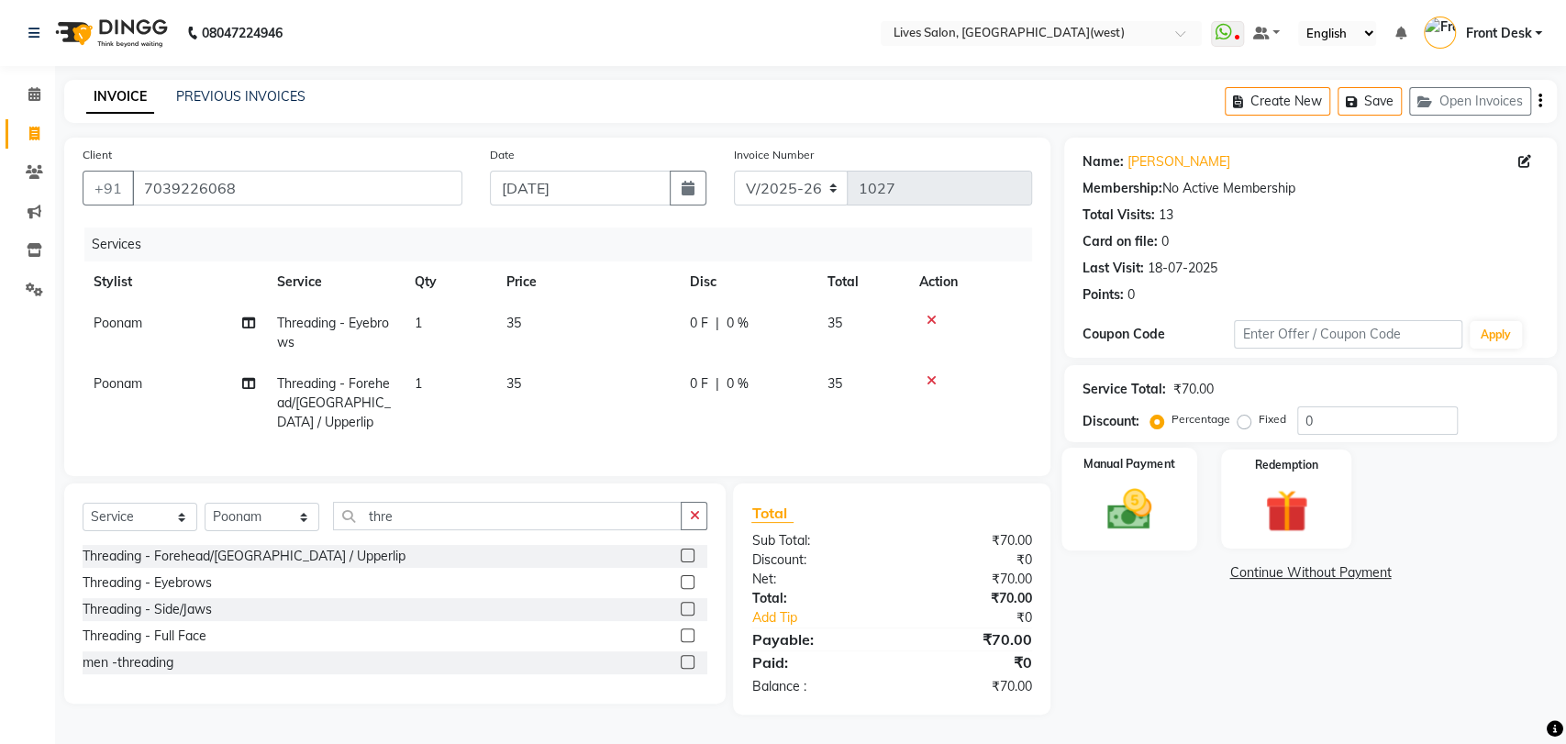
click at [1131, 495] on img at bounding box center [1129, 508] width 72 height 51
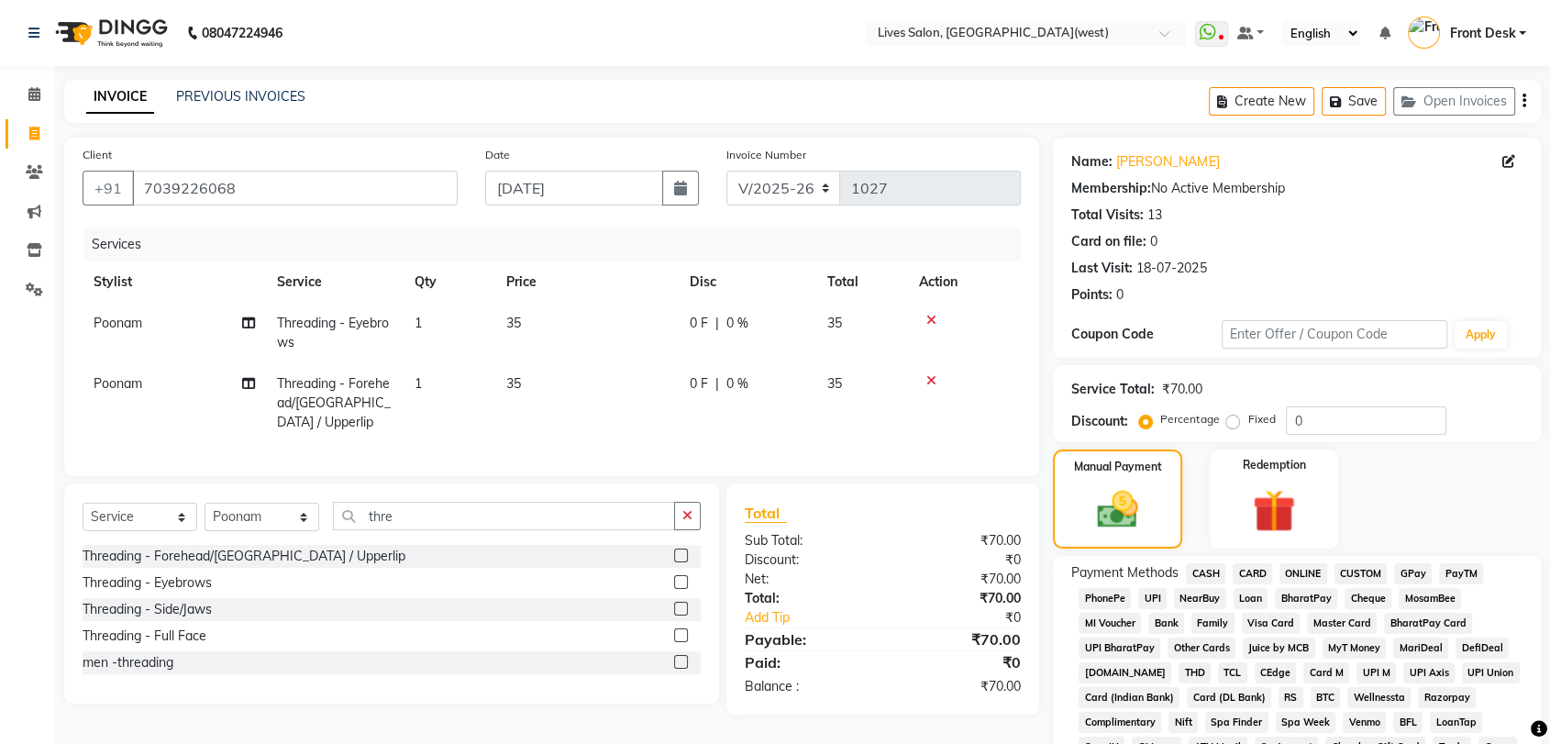
click at [1458, 573] on span "PayTM" at bounding box center [1461, 573] width 44 height 21
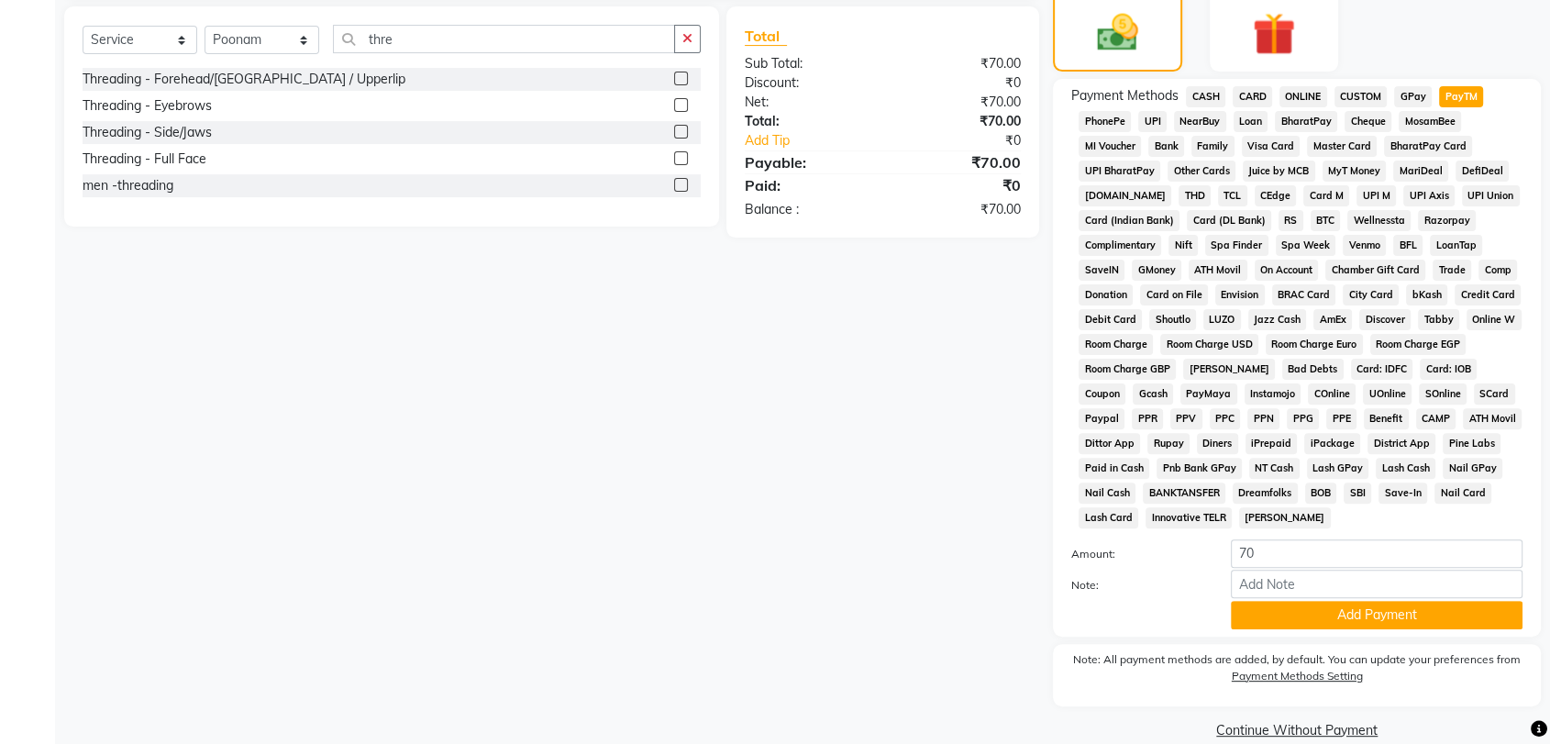
scroll to position [504, 0]
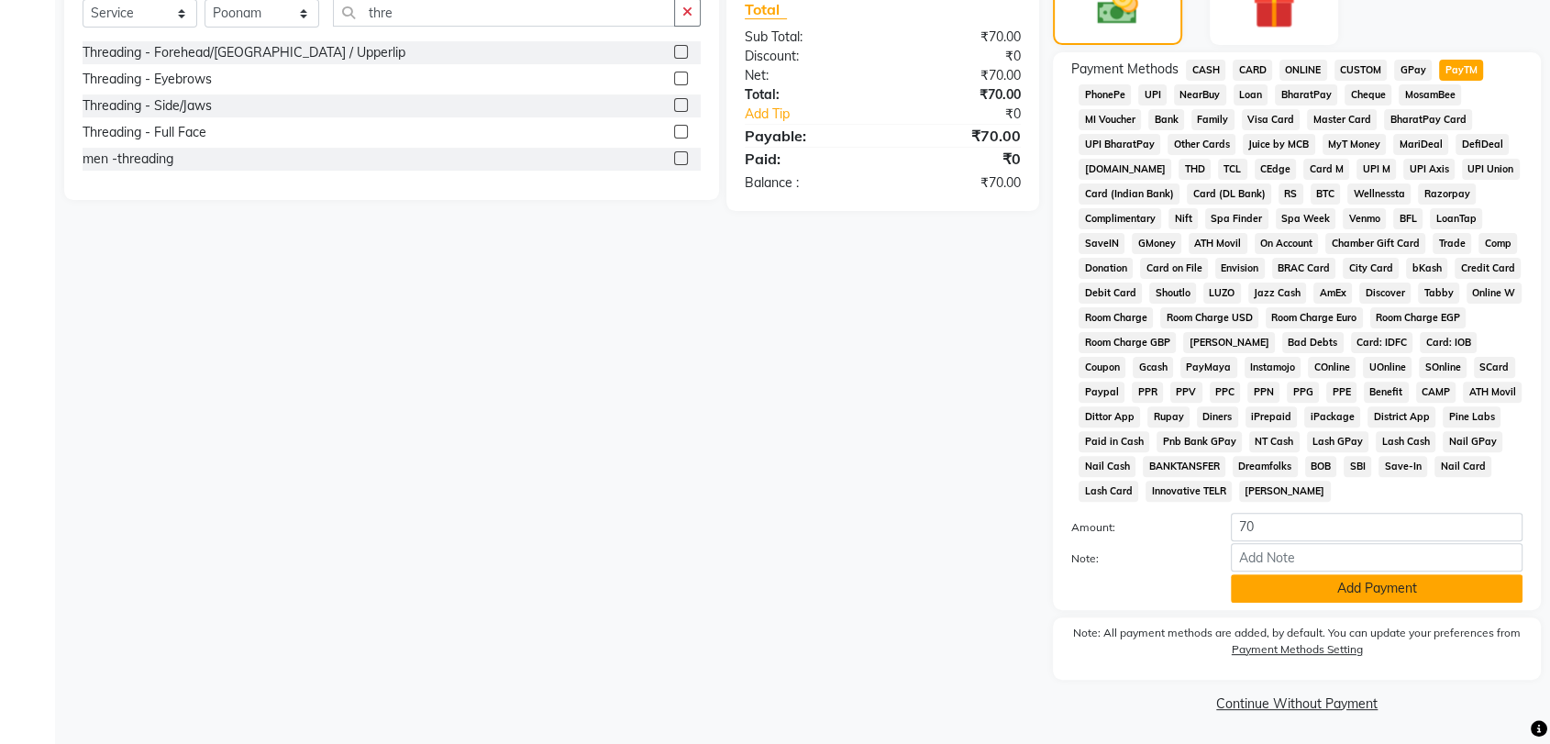
click at [1362, 595] on button "Add Payment" at bounding box center [1377, 588] width 292 height 28
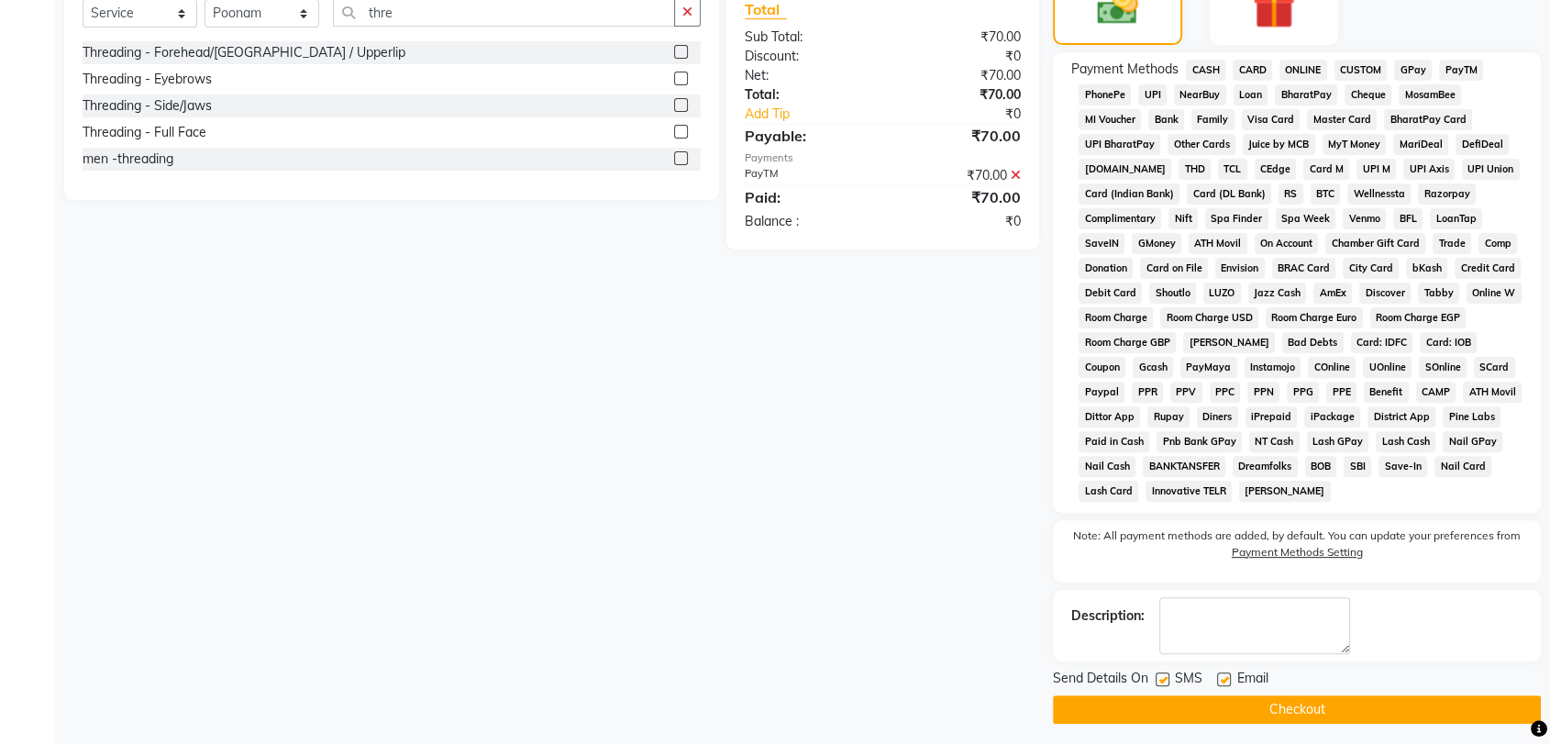
scroll to position [510, 0]
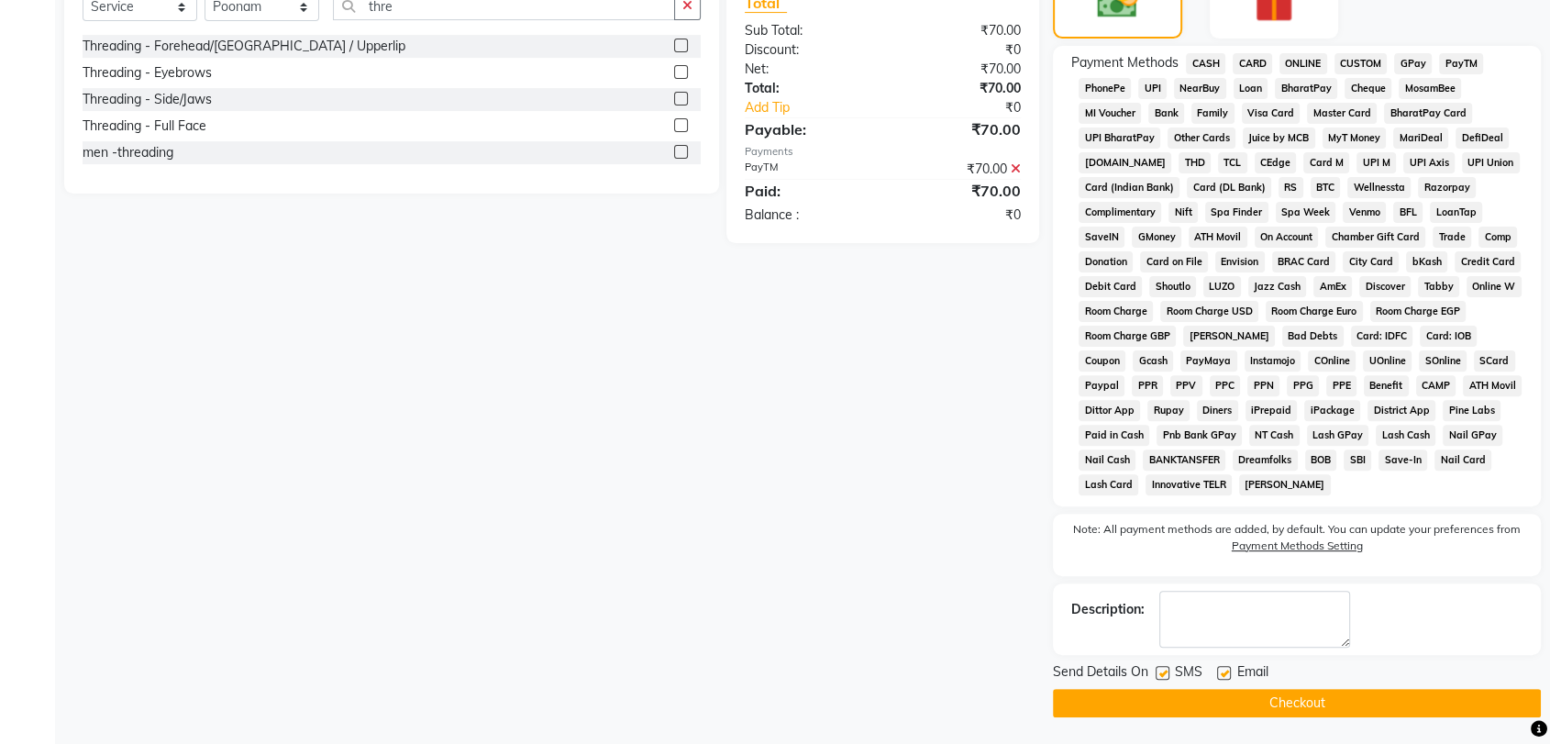
click at [1373, 709] on button "Checkout" at bounding box center [1297, 703] width 488 height 28
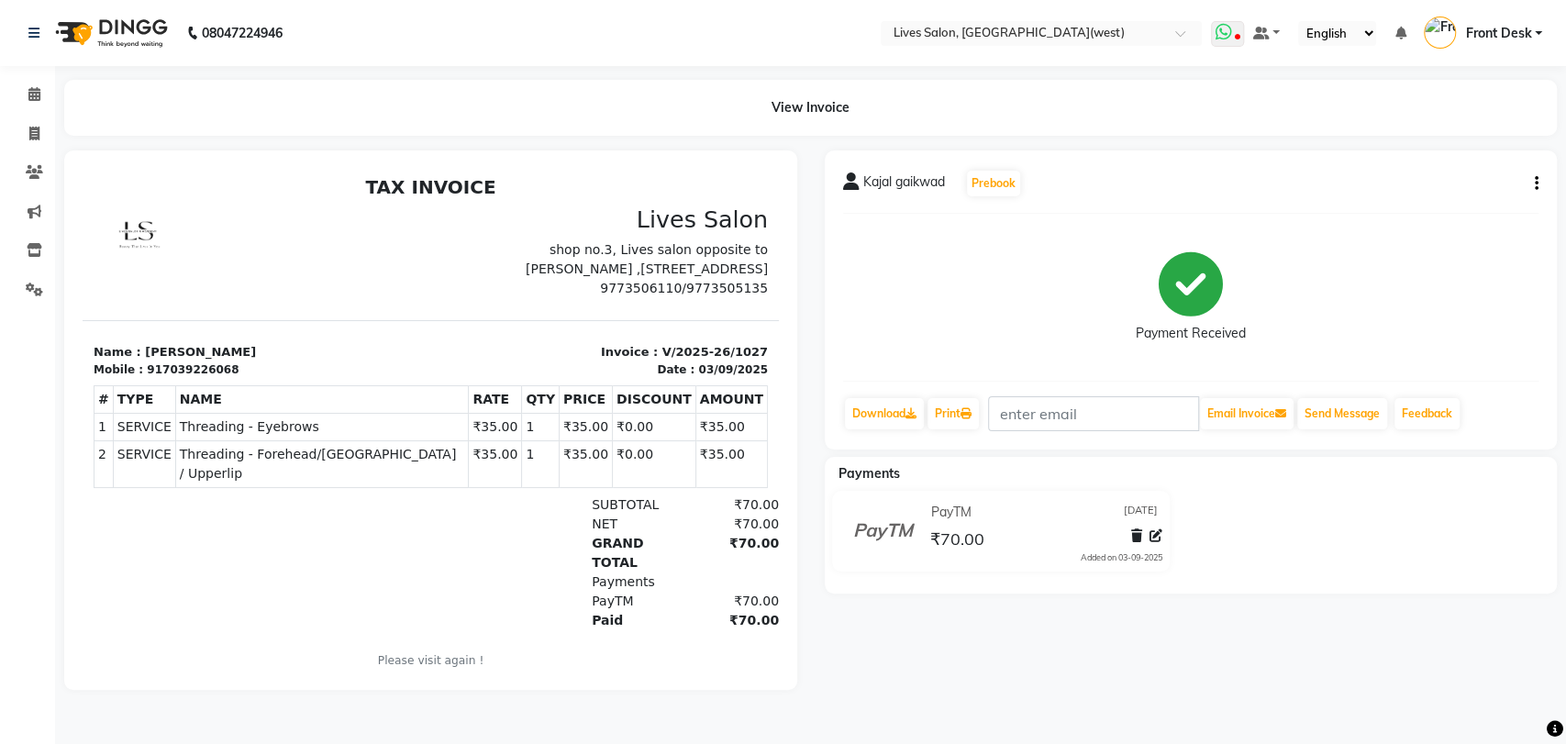
click at [1243, 33] on span at bounding box center [1227, 34] width 33 height 26
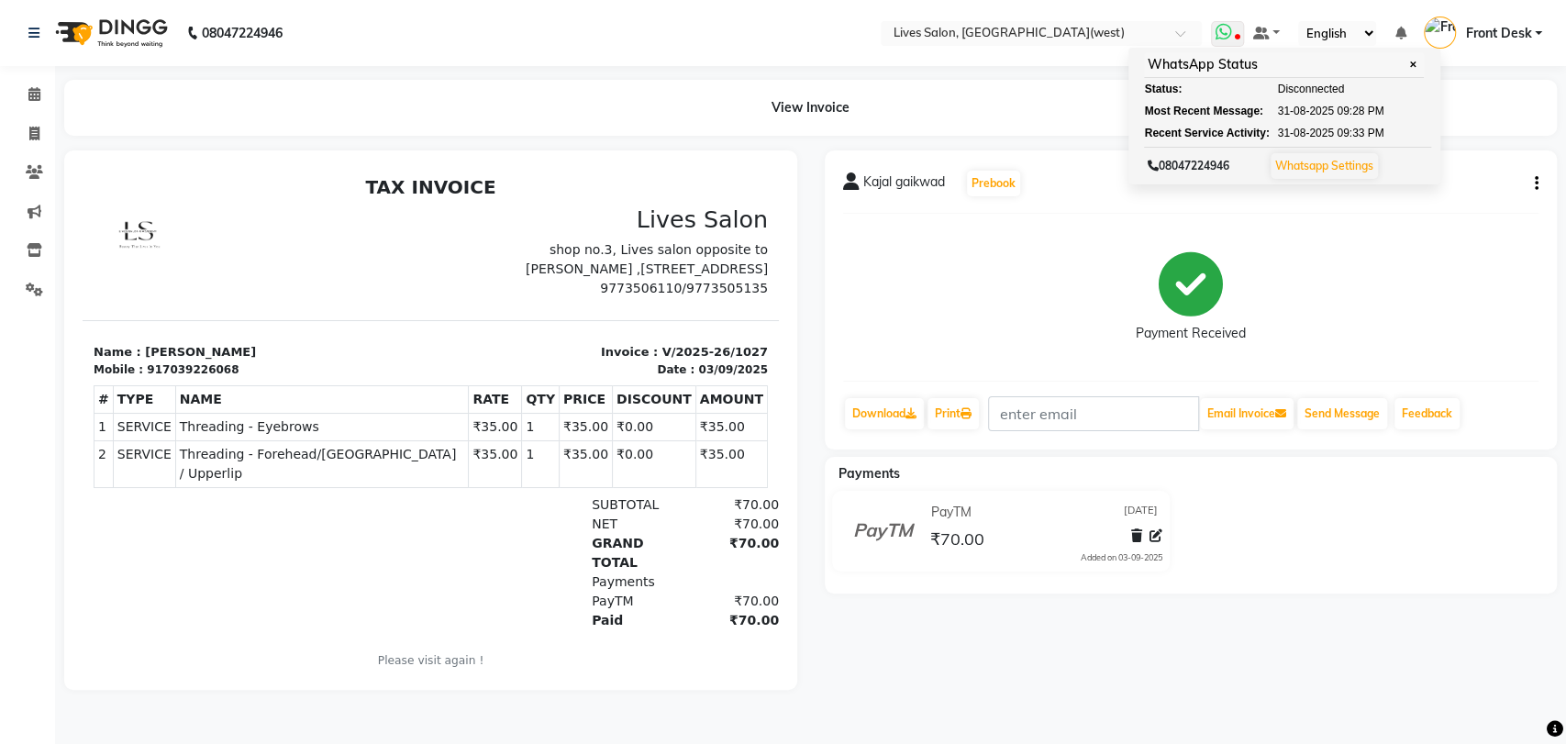
click at [1337, 169] on link "Whatsapp Settings" at bounding box center [1324, 166] width 98 height 14
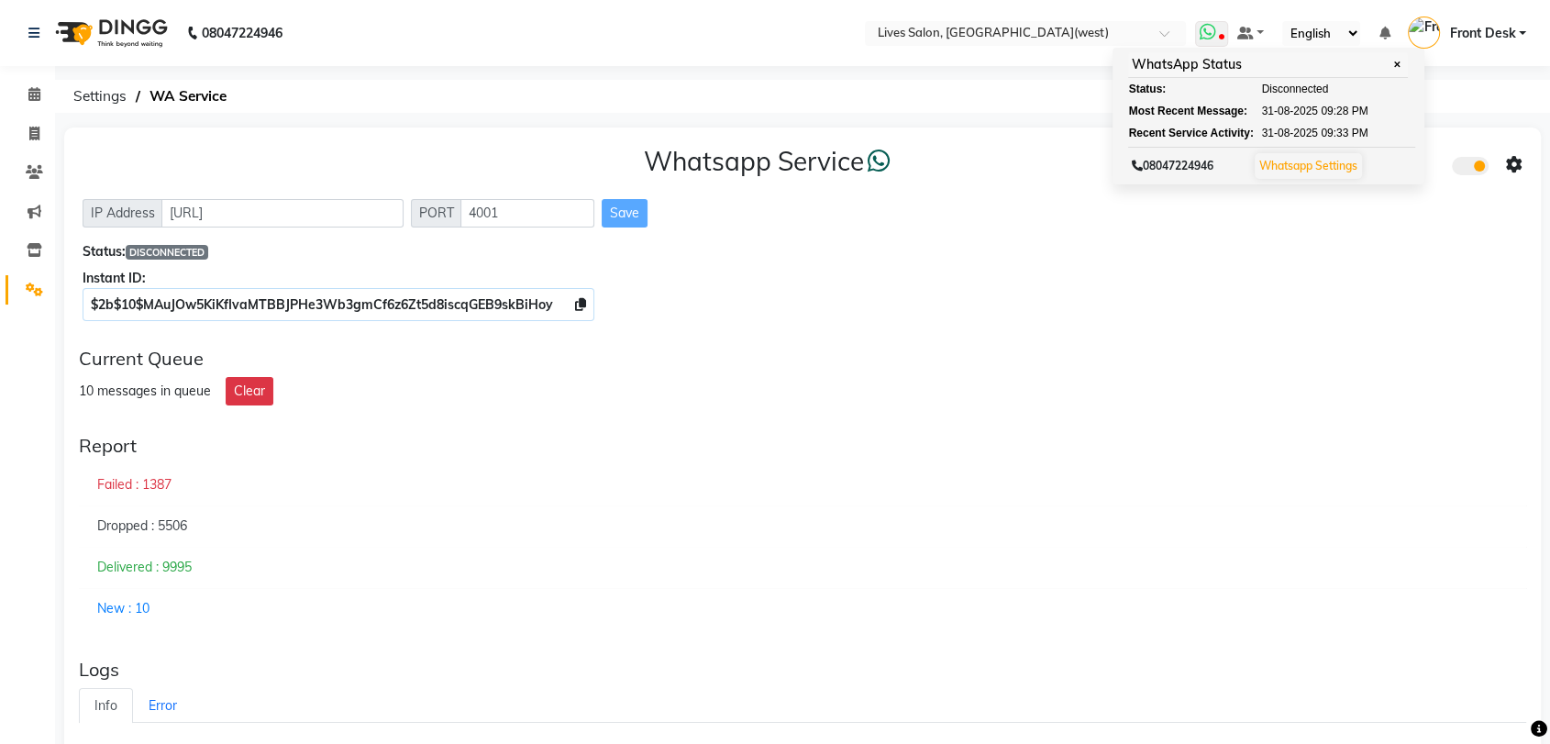
click at [1404, 64] on span "✕" at bounding box center [1397, 65] width 17 height 14
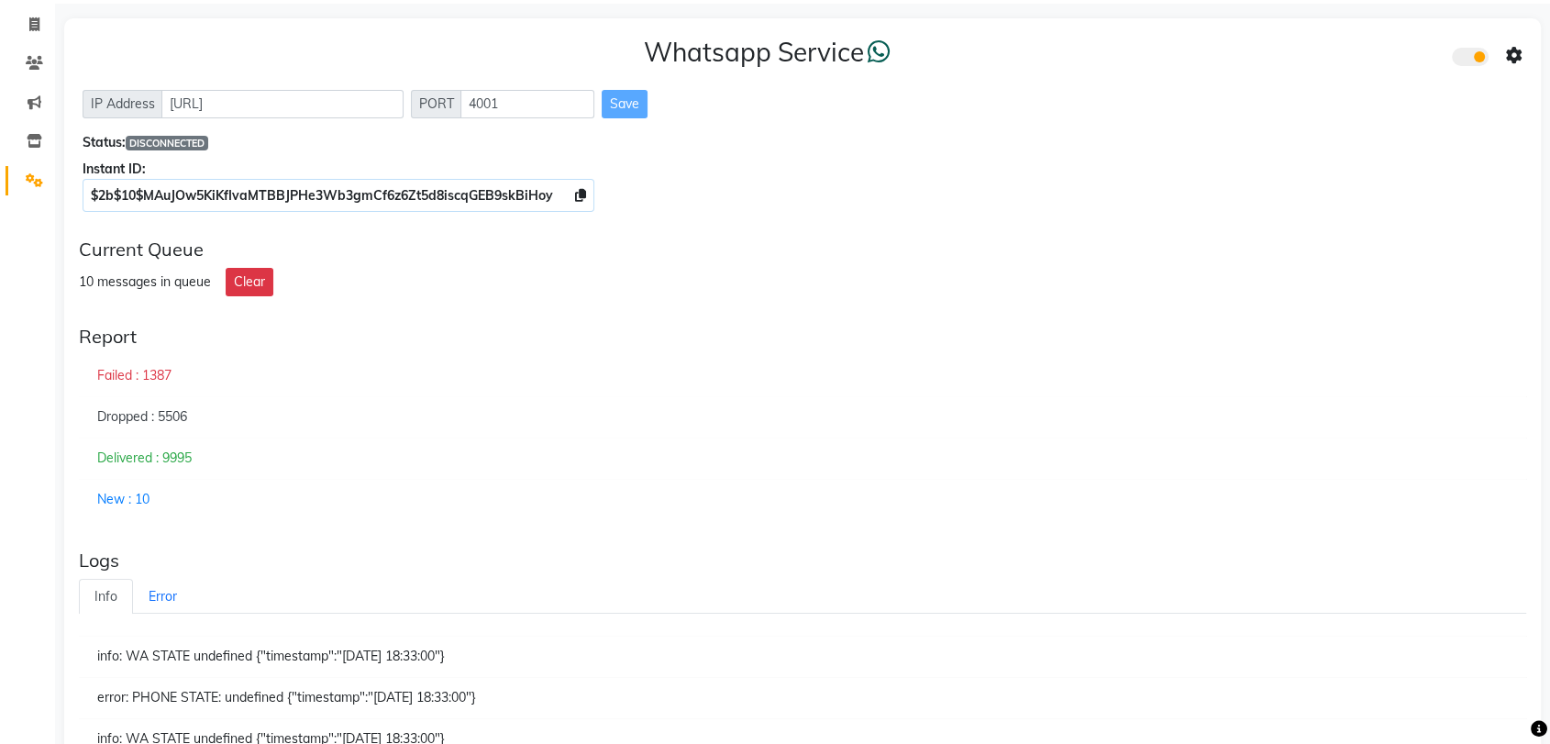
scroll to position [110, 0]
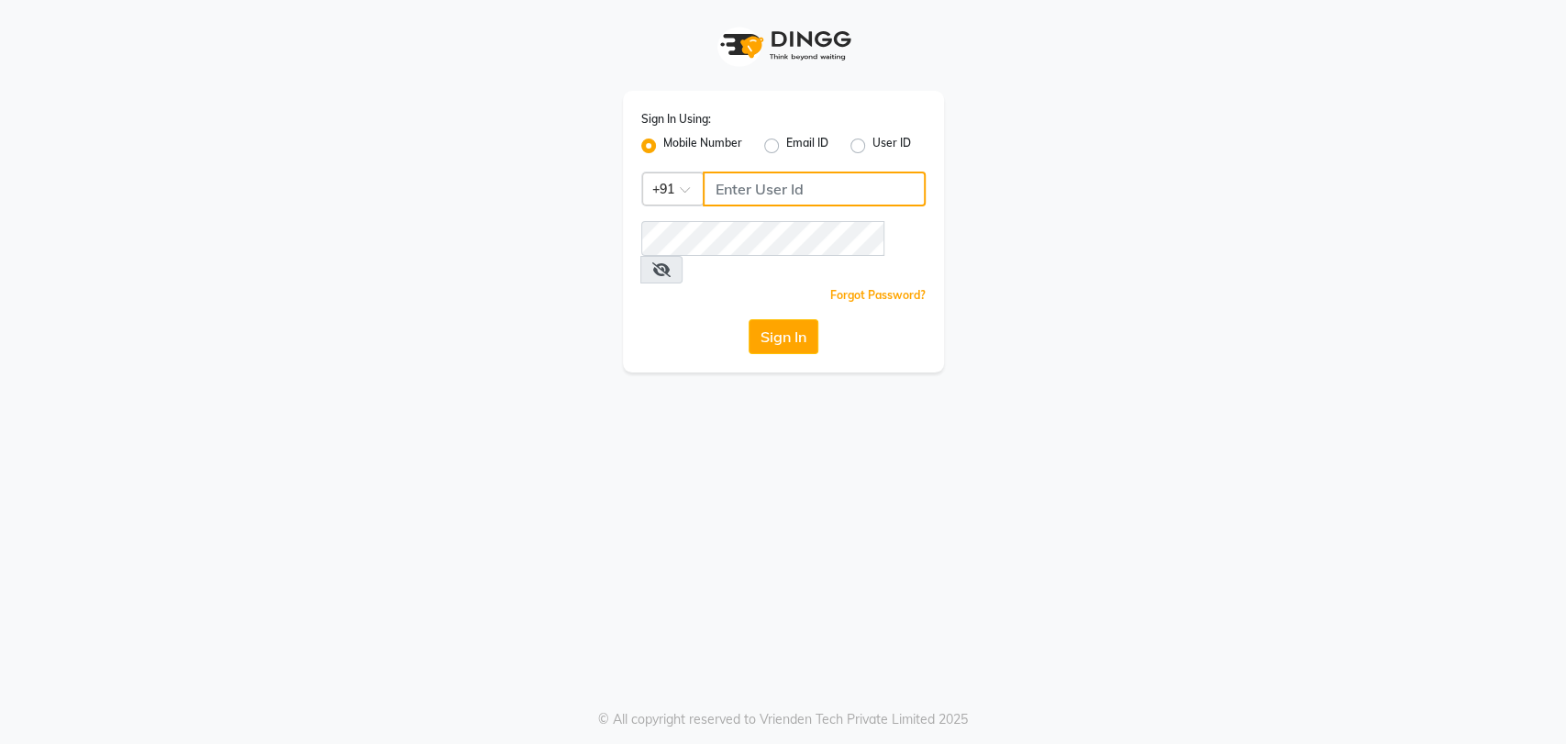
click at [739, 183] on input "Username" at bounding box center [814, 189] width 223 height 35
type input "1122113344"
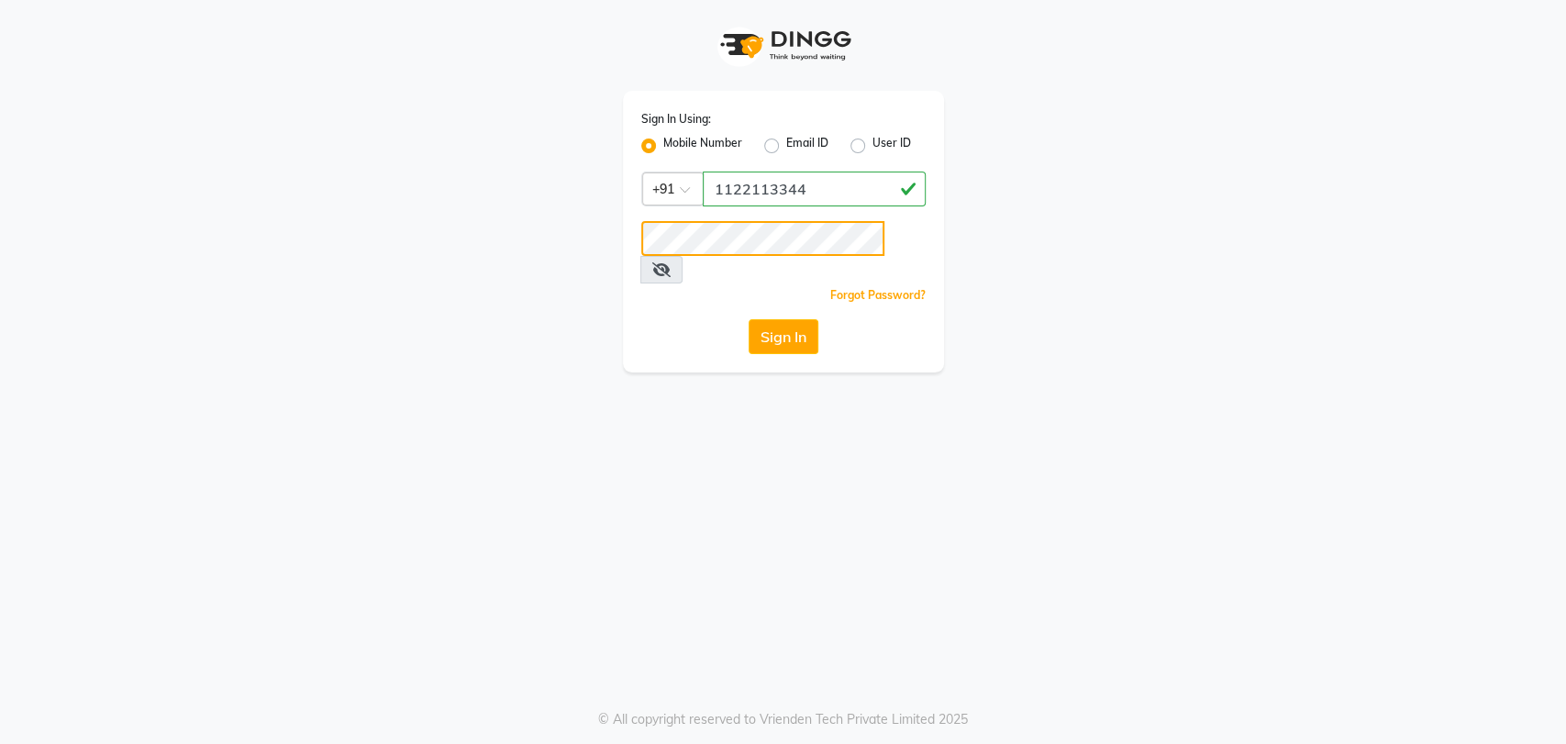
click at [749, 319] on button "Sign In" at bounding box center [784, 336] width 70 height 35
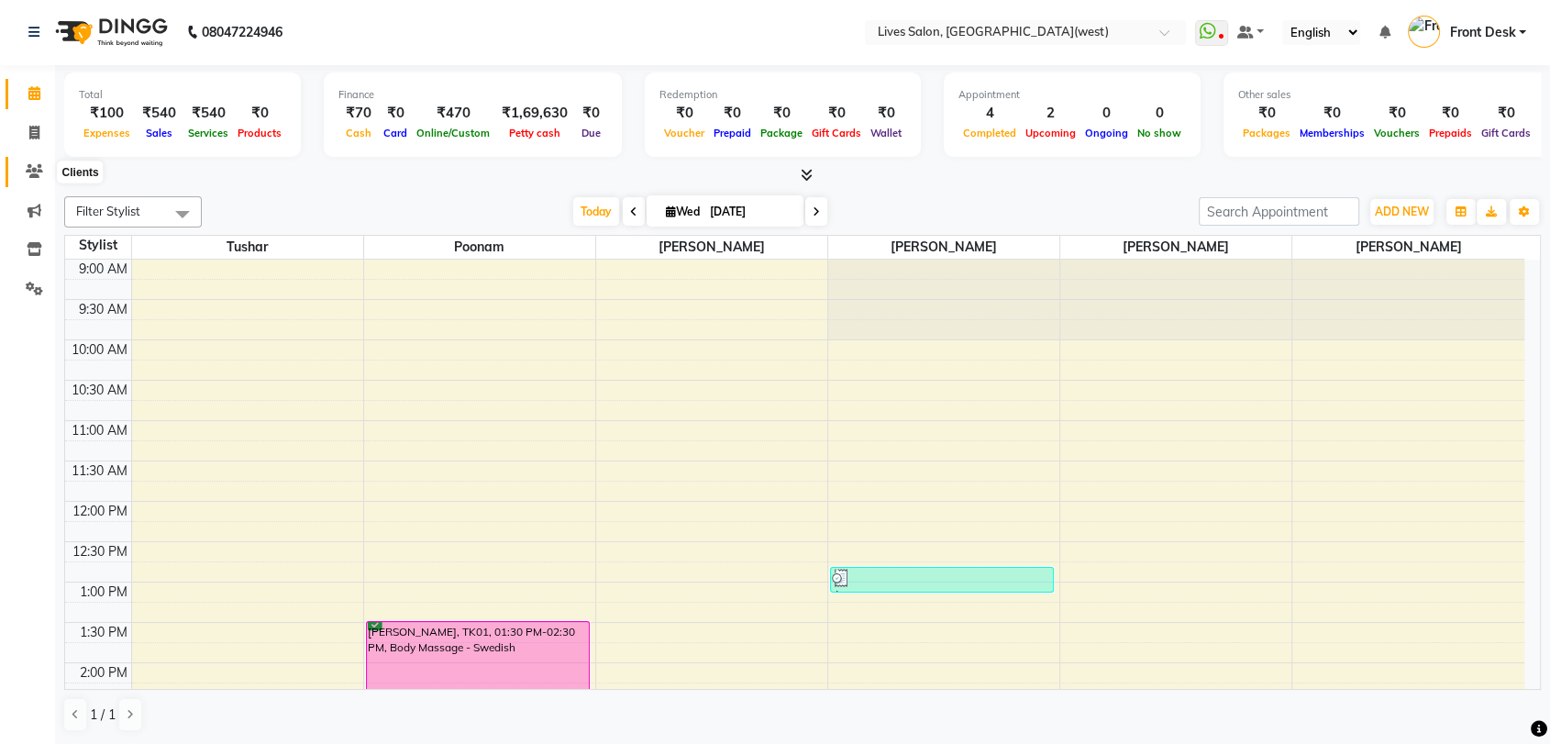
click at [32, 172] on icon at bounding box center [34, 171] width 17 height 14
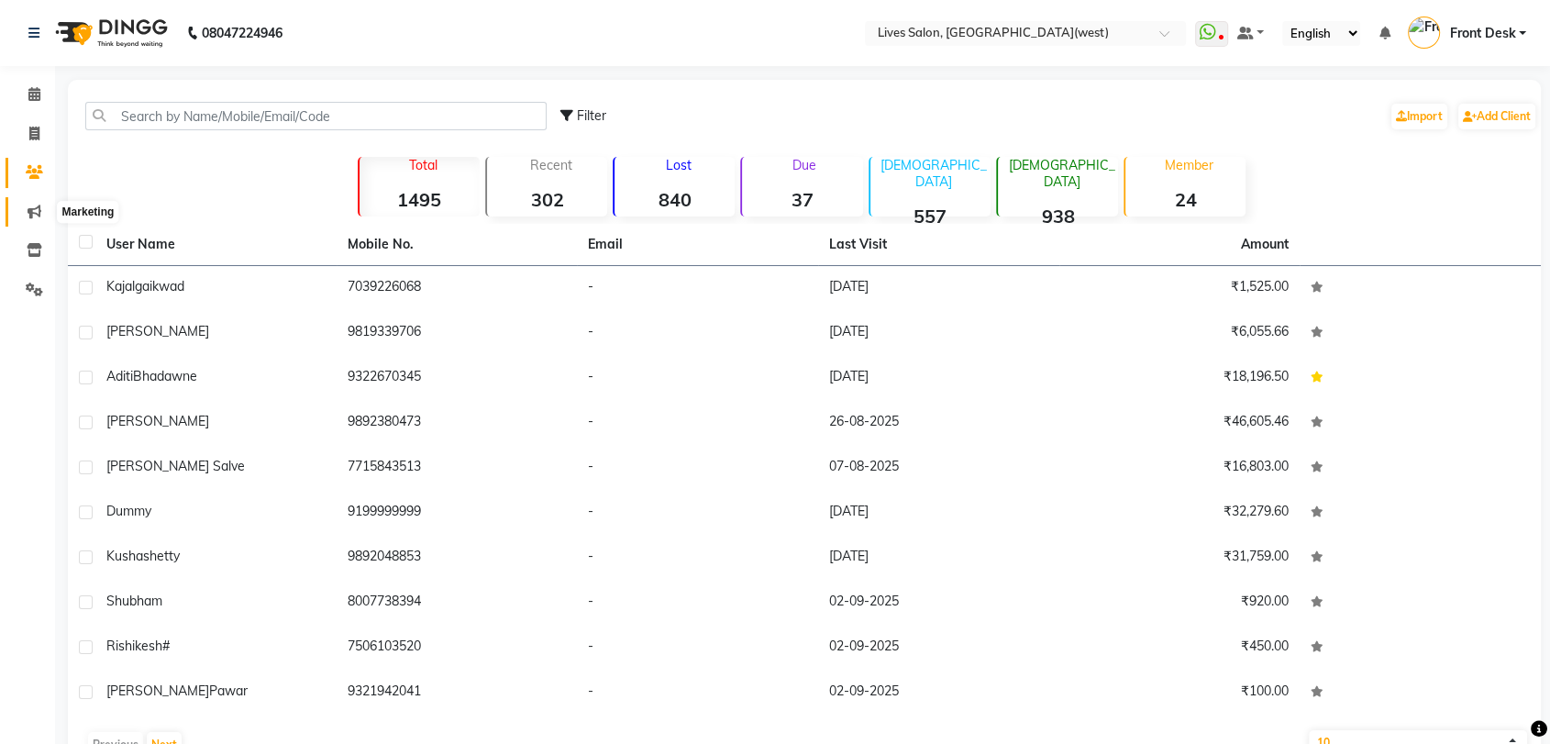
click at [32, 207] on icon at bounding box center [35, 212] width 14 height 14
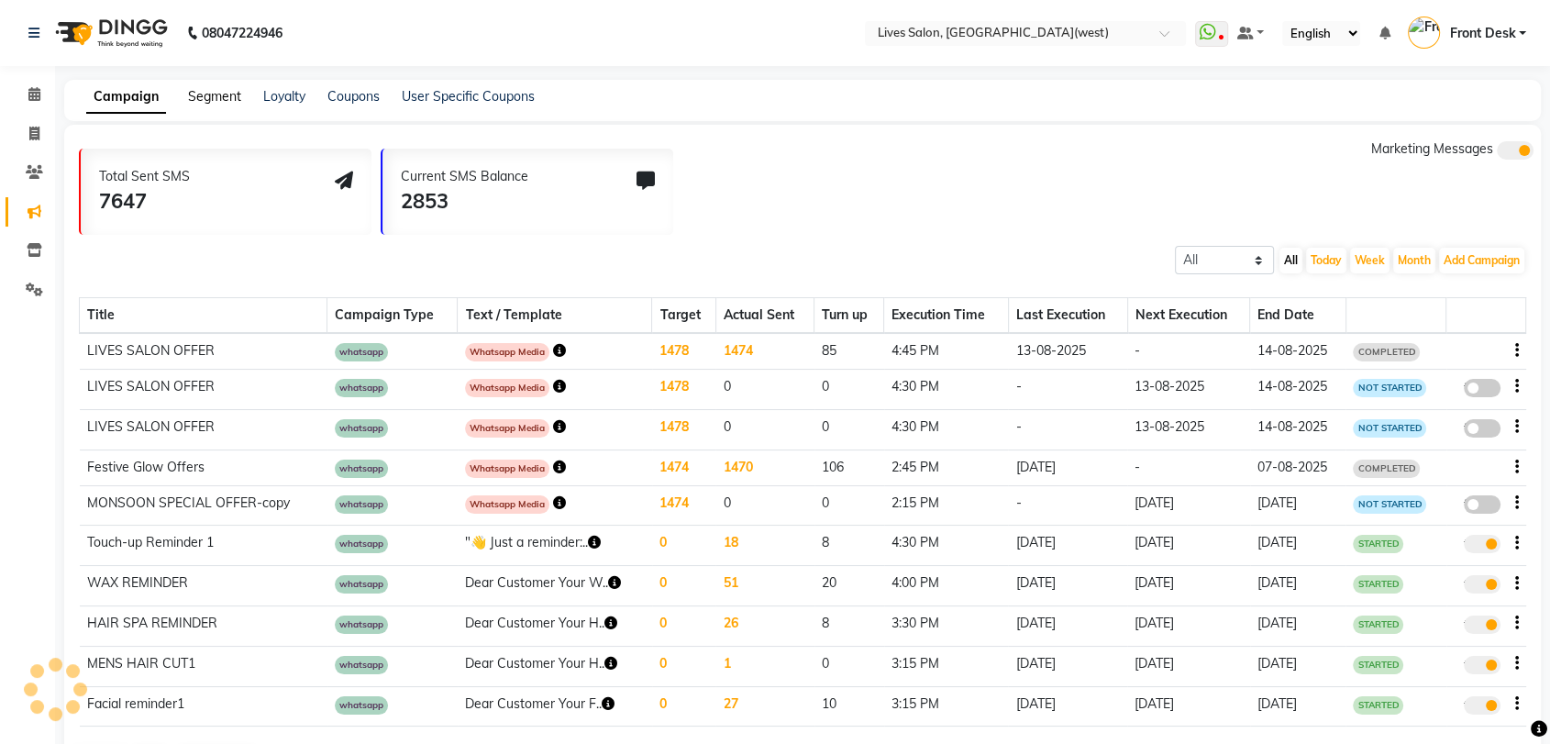
click at [220, 94] on link "Segment" at bounding box center [214, 96] width 53 height 17
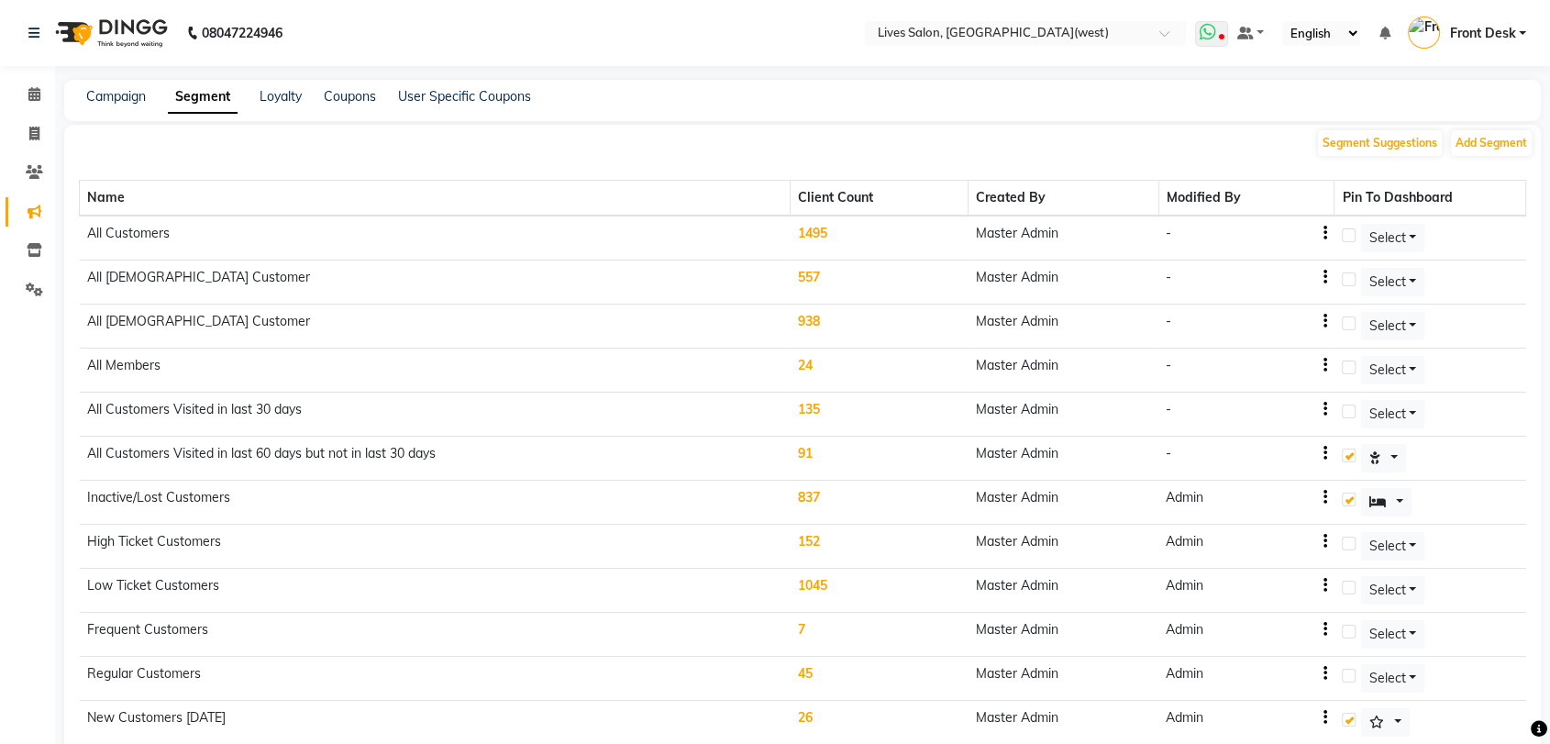
click at [1216, 38] on icon at bounding box center [1208, 32] width 17 height 18
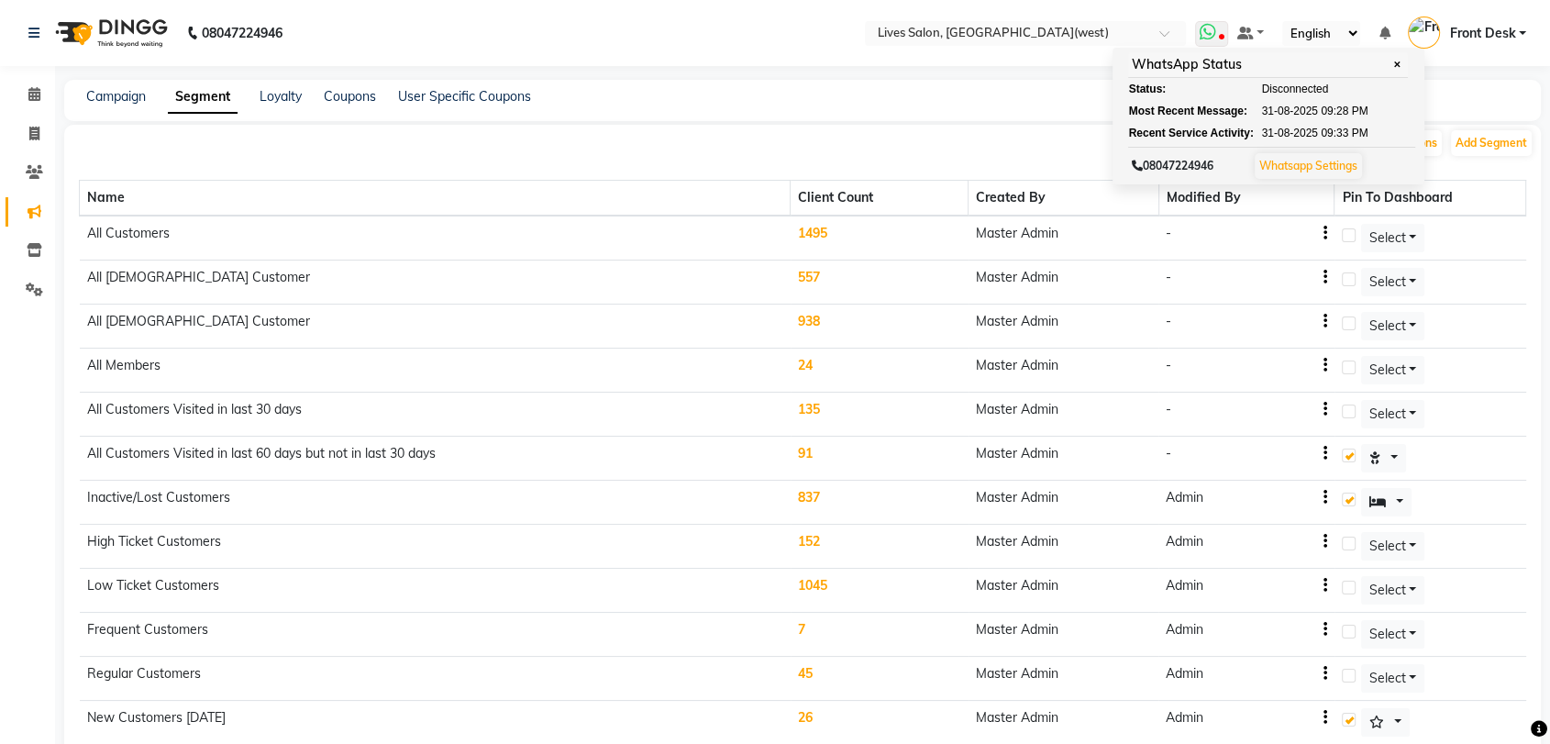
click at [1311, 163] on link "Whatsapp Settings" at bounding box center [1309, 166] width 98 height 14
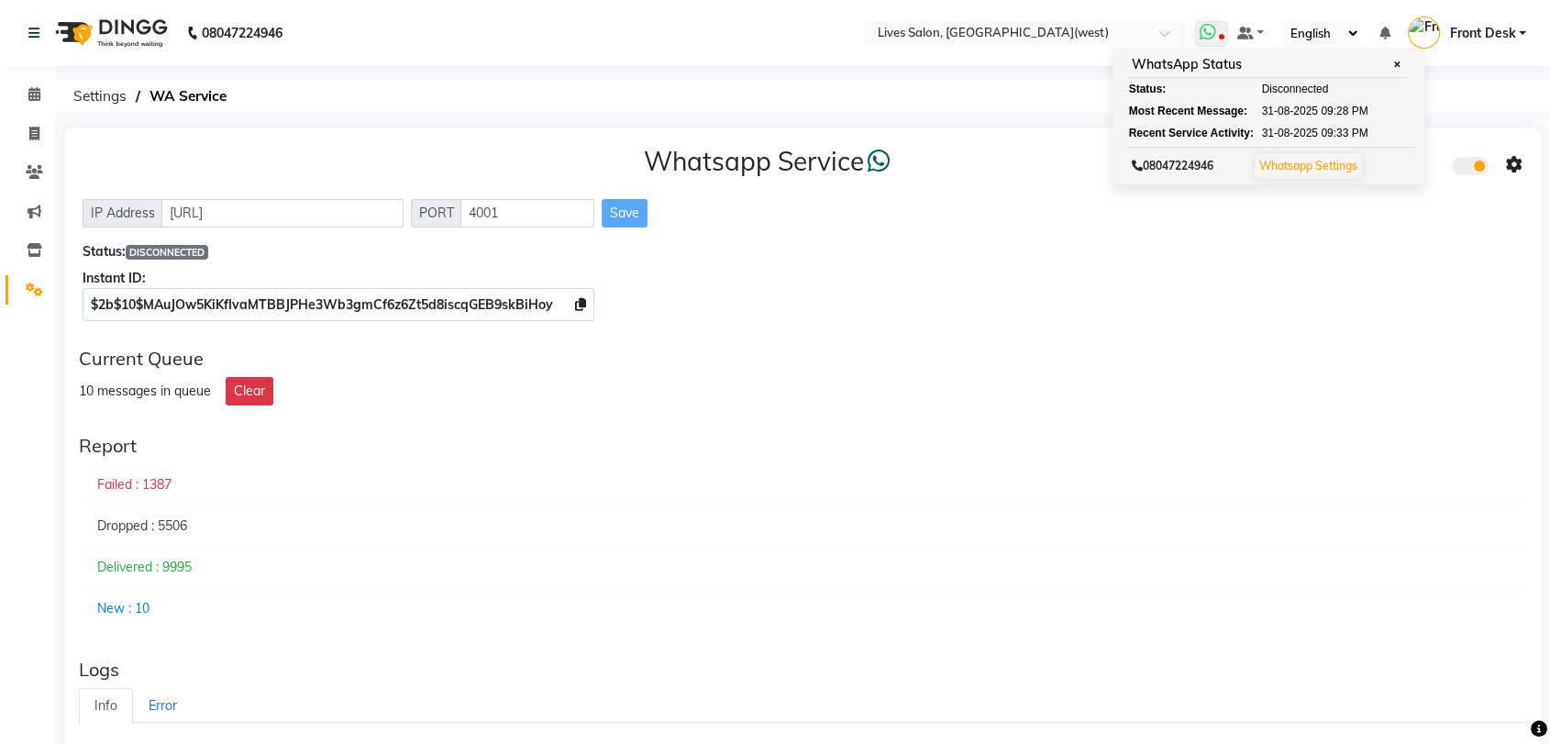
click at [1404, 63] on span "✕" at bounding box center [1397, 65] width 17 height 14
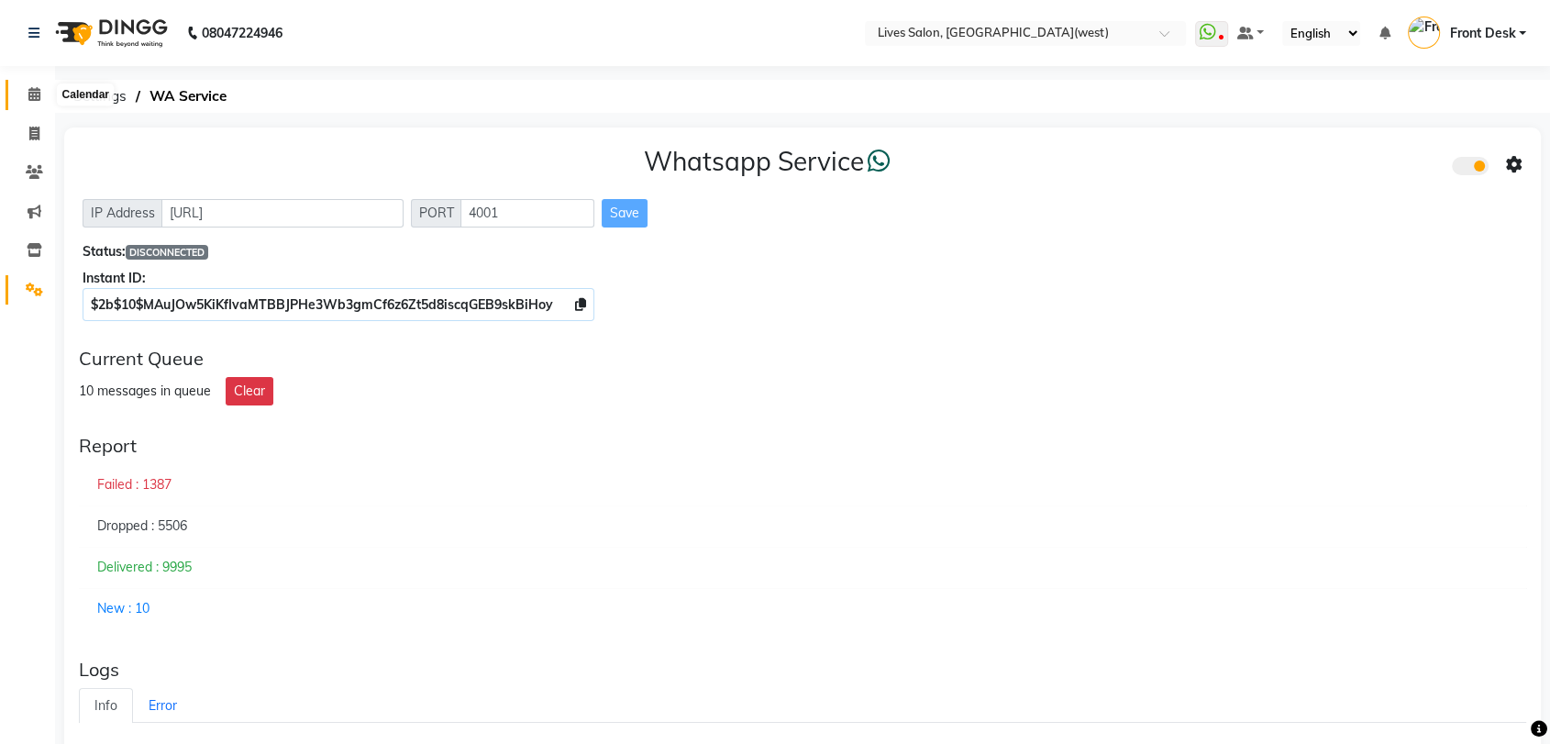
click at [37, 100] on icon at bounding box center [34, 94] width 12 height 14
